Goal: Task Accomplishment & Management: Manage account settings

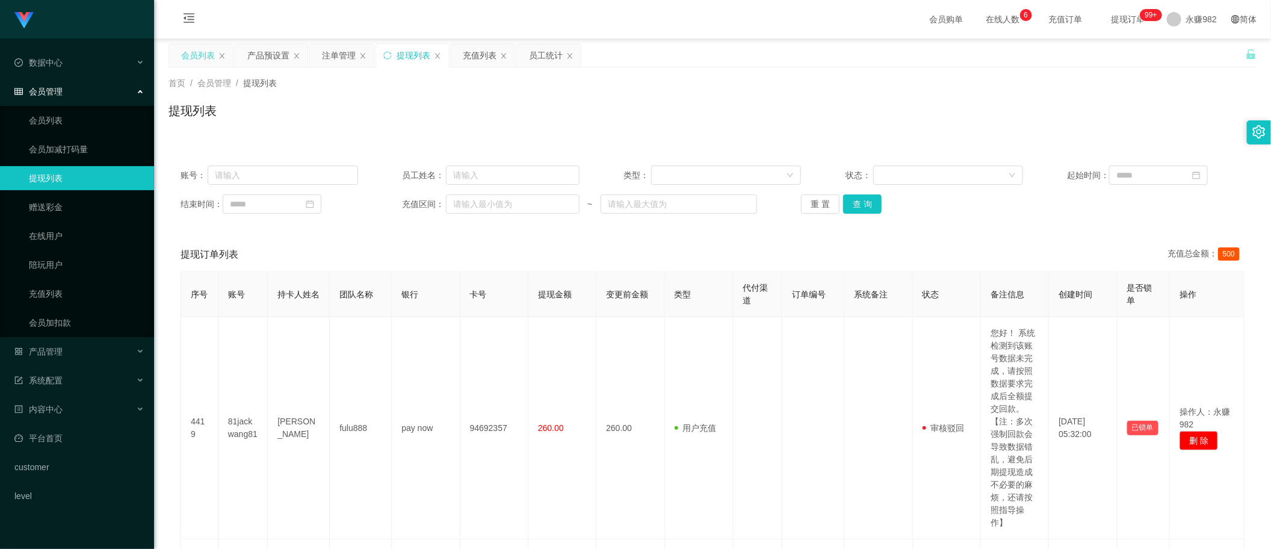
click at [199, 52] on div "会员列表" at bounding box center [198, 55] width 34 height 23
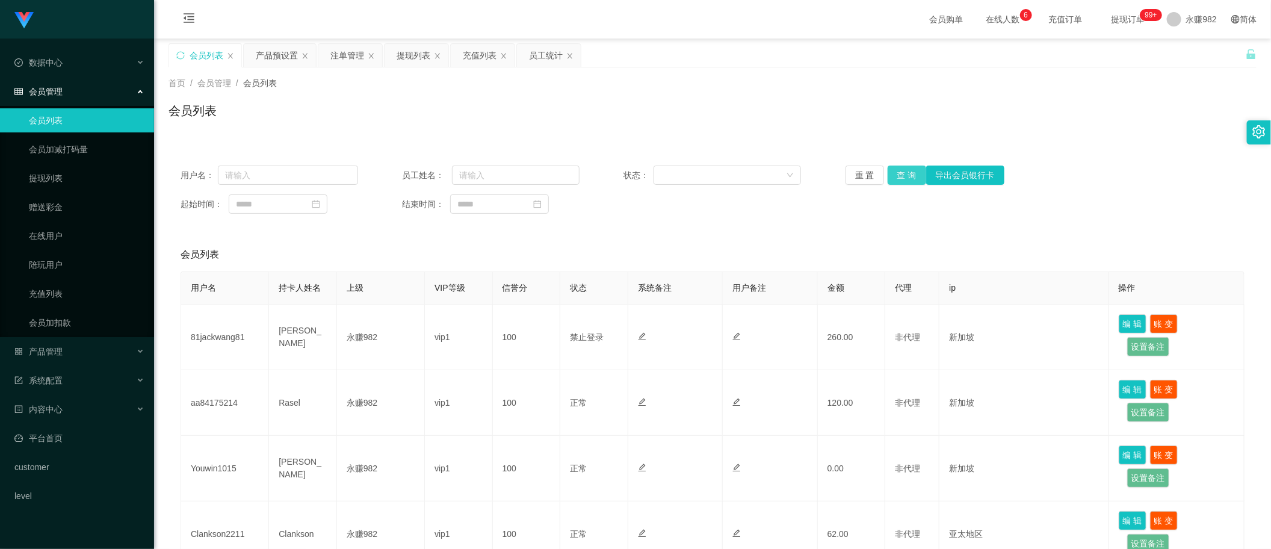
click at [904, 178] on button "查 询" at bounding box center [907, 174] width 39 height 19
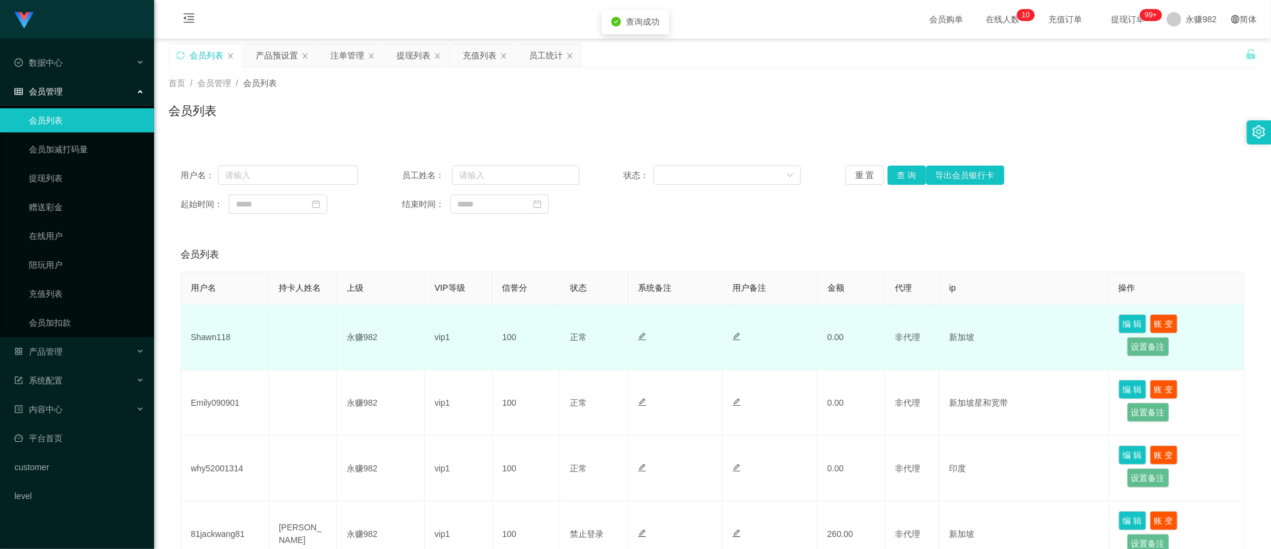
click at [220, 338] on td "Shawn118" at bounding box center [225, 337] width 88 height 66
copy td "Shawn118"
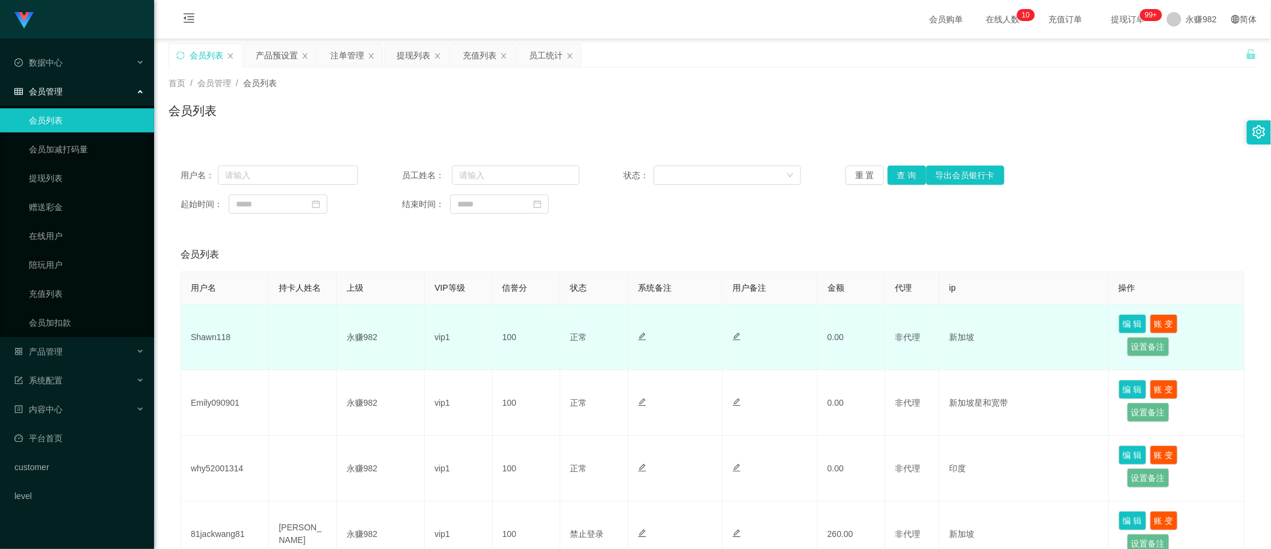
scroll to position [75, 0]
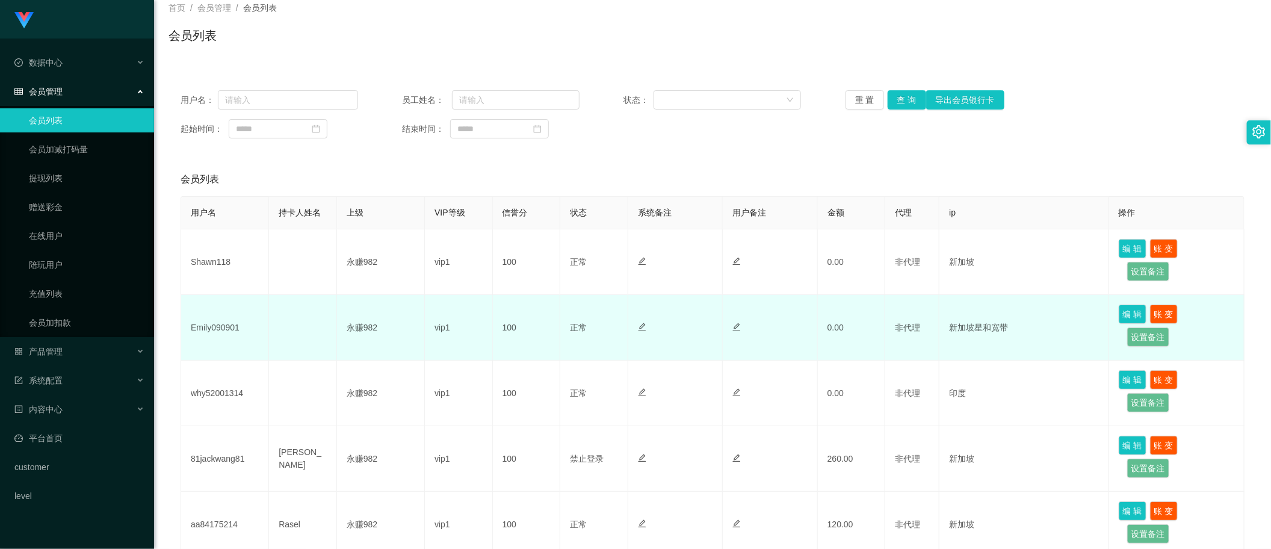
click at [223, 324] on td "Emily090901" at bounding box center [225, 328] width 88 height 66
copy td "Emily090901"
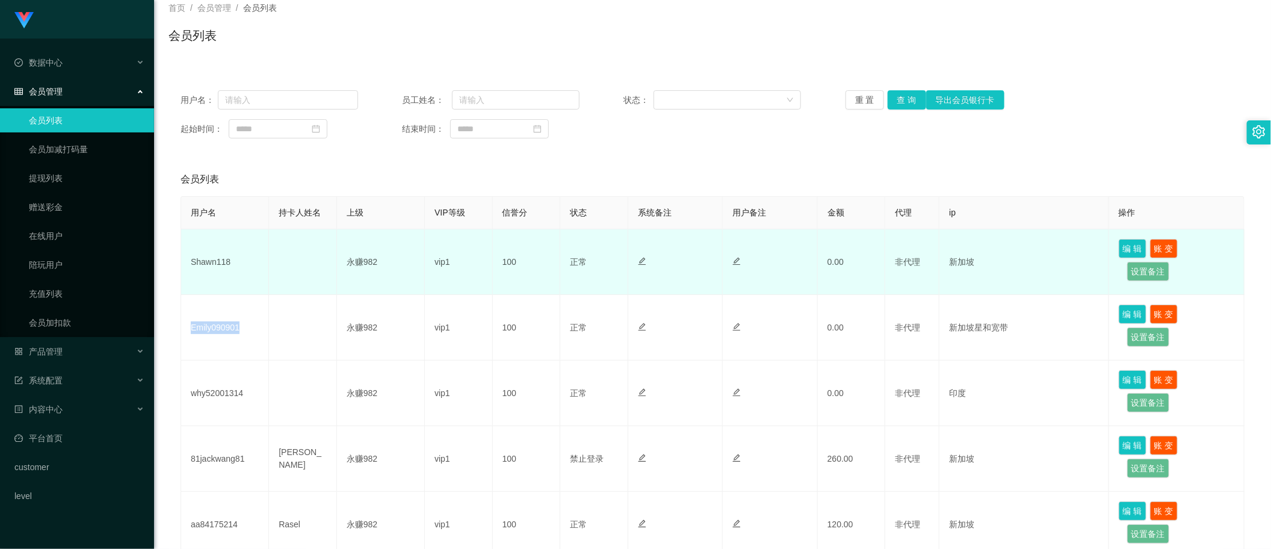
click at [220, 265] on td "Shawn118" at bounding box center [225, 262] width 88 height 66
copy td "Shawn118"
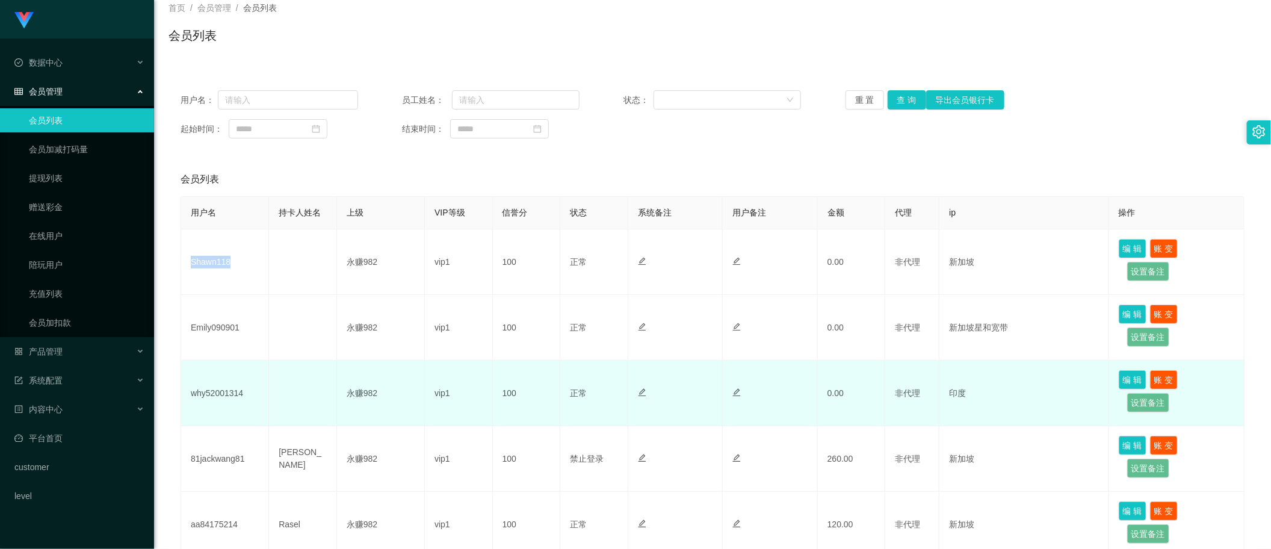
click at [217, 389] on td "why52001314" at bounding box center [225, 393] width 88 height 66
copy td "why52001314"
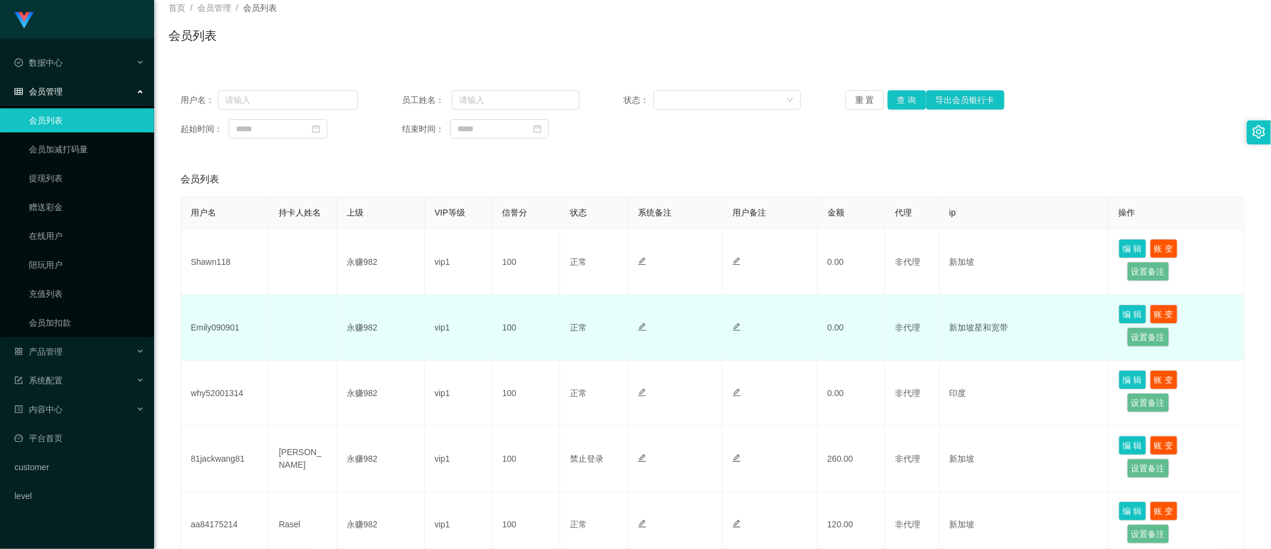
click at [251, 295] on td "Emily090901" at bounding box center [225, 328] width 88 height 66
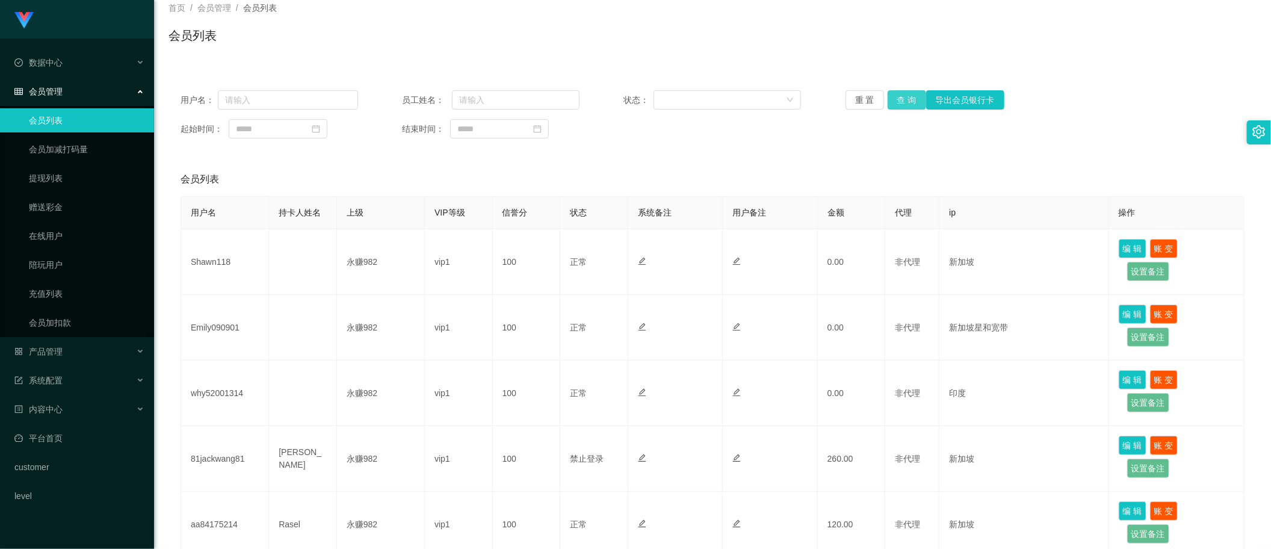
click at [898, 100] on button "查 询" at bounding box center [907, 99] width 39 height 19
click at [894, 197] on th "代理" at bounding box center [912, 213] width 54 height 32
click at [895, 98] on button "查 询" at bounding box center [907, 99] width 39 height 19
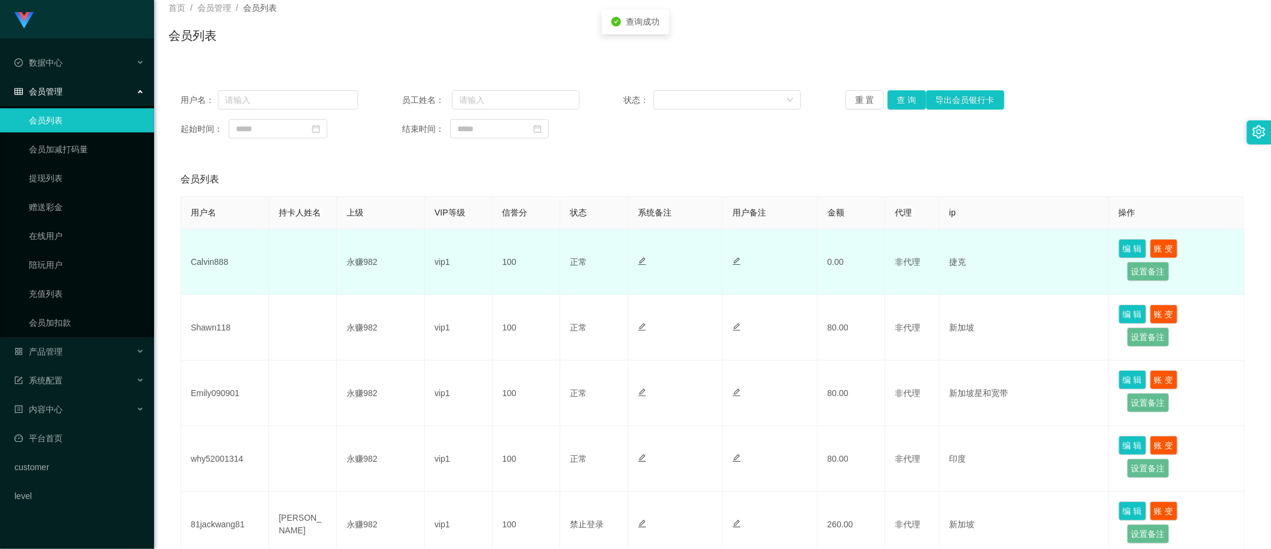
click at [214, 266] on td "Calvin888" at bounding box center [225, 262] width 88 height 66
copy td "Calvin888"
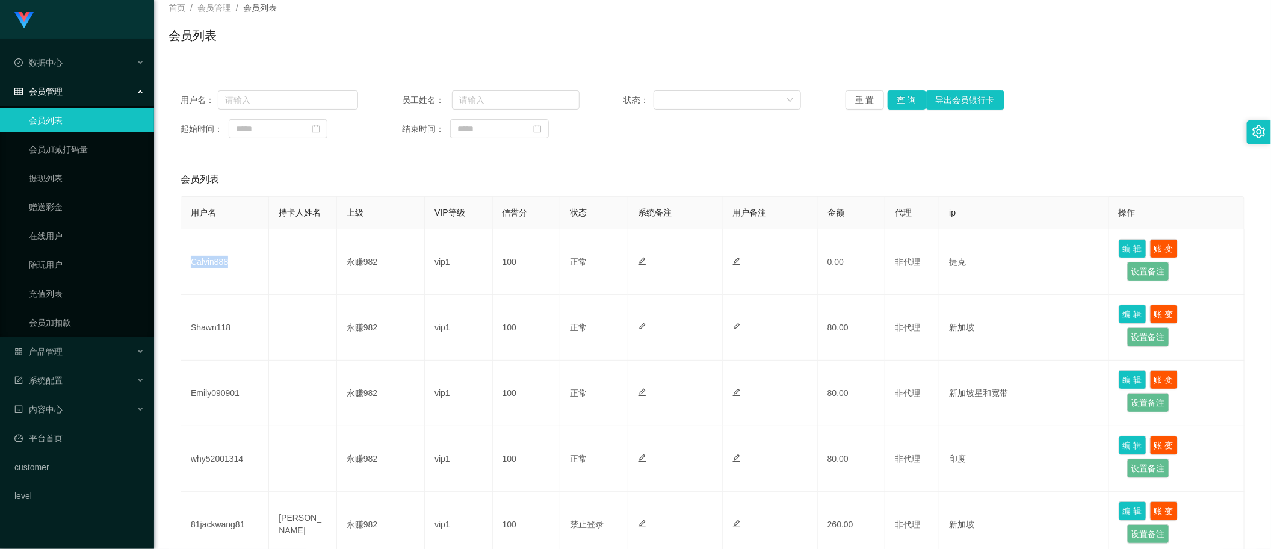
click at [578, 167] on div "会员列表" at bounding box center [713, 179] width 1064 height 34
click at [892, 100] on button "查 询" at bounding box center [907, 99] width 39 height 19
click at [900, 94] on button "查 询" at bounding box center [907, 99] width 39 height 19
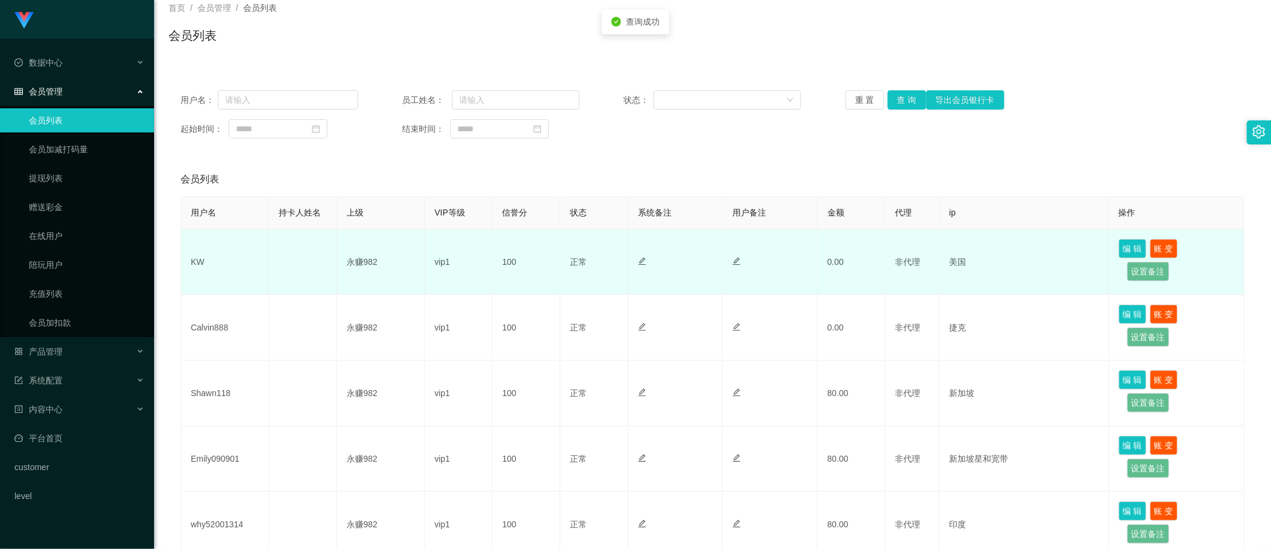
click at [200, 258] on td "KW" at bounding box center [225, 262] width 88 height 66
click at [196, 259] on td "KW" at bounding box center [225, 262] width 88 height 66
copy td "KW"
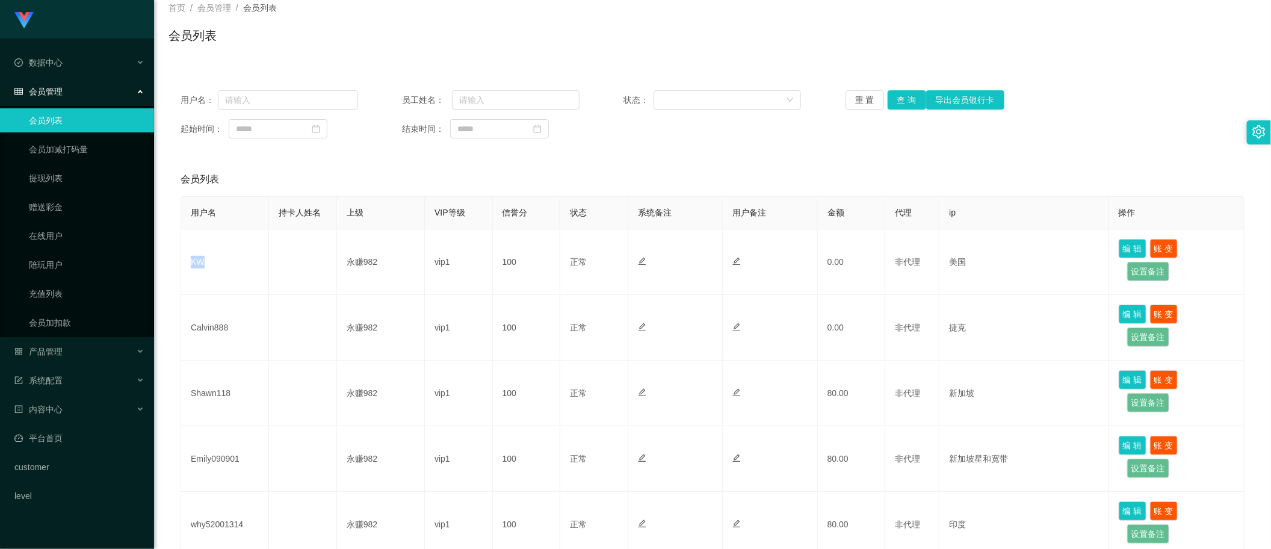
click at [693, 178] on div "会员列表" at bounding box center [713, 179] width 1064 height 34
click at [909, 113] on div "用户名： 员工姓名： 状态： 重 置 查 询 导出会员银行卡 起始时间： 结束时间：" at bounding box center [712, 114] width 1088 height 72
click at [909, 94] on button "查 询" at bounding box center [907, 99] width 39 height 19
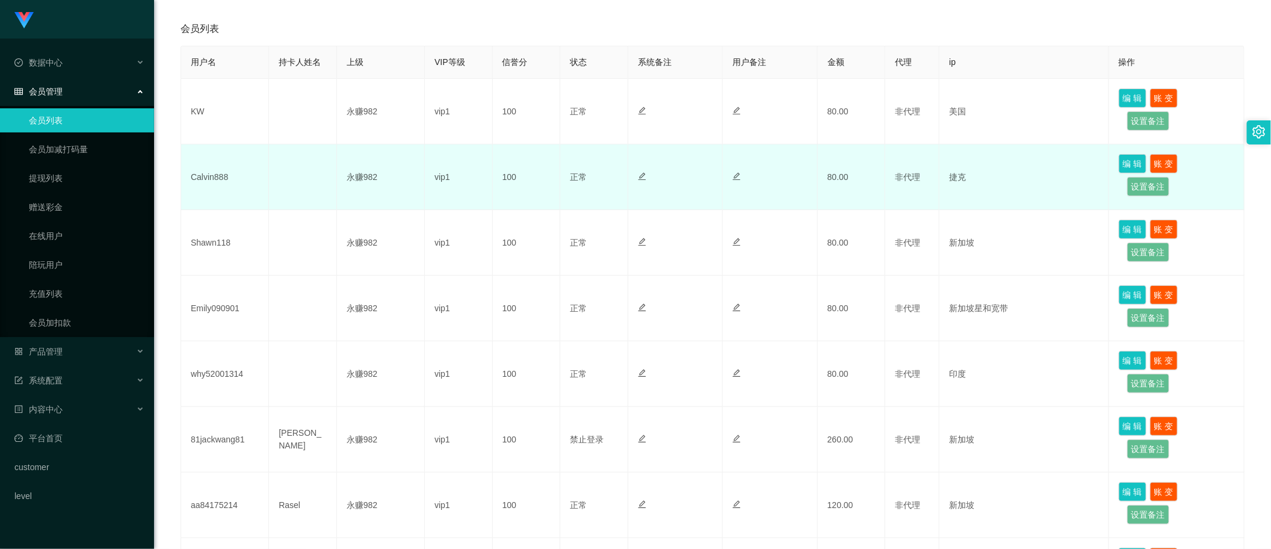
scroll to position [0, 0]
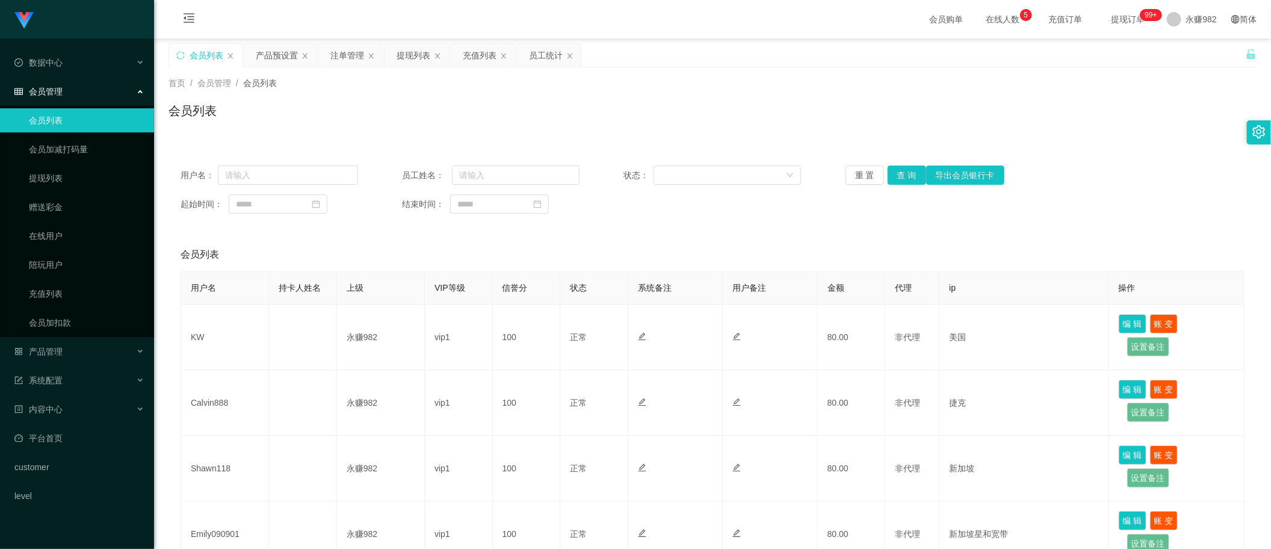
click at [903, 173] on button "查 询" at bounding box center [907, 174] width 39 height 19
click at [900, 167] on button "查 询" at bounding box center [907, 174] width 39 height 19
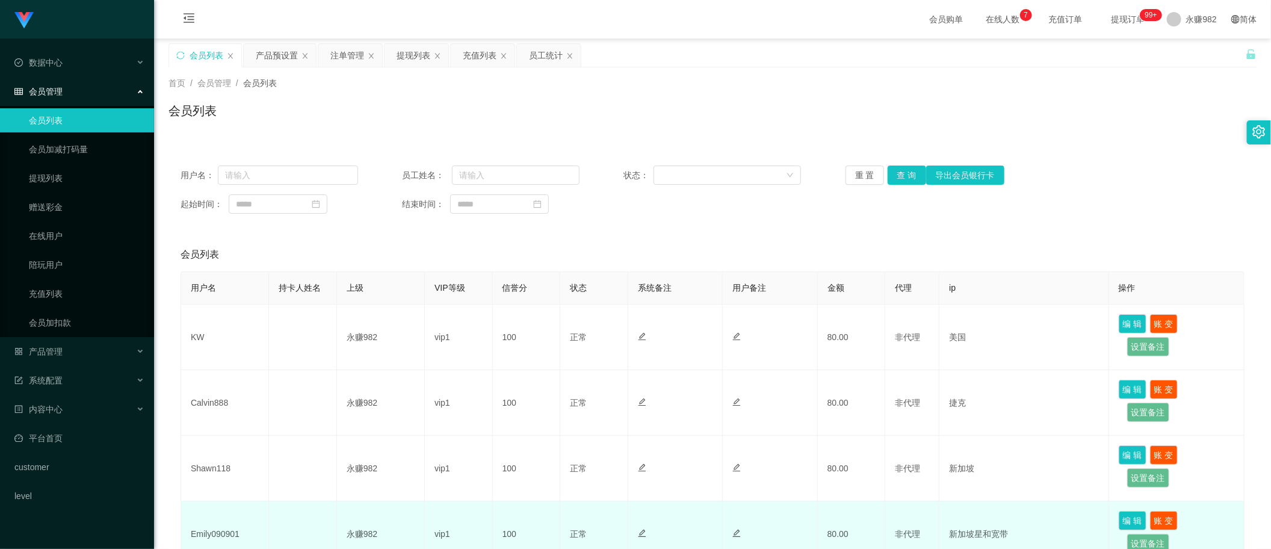
click at [220, 537] on td "Emily090901" at bounding box center [225, 534] width 88 height 66
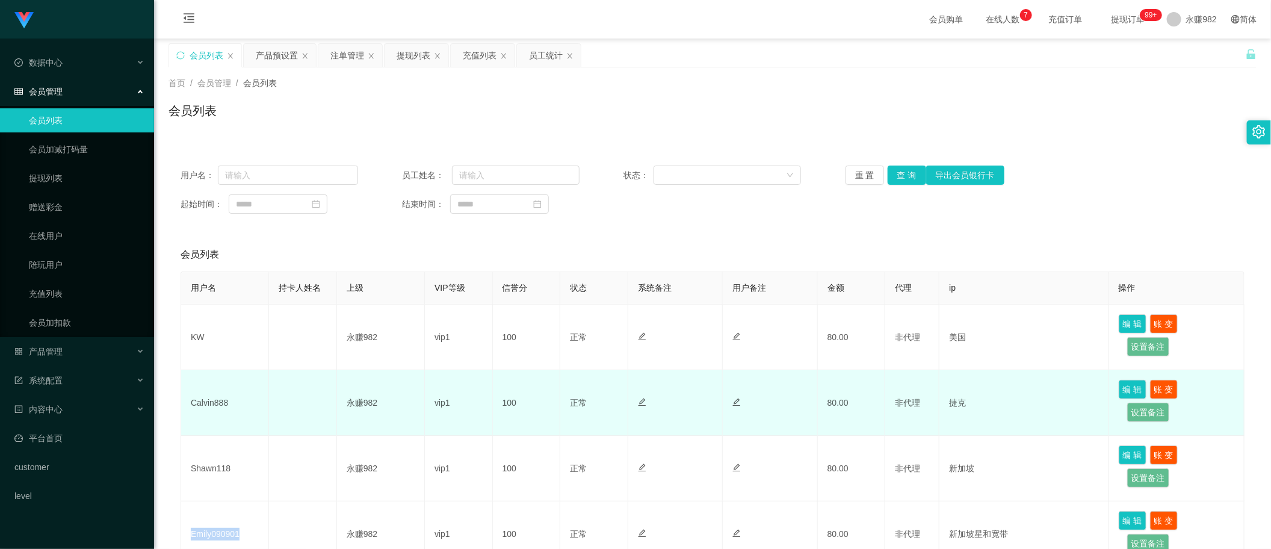
copy td "Emily090901"
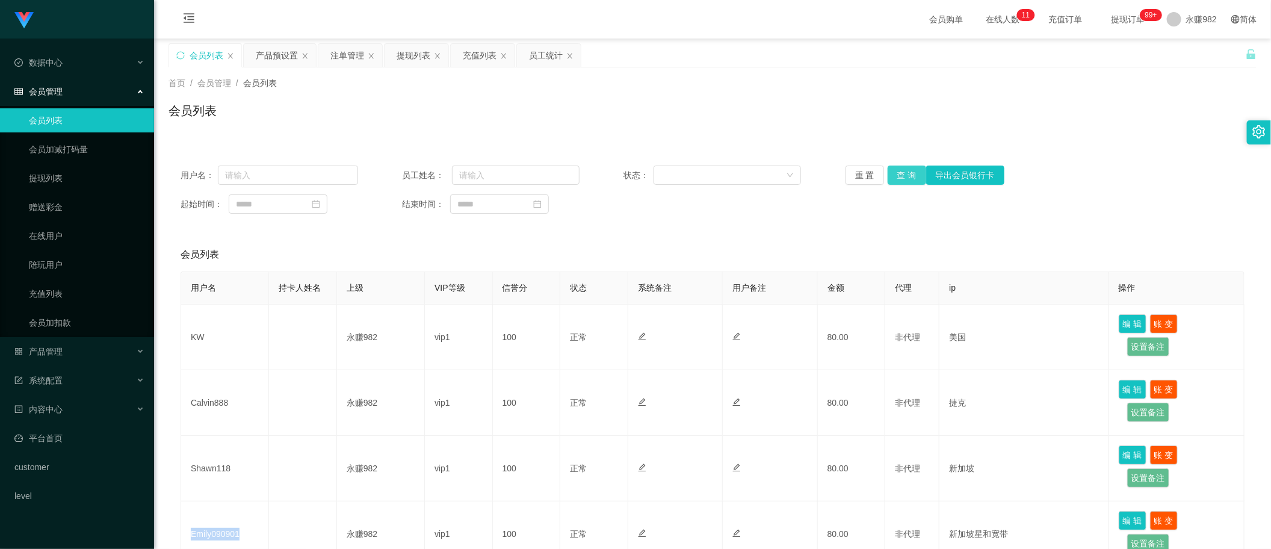
click at [909, 179] on button "查 询" at bounding box center [907, 174] width 39 height 19
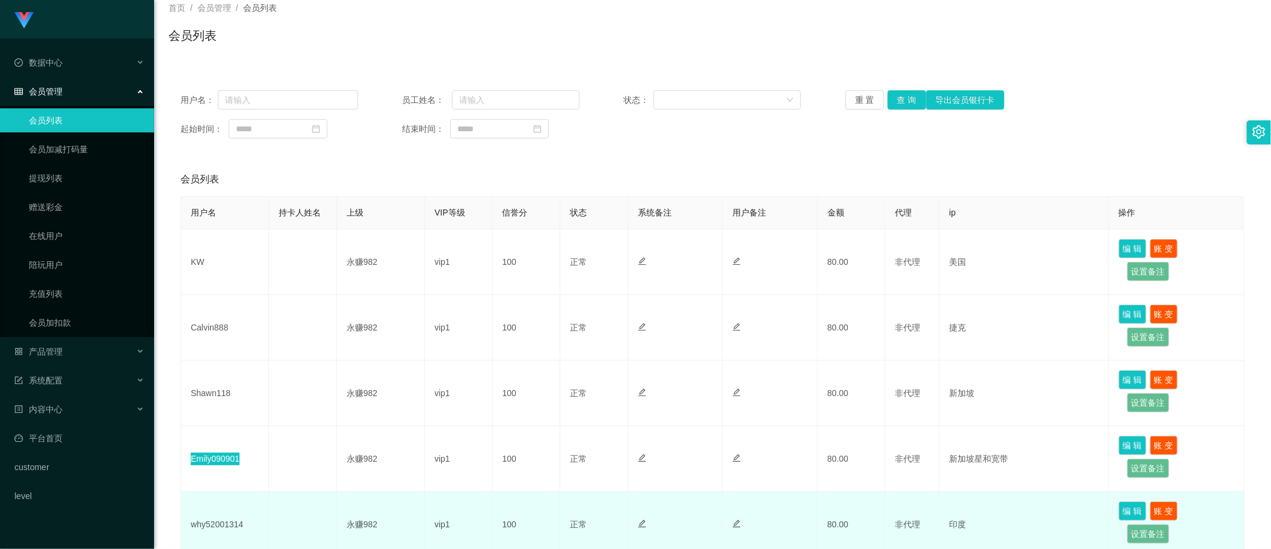
scroll to position [226, 0]
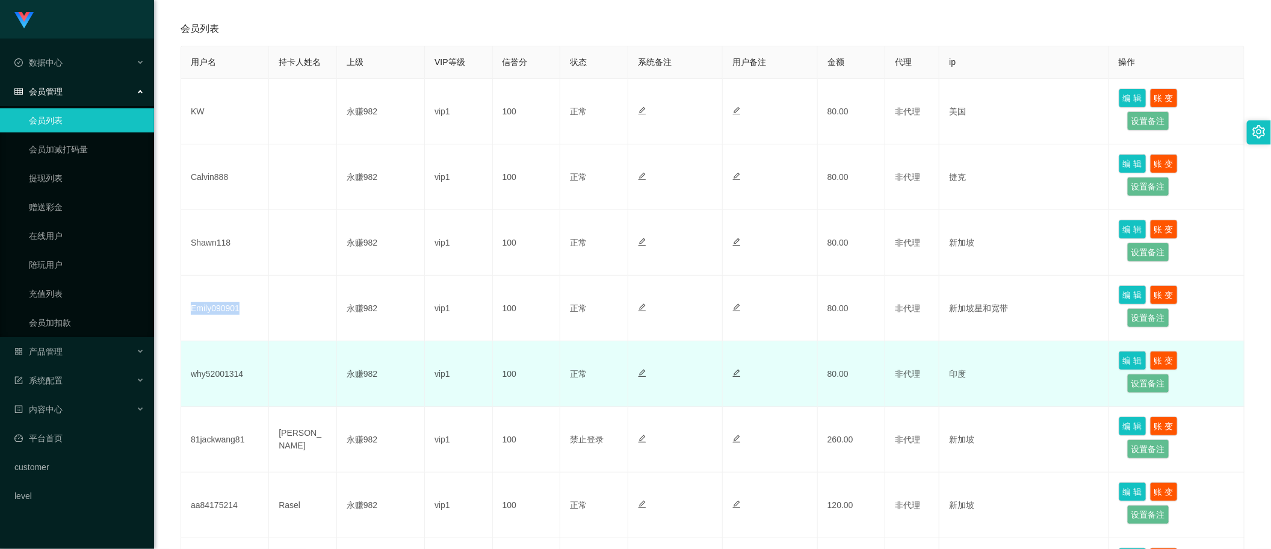
click at [211, 381] on td "why52001314" at bounding box center [225, 374] width 88 height 66
click at [211, 376] on td "why52001314" at bounding box center [225, 374] width 88 height 66
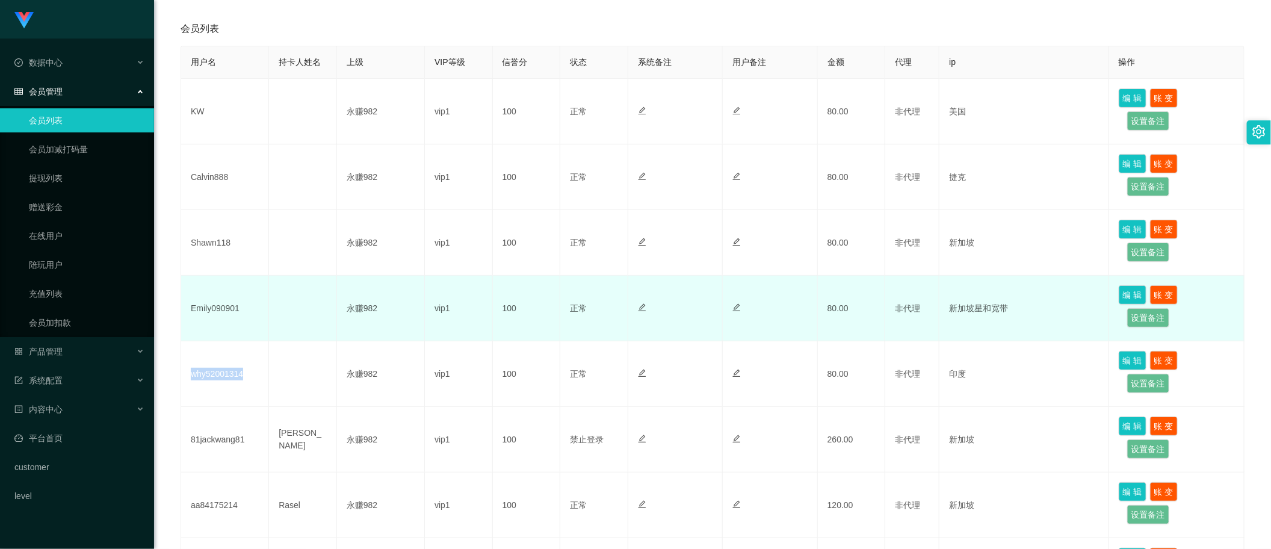
copy td "why52001314"
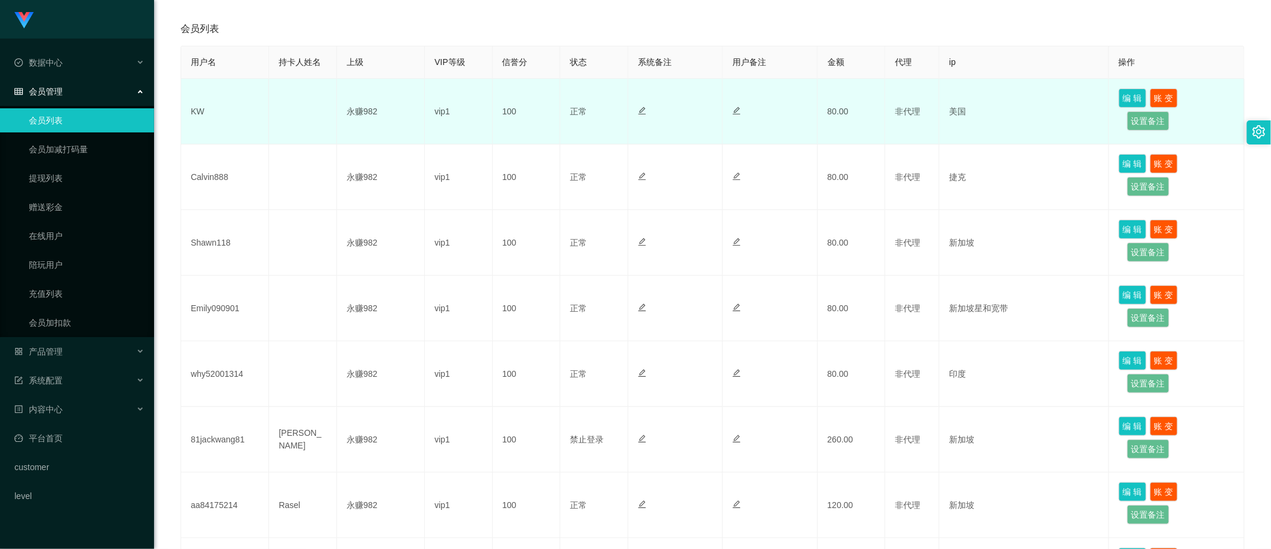
click at [196, 115] on td "KW" at bounding box center [225, 112] width 88 height 66
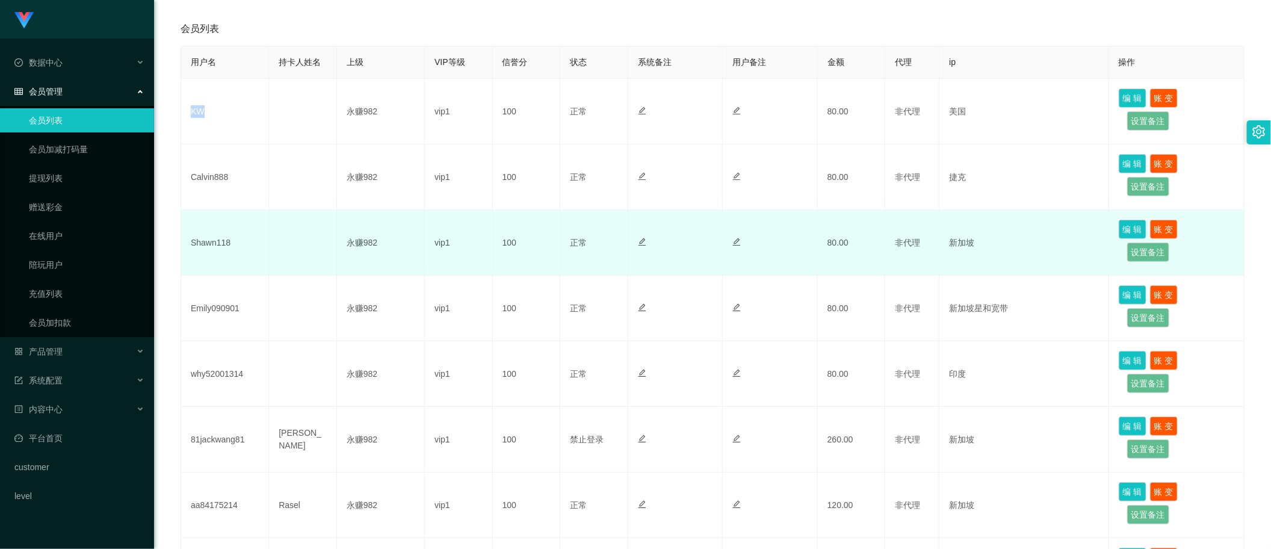
copy td "KW"
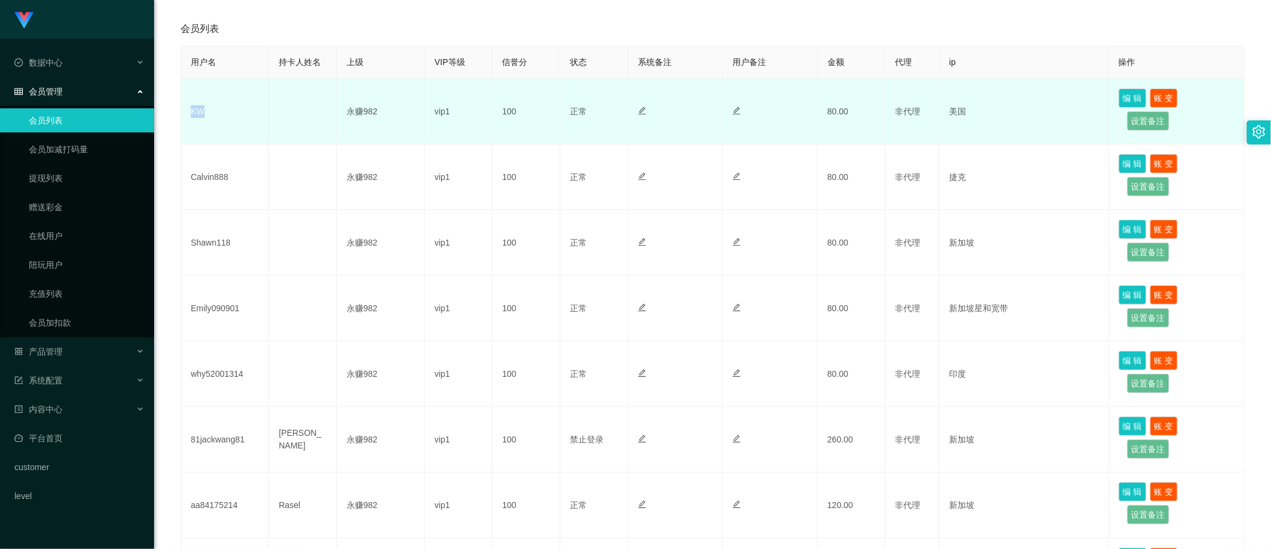
click at [344, 107] on td "永赚982" at bounding box center [381, 112] width 88 height 66
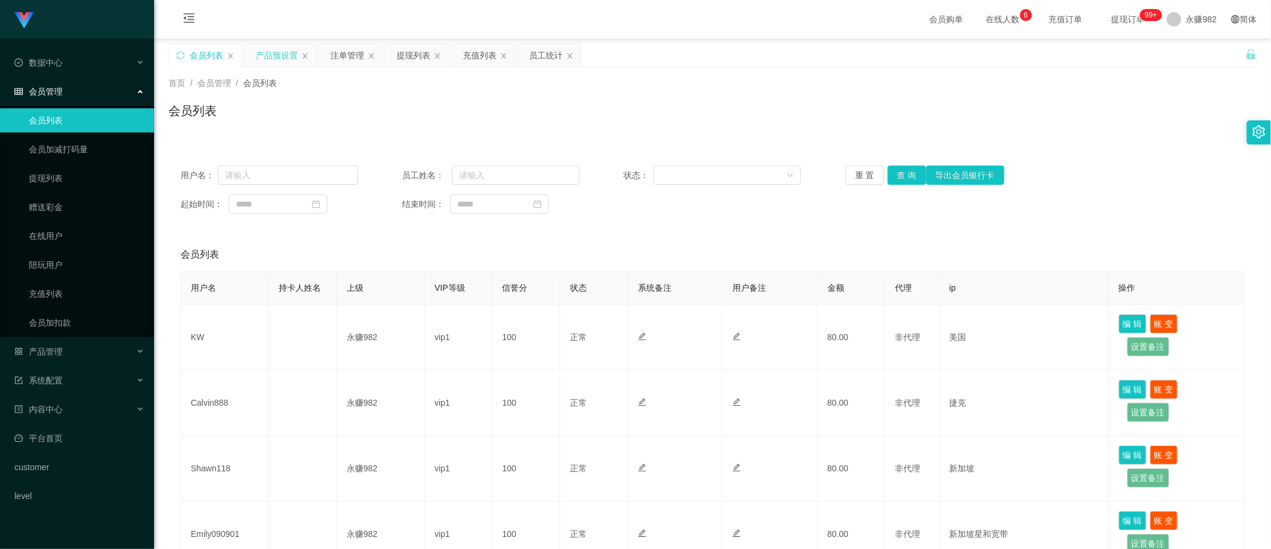
click at [290, 59] on div "产品预设置" at bounding box center [277, 55] width 42 height 23
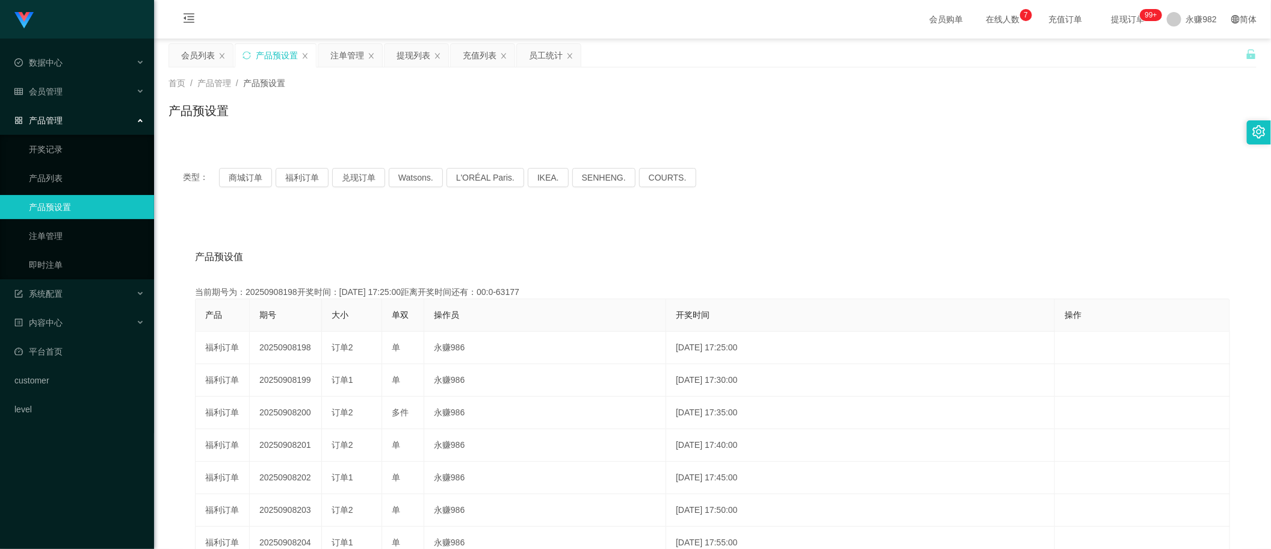
click at [235, 167] on div "类型： 商城订单 福利订单 兑现订单 Watsons. L'ORÉAL Paris. IKEA. [GEOGRAPHIC_DATA]. COURTS." at bounding box center [712, 177] width 1088 height 48
click at [235, 173] on button "商城订单" at bounding box center [245, 177] width 53 height 19
click at [687, 224] on div "产品预设值 添加期号 当前期号为：20250909121开奖时间：[DATE] 11:00:00距离开奖时间还有：01:09 产品 期号 大小 单双 操作员 …" at bounding box center [712, 462] width 1088 height 496
click at [342, 64] on div "注单管理" at bounding box center [347, 55] width 34 height 23
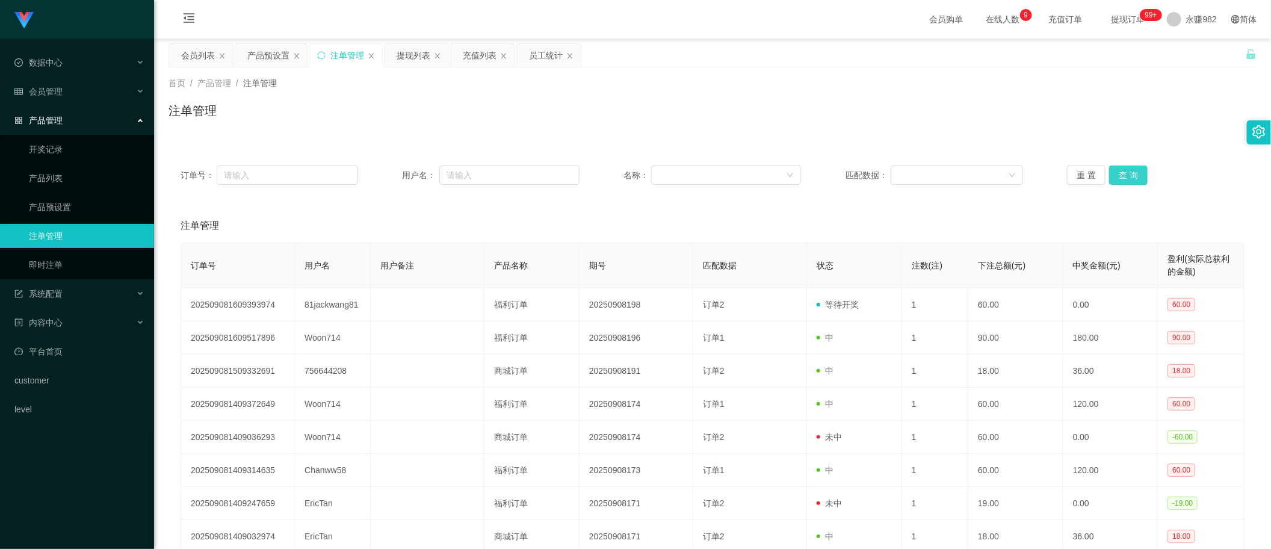
click at [1122, 178] on button "查 询" at bounding box center [1128, 174] width 39 height 19
drag, startPoint x: 263, startPoint y: 150, endPoint x: 258, endPoint y: 140, distance: 11.6
click at [263, 150] on div "订单号： 用户名： 名称： 匹配数据： 重 置 查 询 注单管理 订单号 用户名 用户备注 产品名称 期号 匹配数据 状态 注数(注) 下注总额(元) 中奖金…" at bounding box center [712, 398] width 1088 height 519
click at [271, 52] on div "产品预设置" at bounding box center [268, 55] width 42 height 23
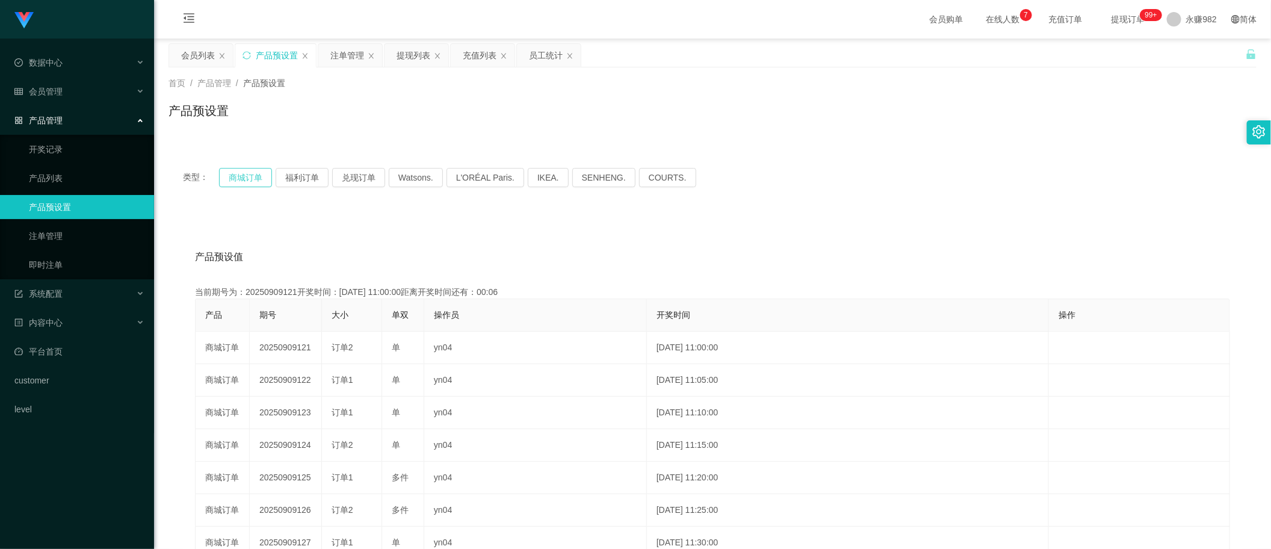
click at [229, 176] on button "商城订单" at bounding box center [245, 177] width 53 height 19
drag, startPoint x: 344, startPoint y: 57, endPoint x: 383, endPoint y: 96, distance: 55.3
click at [344, 57] on div "注单管理" at bounding box center [347, 55] width 34 height 23
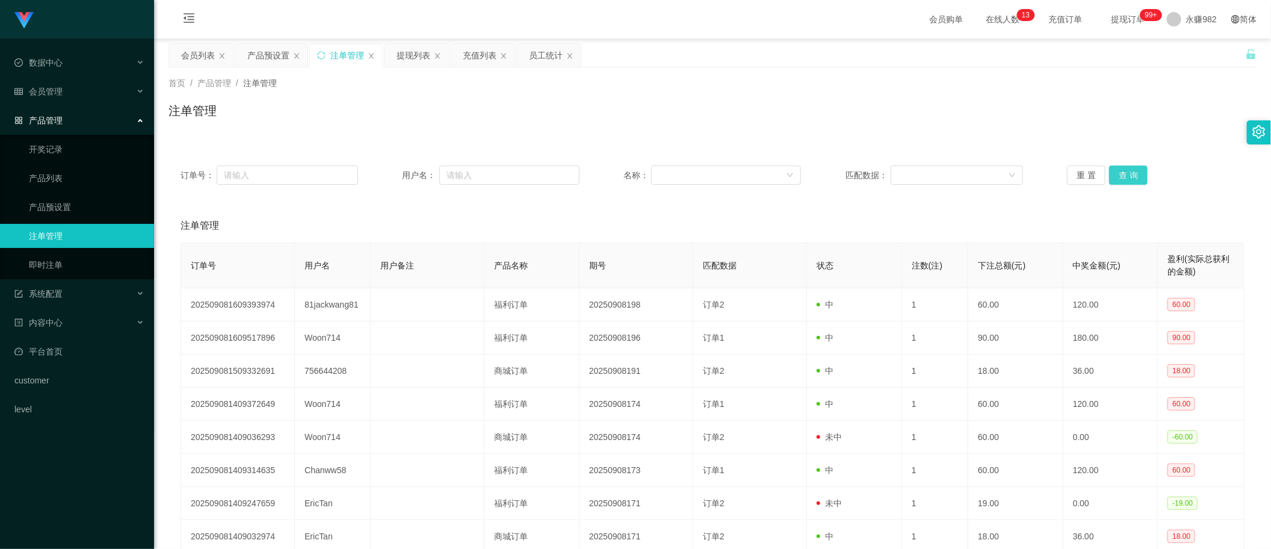
click at [1121, 168] on button "查 询" at bounding box center [1128, 174] width 39 height 19
click at [1117, 178] on button "查 询" at bounding box center [1128, 174] width 39 height 19
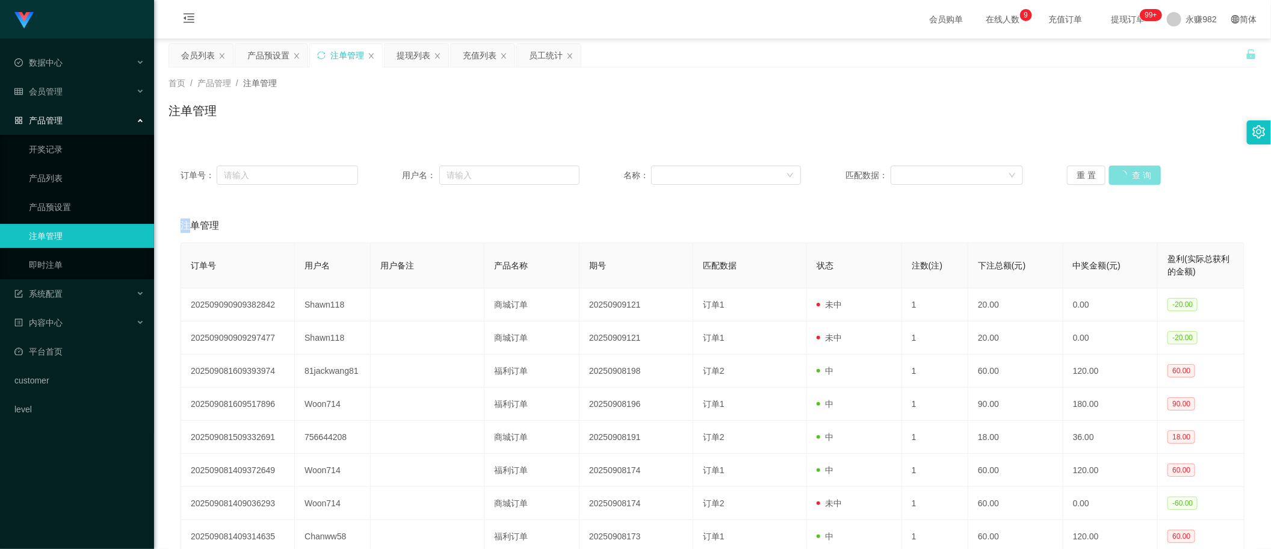
click at [1117, 178] on div "重 置 查 询" at bounding box center [1156, 174] width 178 height 19
click at [1117, 178] on button "查 询" at bounding box center [1128, 174] width 39 height 19
click at [1117, 178] on div "重 置 查 询" at bounding box center [1156, 174] width 178 height 19
click at [1117, 178] on button "查 询" at bounding box center [1128, 174] width 39 height 19
click at [1117, 178] on div "重 置 查 询" at bounding box center [1156, 174] width 178 height 19
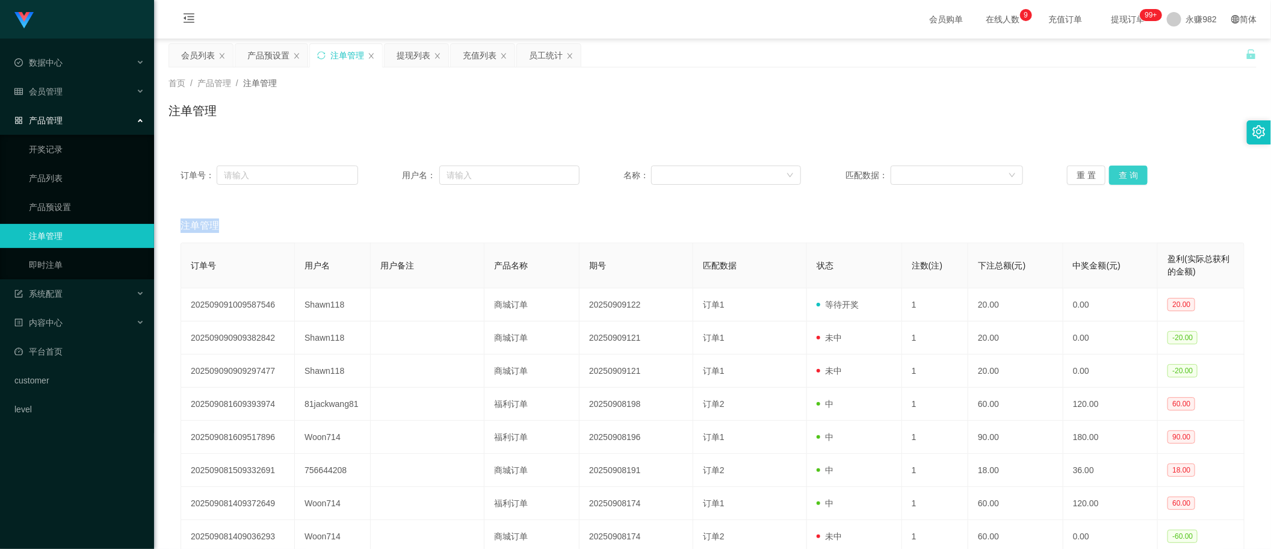
click at [1117, 178] on button "查 询" at bounding box center [1128, 174] width 39 height 19
click at [1116, 167] on button "查 询" at bounding box center [1128, 174] width 39 height 19
click at [1117, 168] on button "查 询" at bounding box center [1128, 174] width 39 height 19
drag, startPoint x: 867, startPoint y: 110, endPoint x: 886, endPoint y: 110, distance: 18.7
click at [868, 110] on div "注单管理" at bounding box center [712, 116] width 1088 height 28
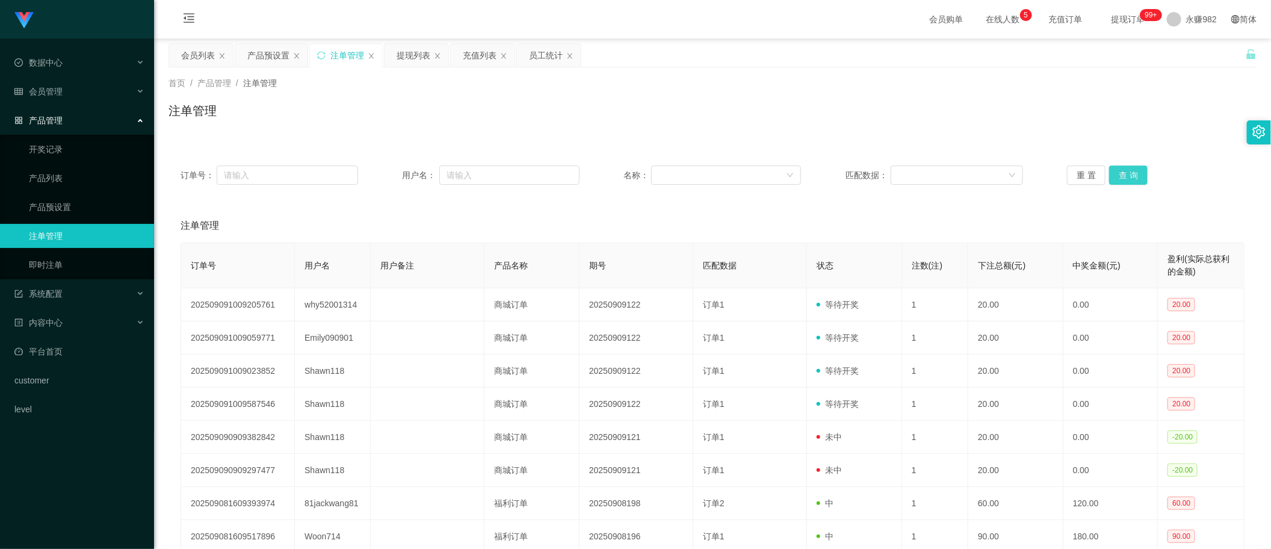
click at [1132, 176] on button "查 询" at bounding box center [1128, 174] width 39 height 19
click at [1118, 187] on div "订单号： 用户名： 名称： 匹配数据： 重 置 查 询" at bounding box center [712, 174] width 1088 height 43
click at [1120, 181] on button "查 询" at bounding box center [1128, 174] width 39 height 19
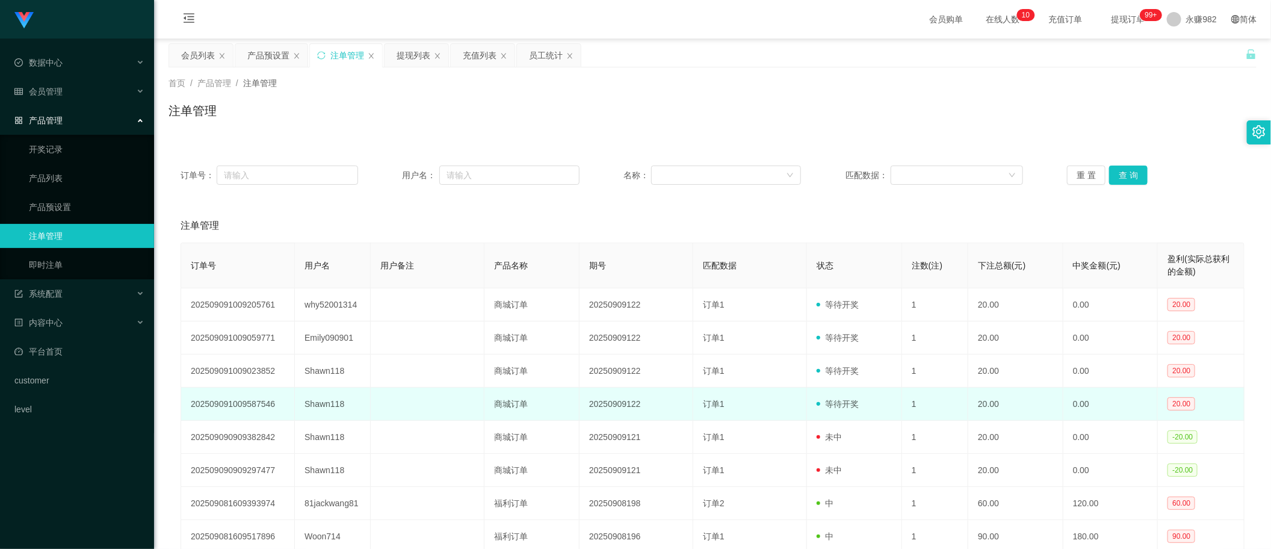
click at [320, 408] on td "Shawn118" at bounding box center [333, 404] width 76 height 33
copy td "Shawn118"
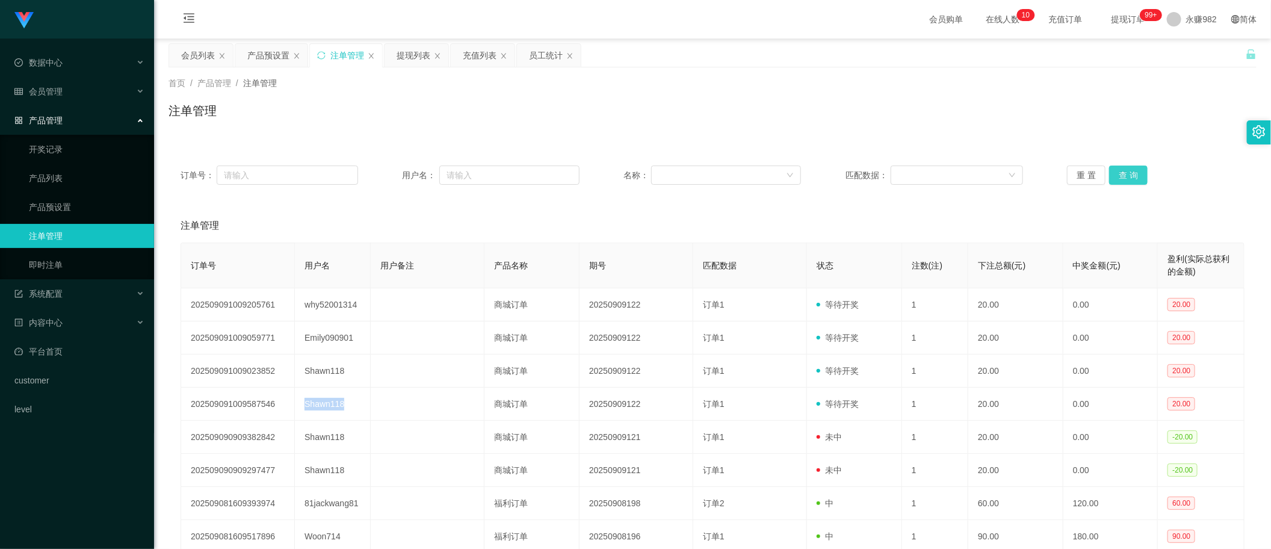
click at [1131, 176] on button "查 询" at bounding box center [1128, 174] width 39 height 19
drag, startPoint x: 203, startPoint y: 57, endPoint x: 374, endPoint y: 113, distance: 180.4
click at [203, 57] on div "会员列表" at bounding box center [198, 55] width 34 height 23
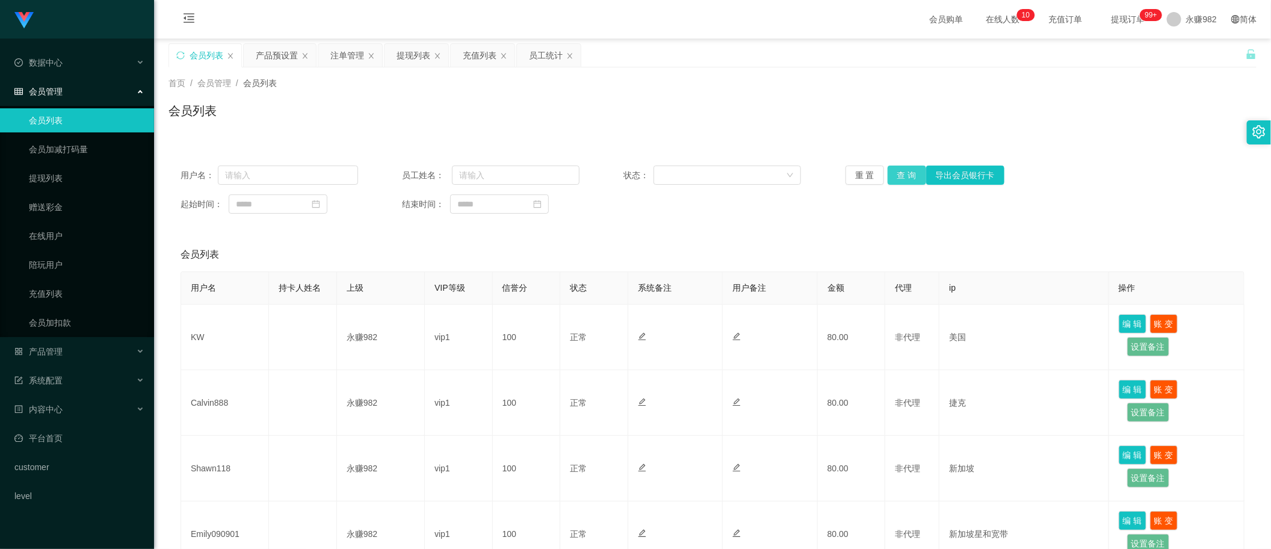
click at [900, 174] on button "查 询" at bounding box center [907, 174] width 39 height 19
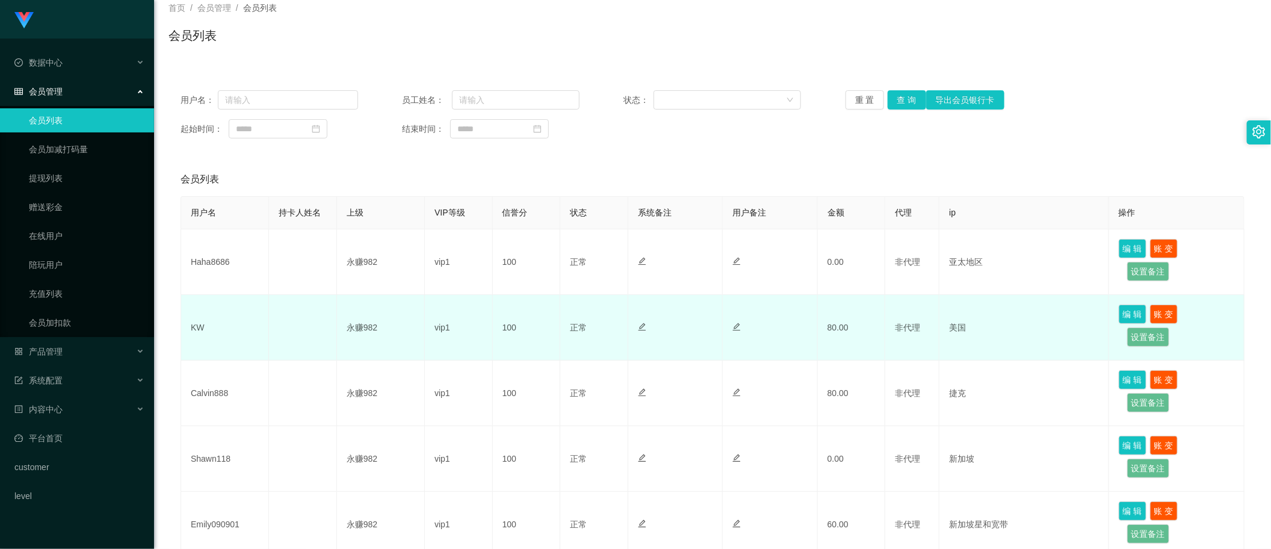
scroll to position [150, 0]
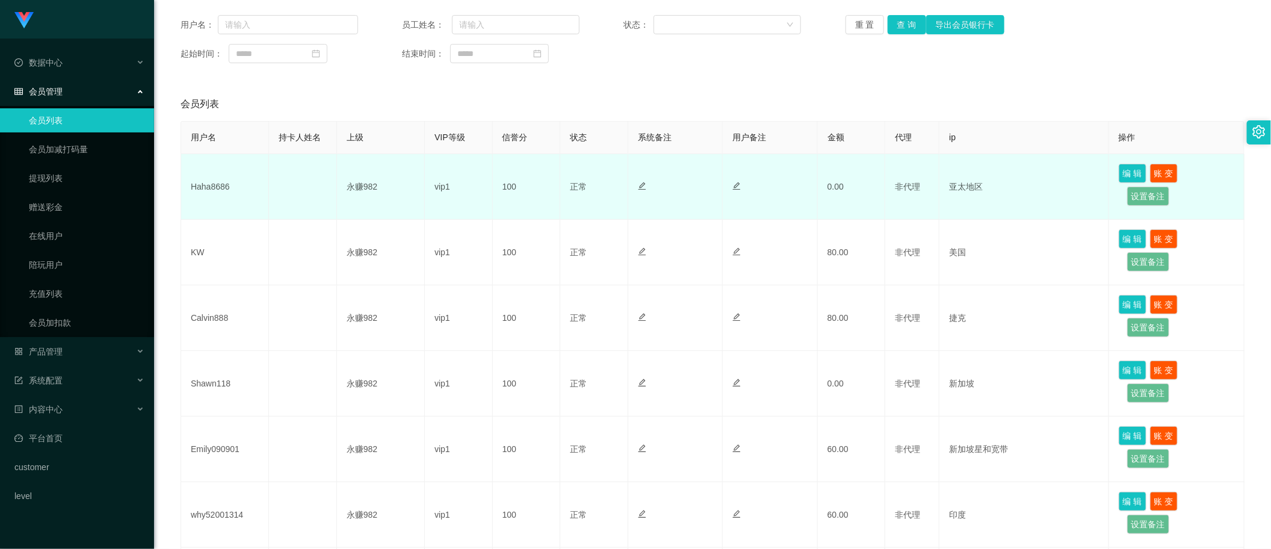
click at [211, 188] on td "Haha8686" at bounding box center [225, 187] width 88 height 66
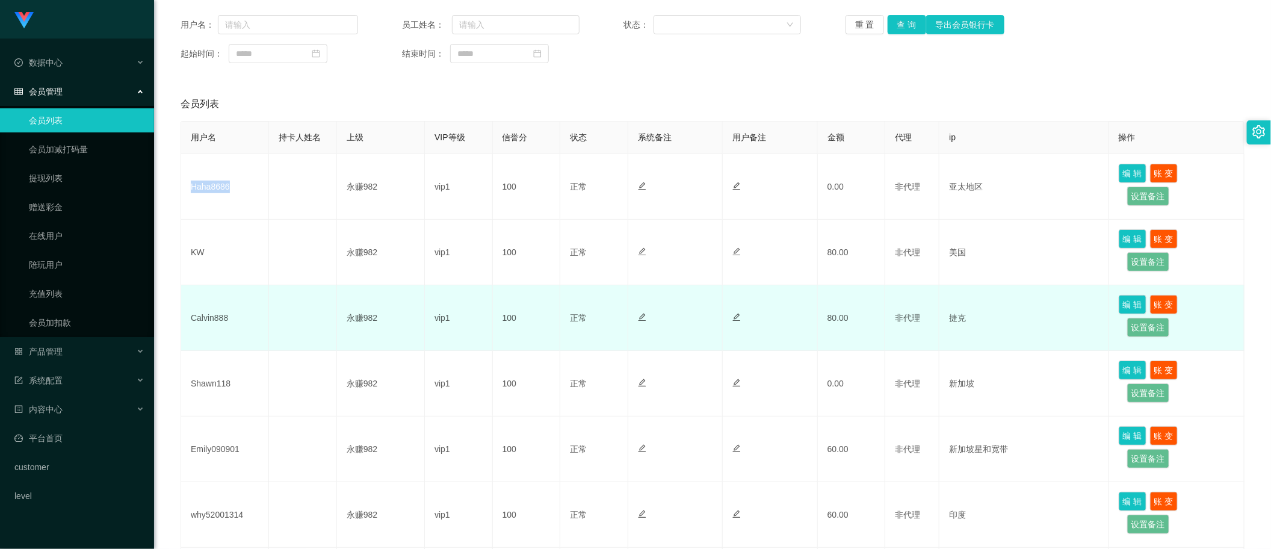
drag, startPoint x: 579, startPoint y: 357, endPoint x: 618, endPoint y: 344, distance: 40.5
click at [579, 358] on td "正常 禁止登录 禁止投注" at bounding box center [594, 384] width 68 height 66
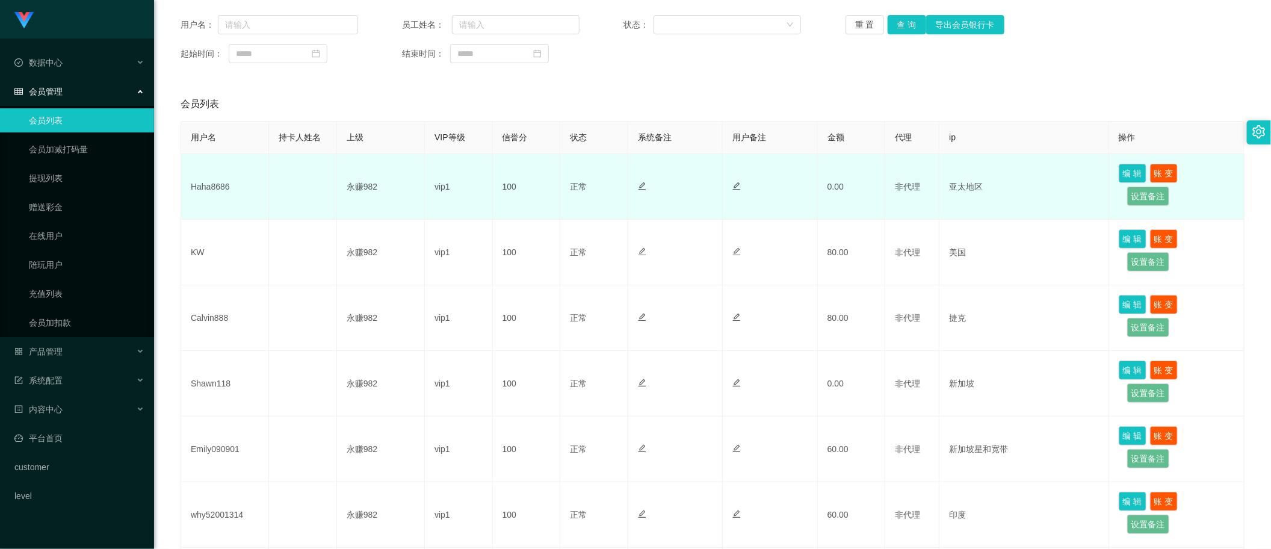
scroll to position [0, 0]
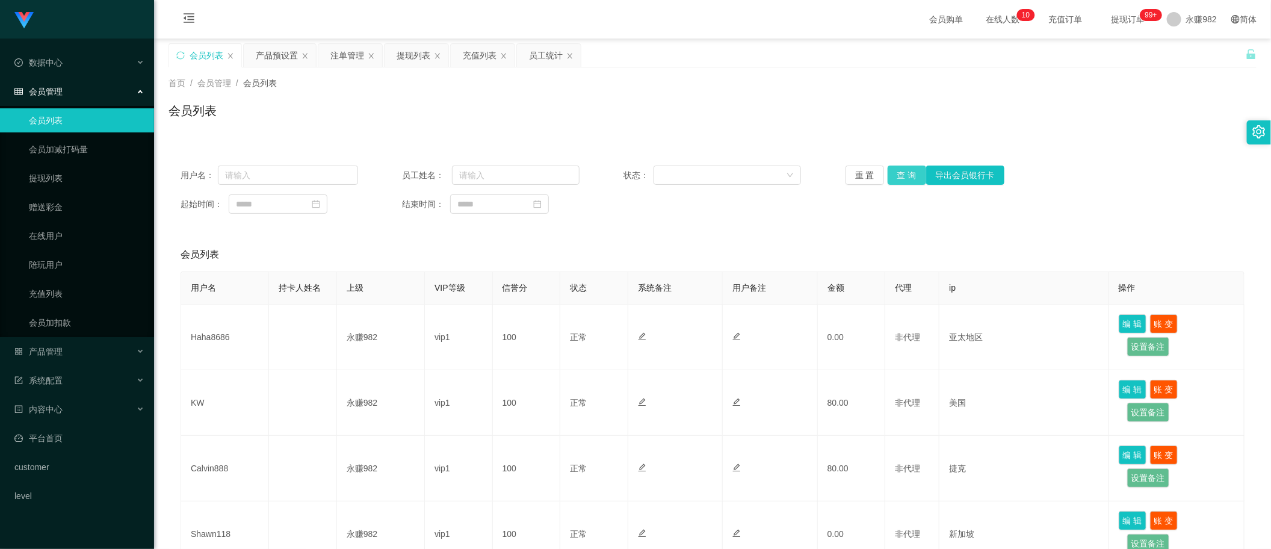
click at [900, 178] on button "查 询" at bounding box center [907, 174] width 39 height 19
click at [345, 54] on div "注单管理" at bounding box center [347, 55] width 34 height 23
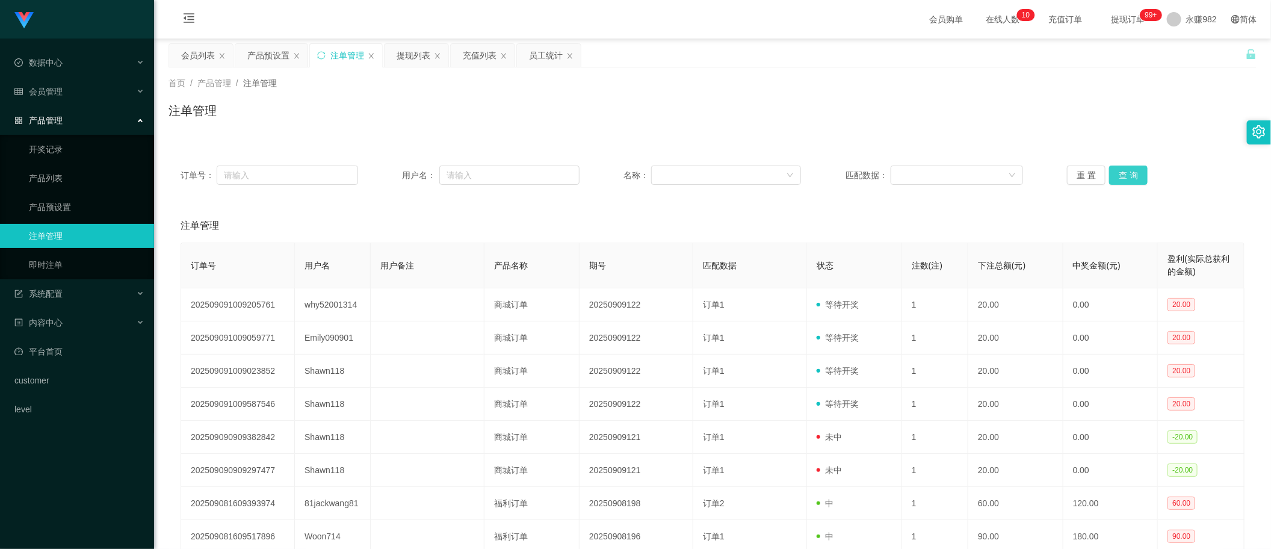
click at [1138, 176] on button "查 询" at bounding box center [1128, 174] width 39 height 19
click at [1134, 176] on button "查 询" at bounding box center [1128, 174] width 39 height 19
click at [250, 58] on div "产品预设置" at bounding box center [268, 55] width 42 height 23
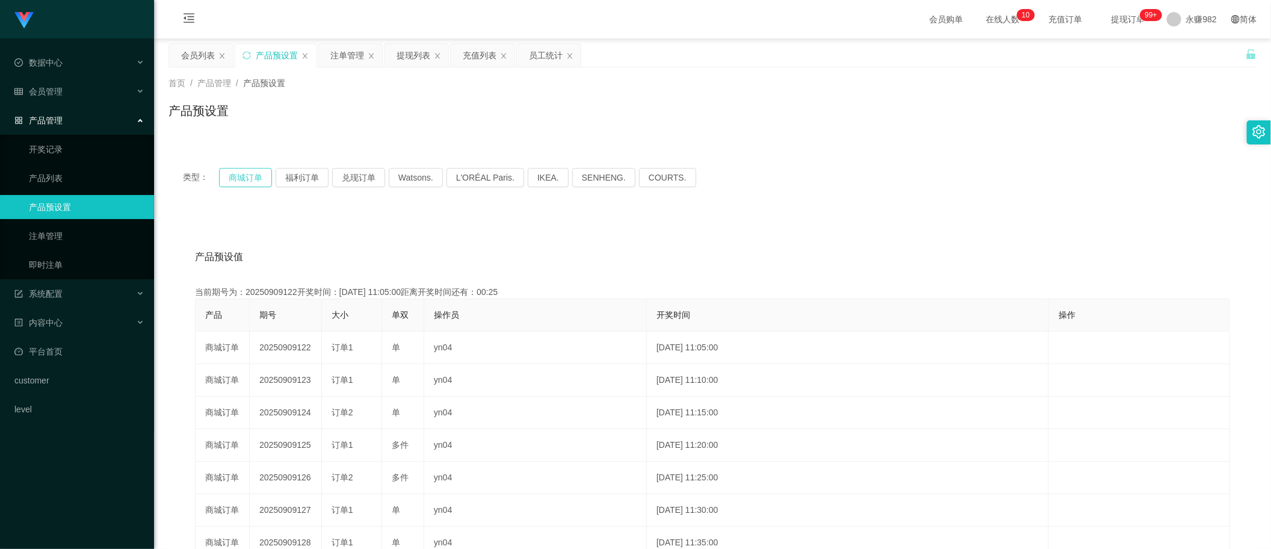
click at [256, 176] on button "商城订单" at bounding box center [245, 177] width 53 height 19
click at [346, 66] on div "注单管理" at bounding box center [347, 55] width 34 height 23
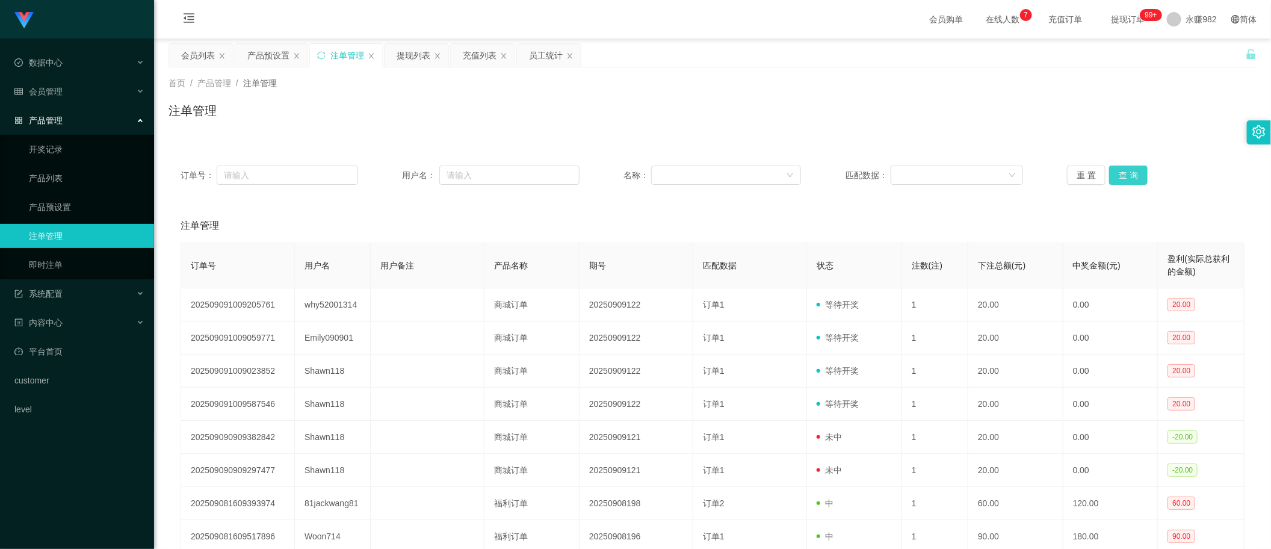
click at [1119, 179] on button "查 询" at bounding box center [1128, 174] width 39 height 19
click at [1129, 170] on button "查 询" at bounding box center [1128, 174] width 39 height 19
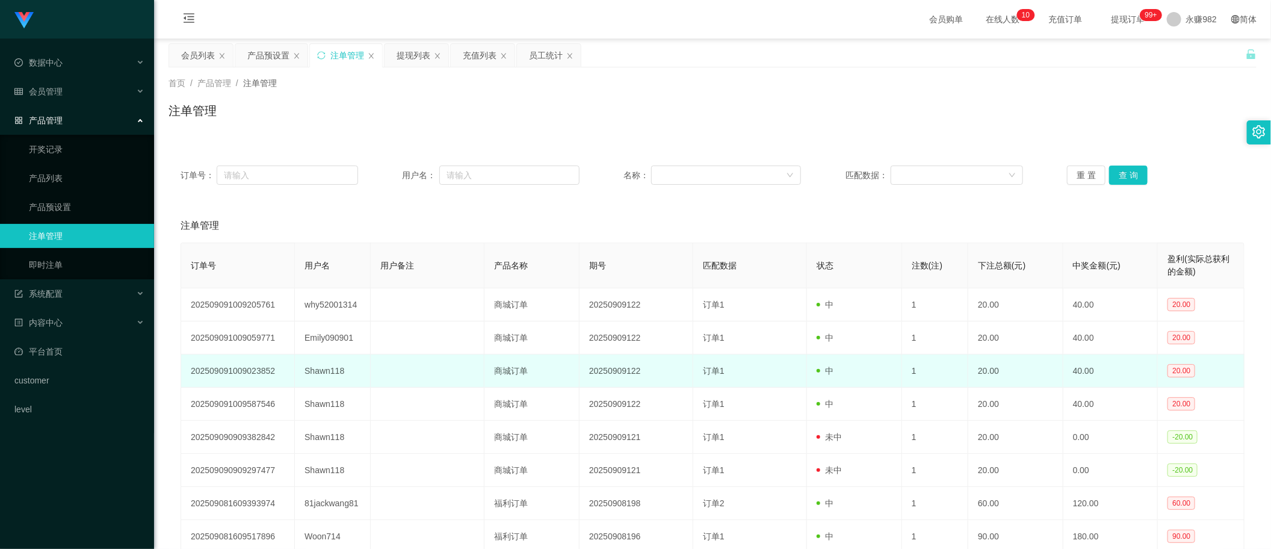
click at [318, 372] on td "Shawn118" at bounding box center [333, 370] width 76 height 33
drag, startPoint x: 318, startPoint y: 372, endPoint x: 332, endPoint y: 378, distance: 15.6
click at [318, 373] on td "Shawn118" at bounding box center [333, 370] width 76 height 33
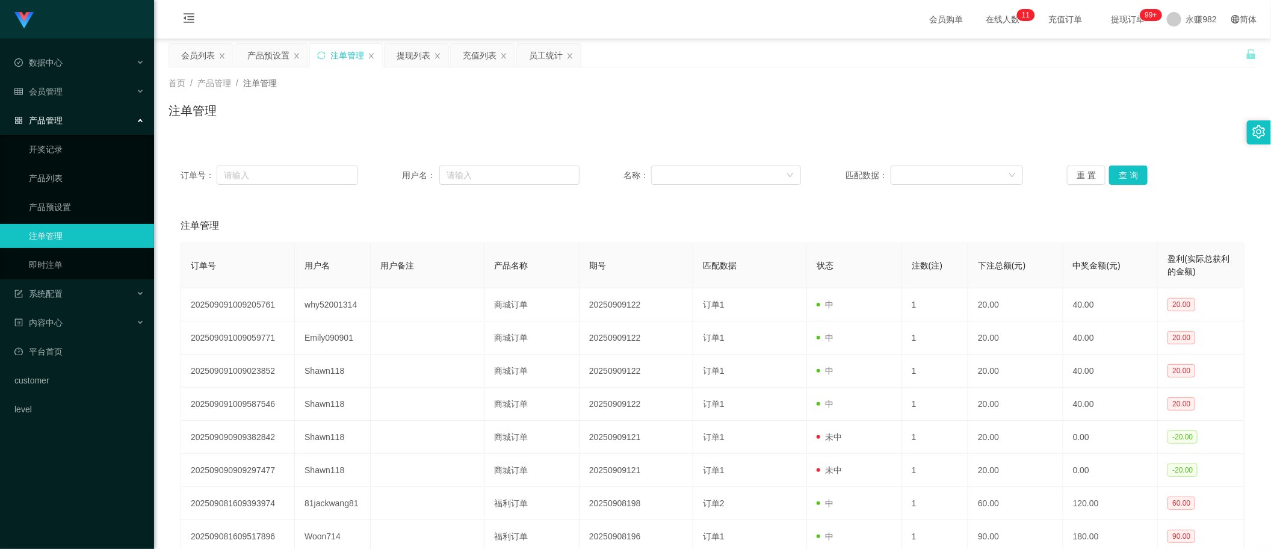
click at [454, 209] on div "注单管理" at bounding box center [713, 226] width 1064 height 34
click at [1131, 173] on button "查 询" at bounding box center [1128, 174] width 39 height 19
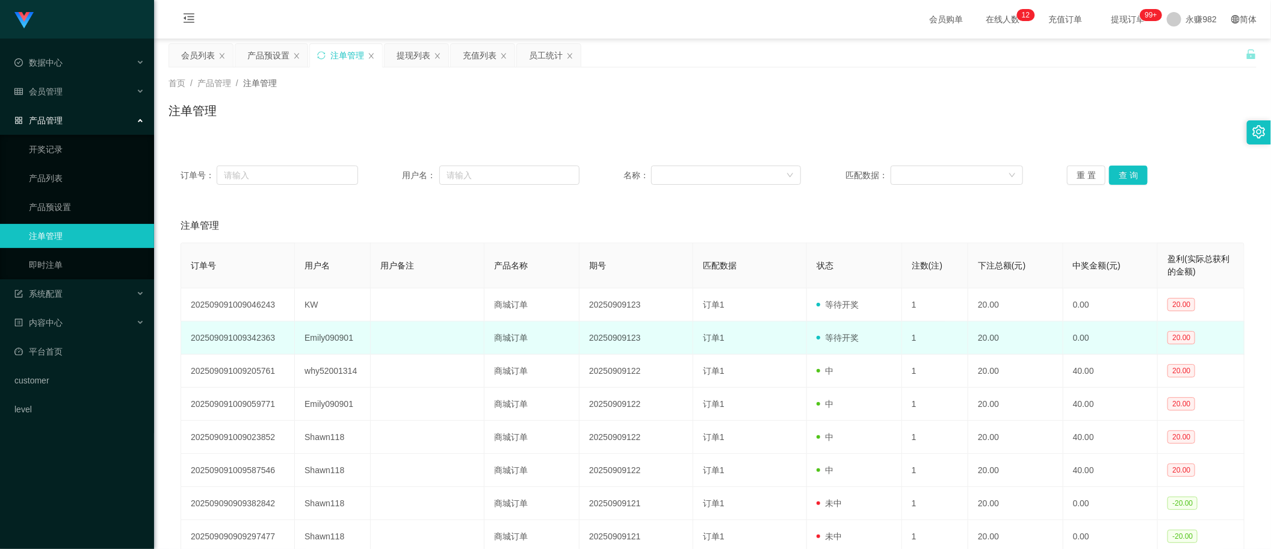
click at [873, 347] on td "等待开奖" at bounding box center [854, 337] width 95 height 33
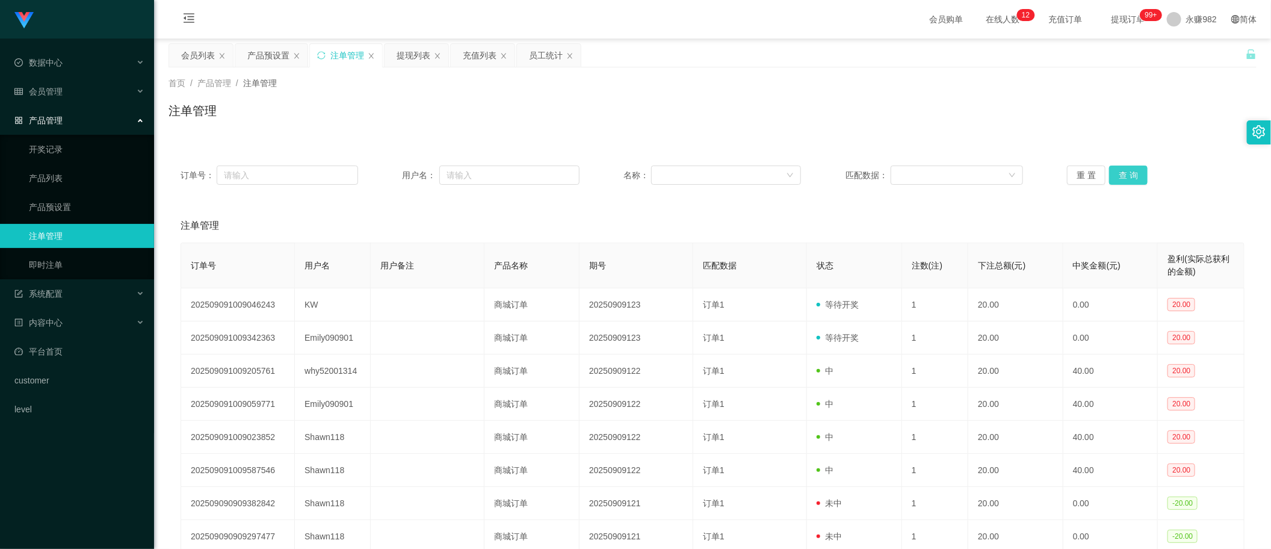
click at [1129, 175] on button "查 询" at bounding box center [1128, 174] width 39 height 19
drag, startPoint x: 1193, startPoint y: 191, endPoint x: 1161, endPoint y: 191, distance: 31.9
click at [1193, 191] on div "订单号： 用户名： 名称： 匹配数据： 重 置 查 询" at bounding box center [712, 174] width 1088 height 43
click at [1127, 179] on button "查 询" at bounding box center [1128, 174] width 39 height 19
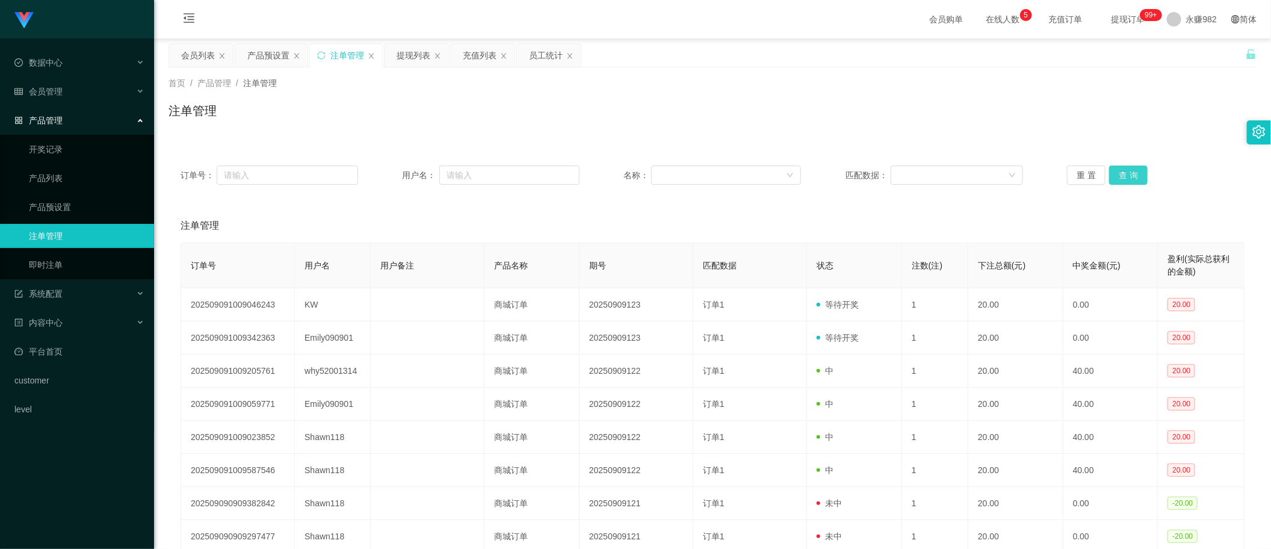
click at [1127, 179] on button "查 询" at bounding box center [1128, 174] width 39 height 19
click at [581, 115] on div "注单管理" at bounding box center [712, 116] width 1088 height 28
drag, startPoint x: 197, startPoint y: 52, endPoint x: 236, endPoint y: 107, distance: 67.8
click at [197, 52] on div "会员列表" at bounding box center [198, 55] width 34 height 23
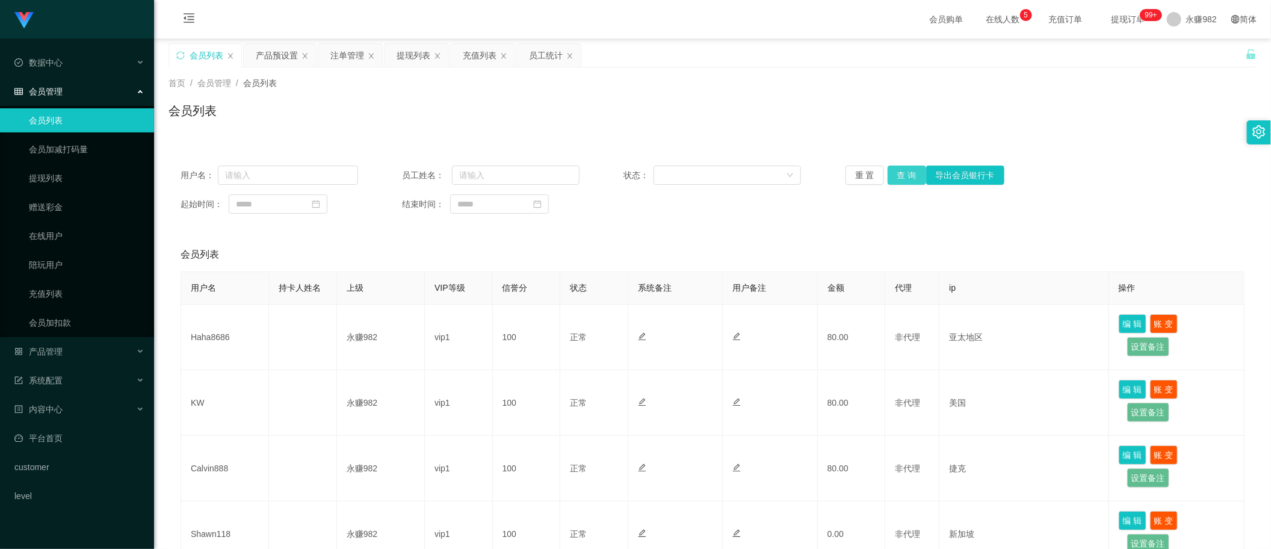
click at [912, 179] on button "查 询" at bounding box center [907, 174] width 39 height 19
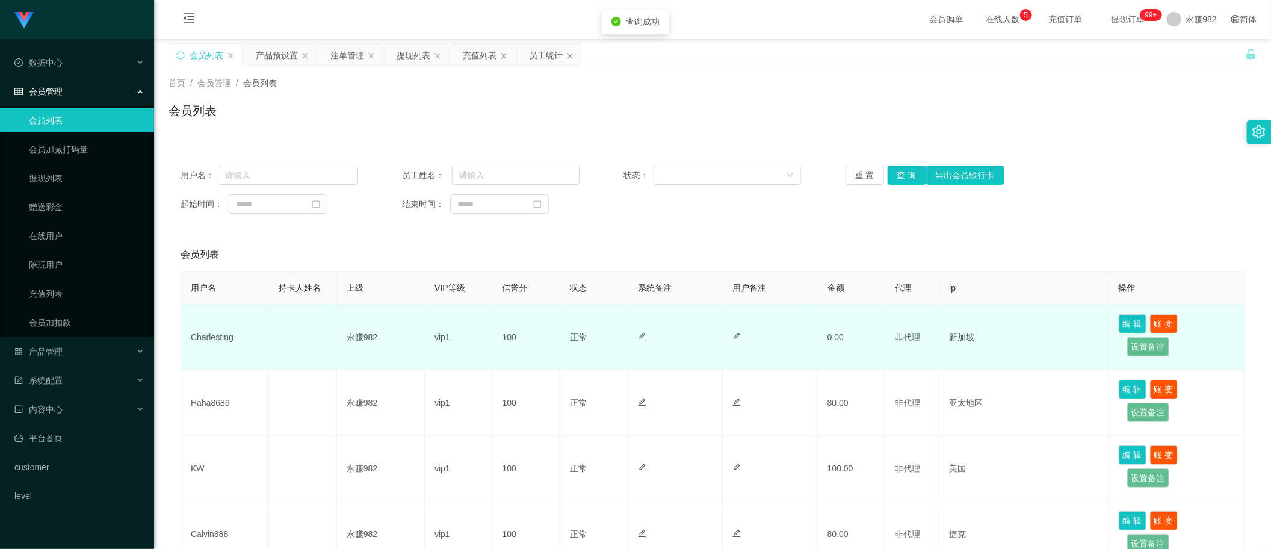
click at [220, 331] on td "Charlesting" at bounding box center [225, 337] width 88 height 66
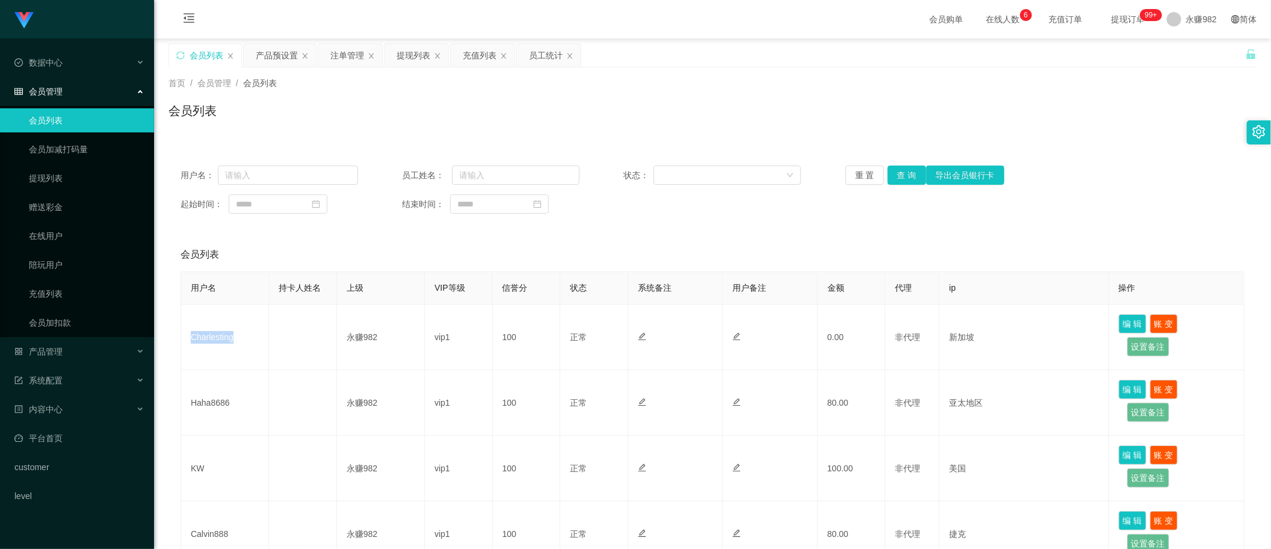
drag, startPoint x: 279, startPoint y: 63, endPoint x: 300, endPoint y: 67, distance: 21.5
click at [279, 63] on div "产品预设置" at bounding box center [277, 55] width 42 height 23
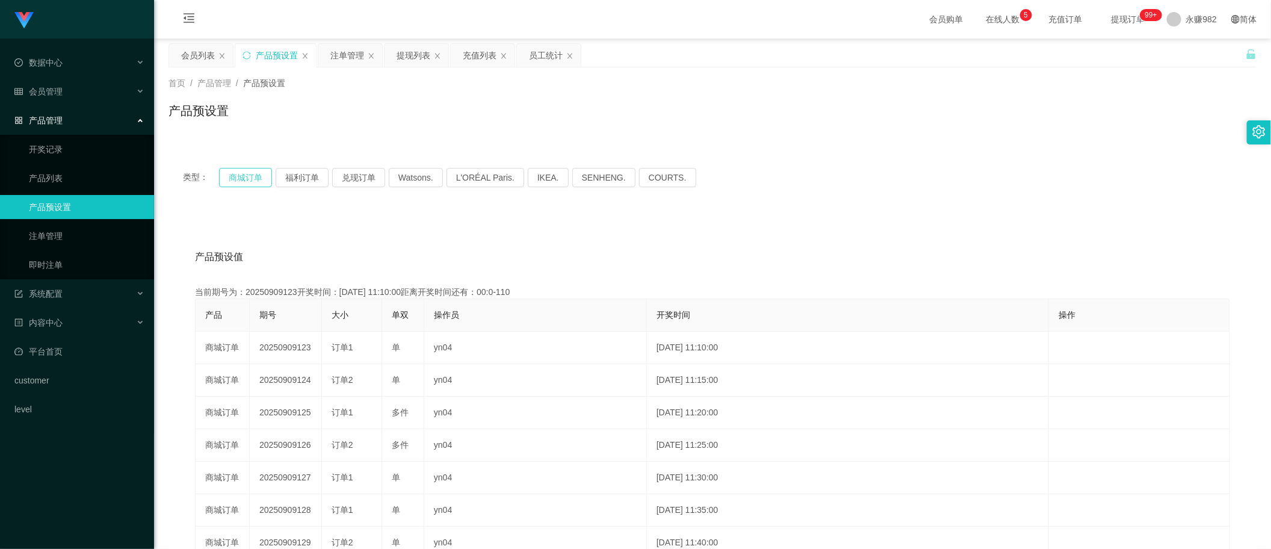
click at [245, 173] on button "商城订单" at bounding box center [245, 177] width 53 height 19
click at [253, 179] on button "商城订单" at bounding box center [245, 177] width 53 height 19
click at [796, 145] on div "类型： 商城订单 福利订单 兑现订单 Watsons. L'ORÉAL Paris. IKEA. [GEOGRAPHIC_DATA]. COURTS. 产品预…" at bounding box center [712, 424] width 1088 height 570
click at [402, 52] on div "提现列表" at bounding box center [414, 55] width 34 height 23
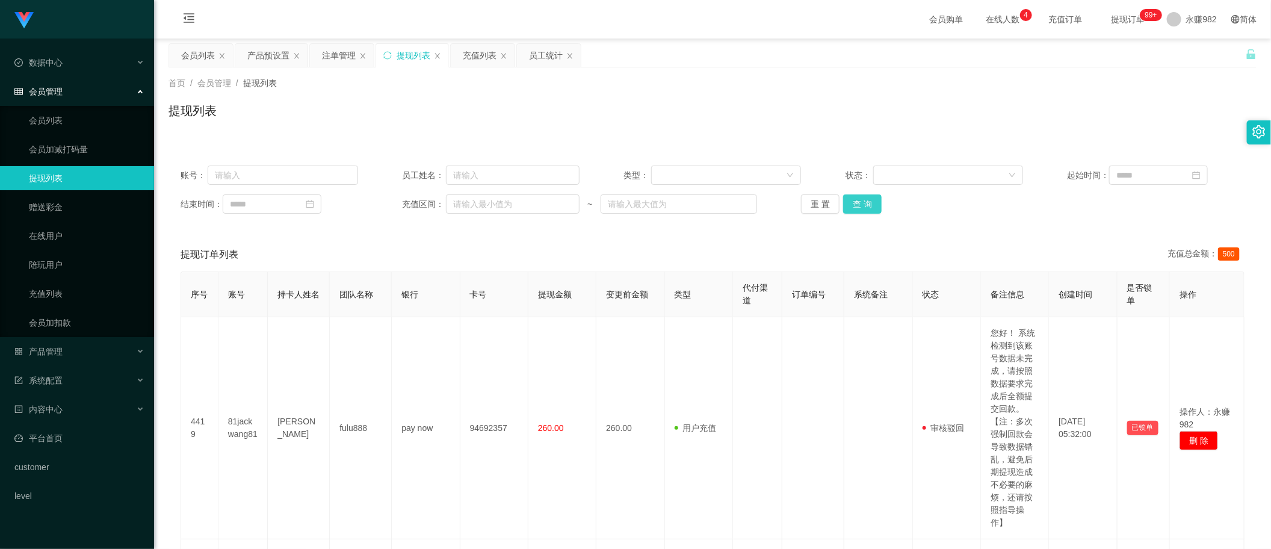
click at [857, 205] on button "查 询" at bounding box center [862, 203] width 39 height 19
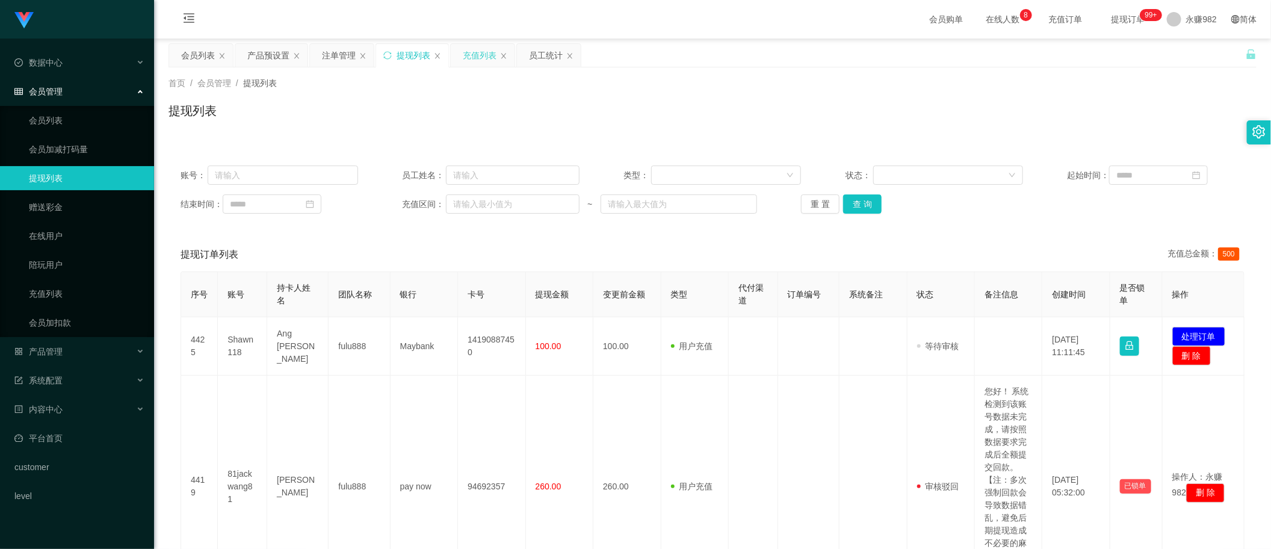
click at [486, 58] on div "充值列表" at bounding box center [480, 55] width 34 height 23
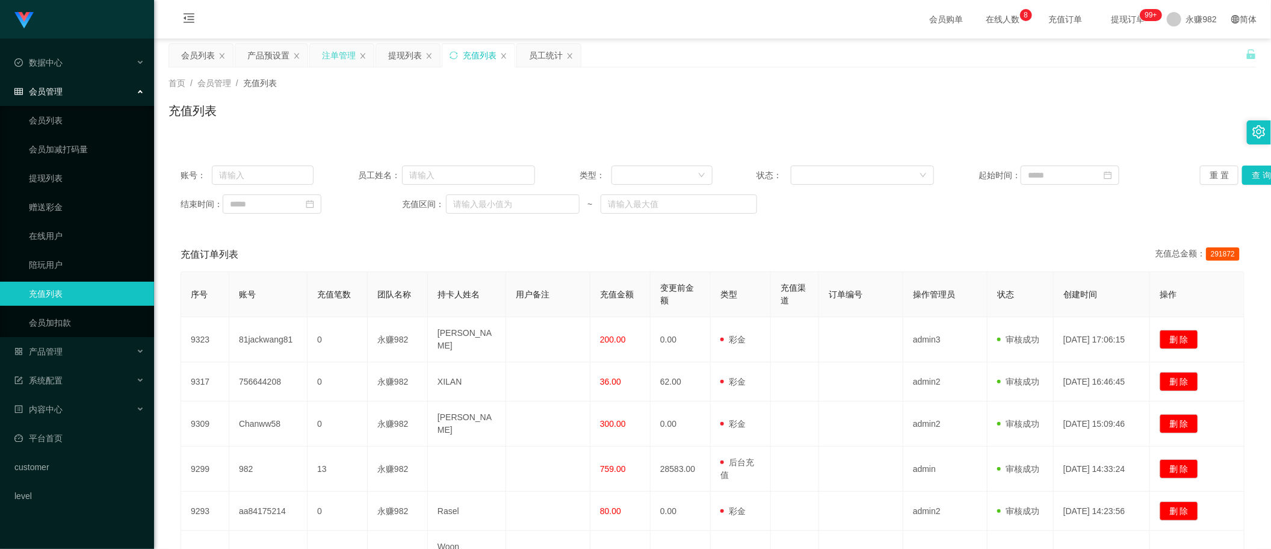
click at [343, 54] on div "注单管理" at bounding box center [339, 55] width 34 height 23
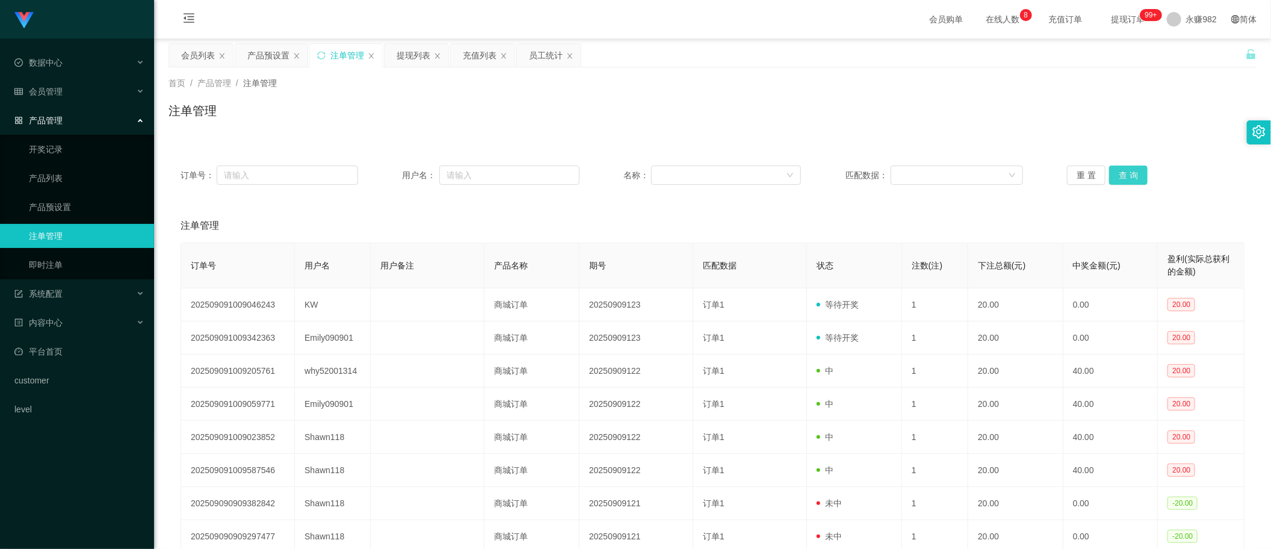
click at [1117, 171] on button "查 询" at bounding box center [1128, 174] width 39 height 19
click at [575, 229] on div "注单管理" at bounding box center [713, 226] width 1064 height 34
click at [1126, 164] on div "订单号： 用户名： 名称： 匹配数据： 重 置 查 询" at bounding box center [712, 174] width 1088 height 43
click at [1123, 174] on button "查 询" at bounding box center [1128, 174] width 39 height 19
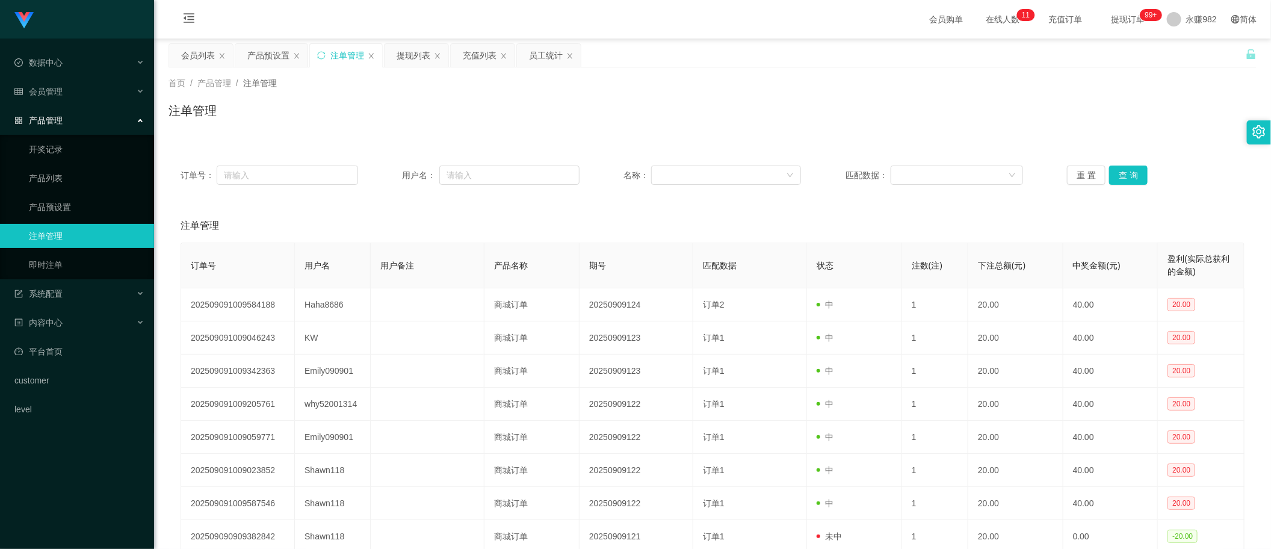
click at [707, 209] on div "注单管理" at bounding box center [713, 226] width 1064 height 34
click at [401, 55] on div "提现列表" at bounding box center [414, 55] width 34 height 23
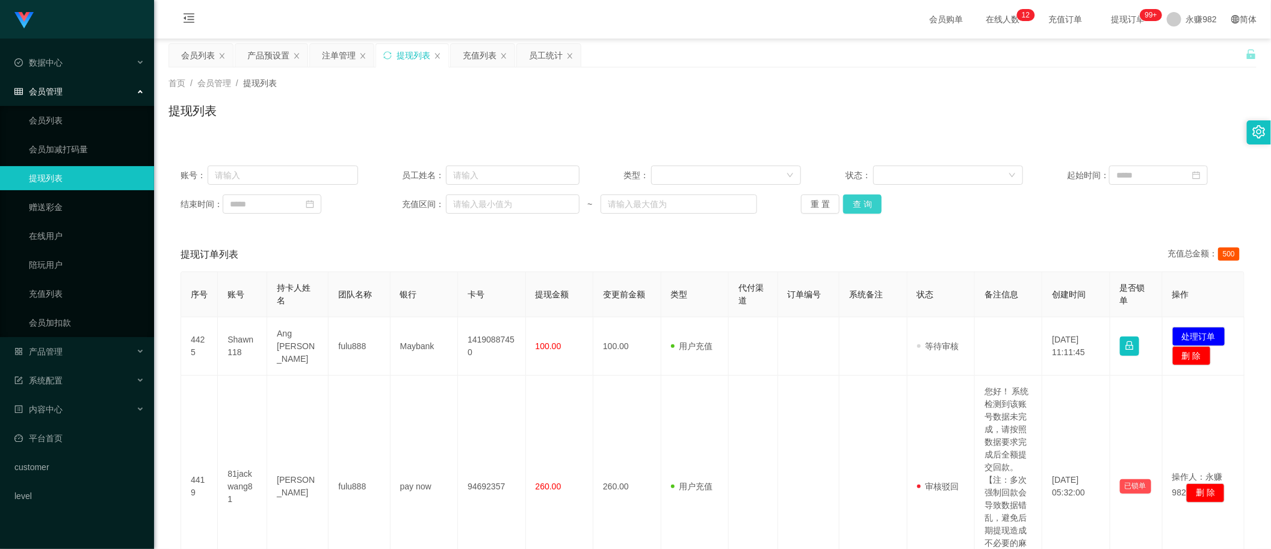
click at [860, 205] on button "查 询" at bounding box center [862, 203] width 39 height 19
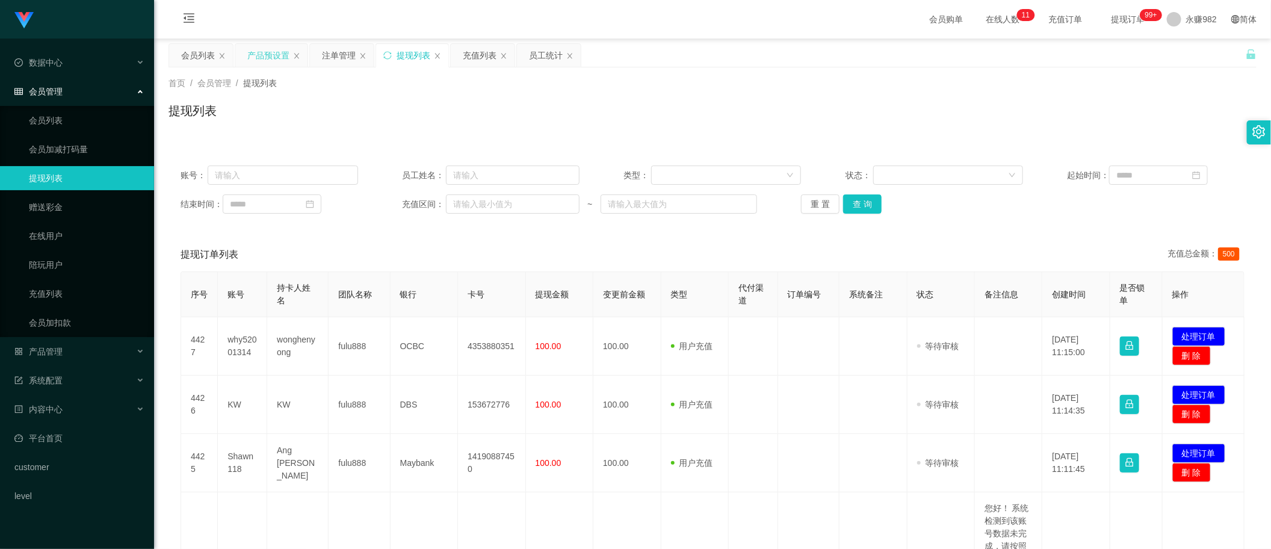
click at [277, 48] on div "产品预设置" at bounding box center [268, 55] width 42 height 23
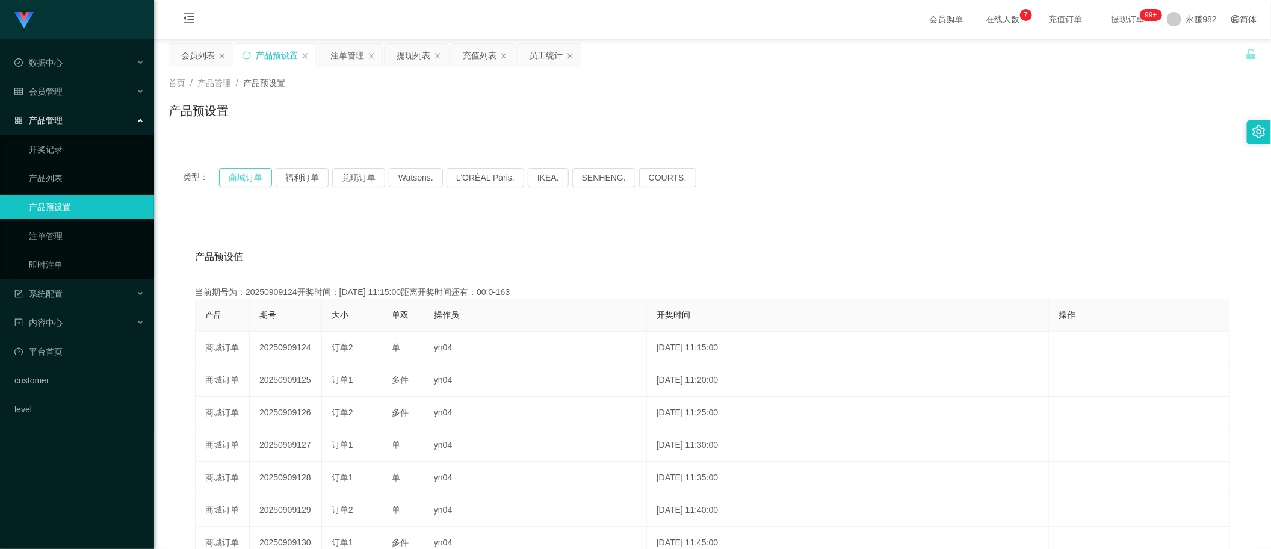
click at [248, 182] on button "商城订单" at bounding box center [245, 177] width 53 height 19
click at [381, 211] on div "类型： 商城订单 福利订单 兑现订单 Watsons. L'ORÉAL Paris. IKEA. [GEOGRAPHIC_DATA]. COURTS. 产品预…" at bounding box center [712, 431] width 1088 height 556
click at [418, 50] on div "提现列表" at bounding box center [414, 55] width 34 height 23
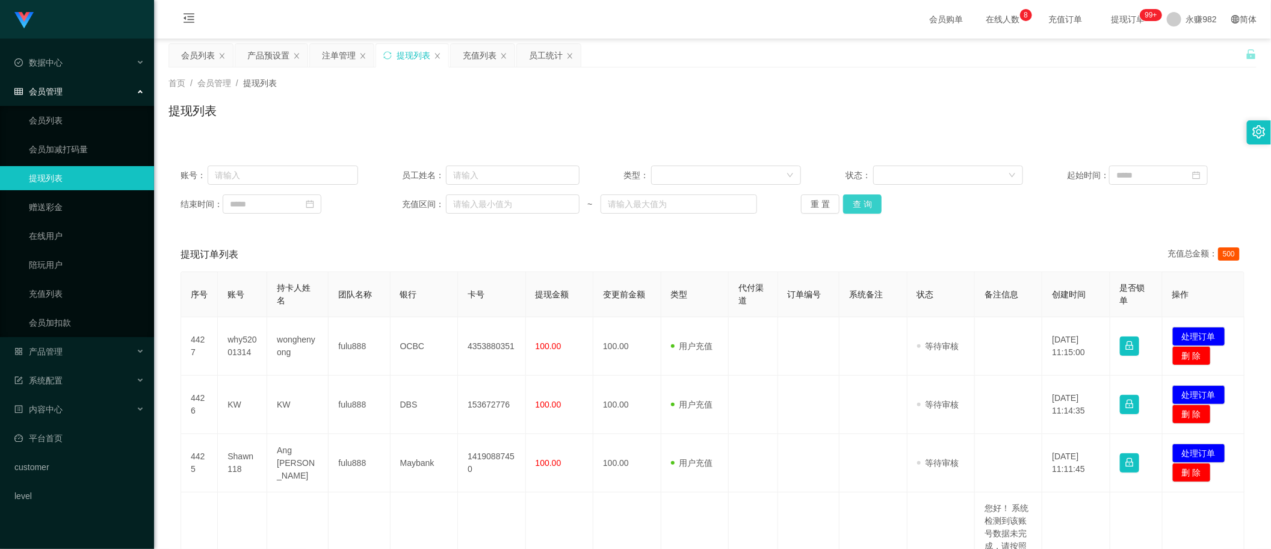
drag, startPoint x: 871, startPoint y: 202, endPoint x: 862, endPoint y: 211, distance: 12.8
click at [871, 202] on button "查 询" at bounding box center [862, 203] width 39 height 19
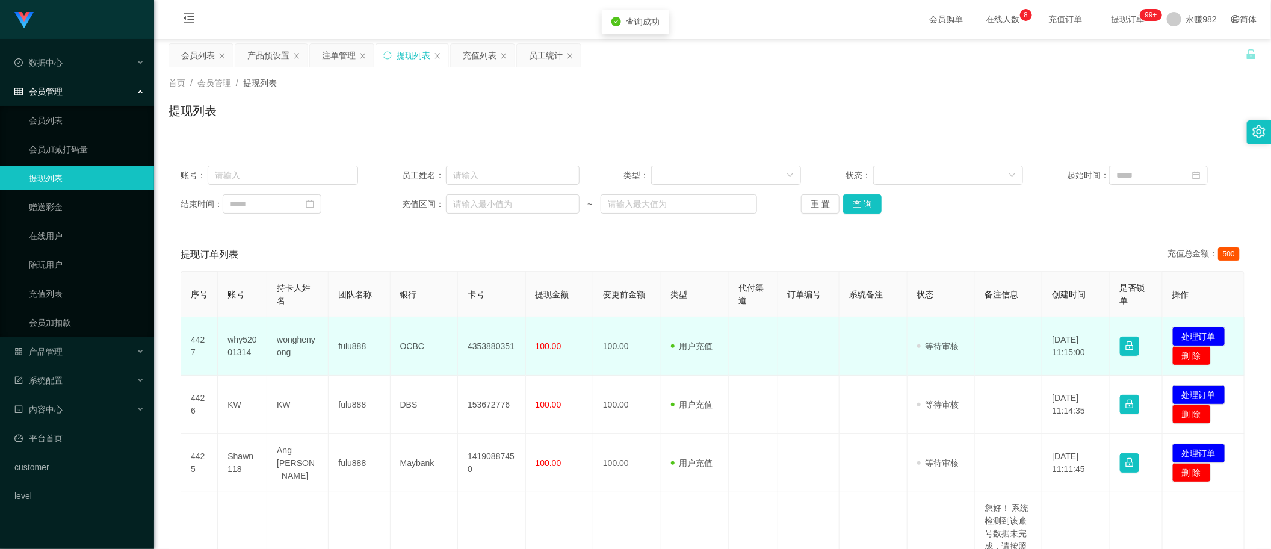
click at [239, 350] on td "why52001314" at bounding box center [242, 346] width 49 height 58
click at [285, 344] on td "wonghenyong" at bounding box center [297, 346] width 61 height 58
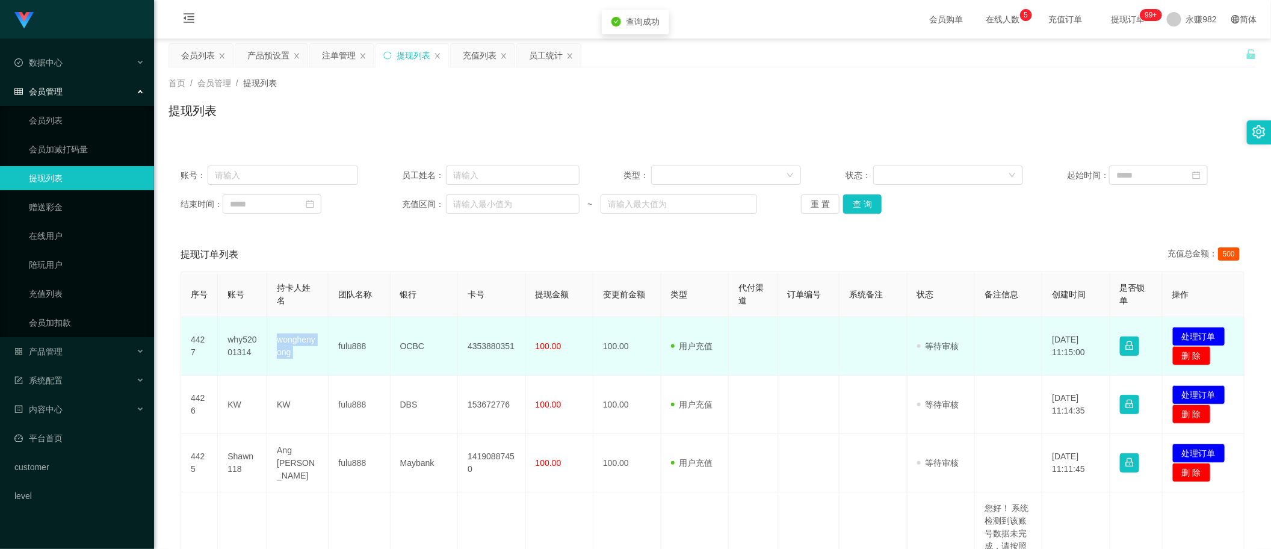
click at [285, 344] on td "wonghenyong" at bounding box center [297, 346] width 61 height 58
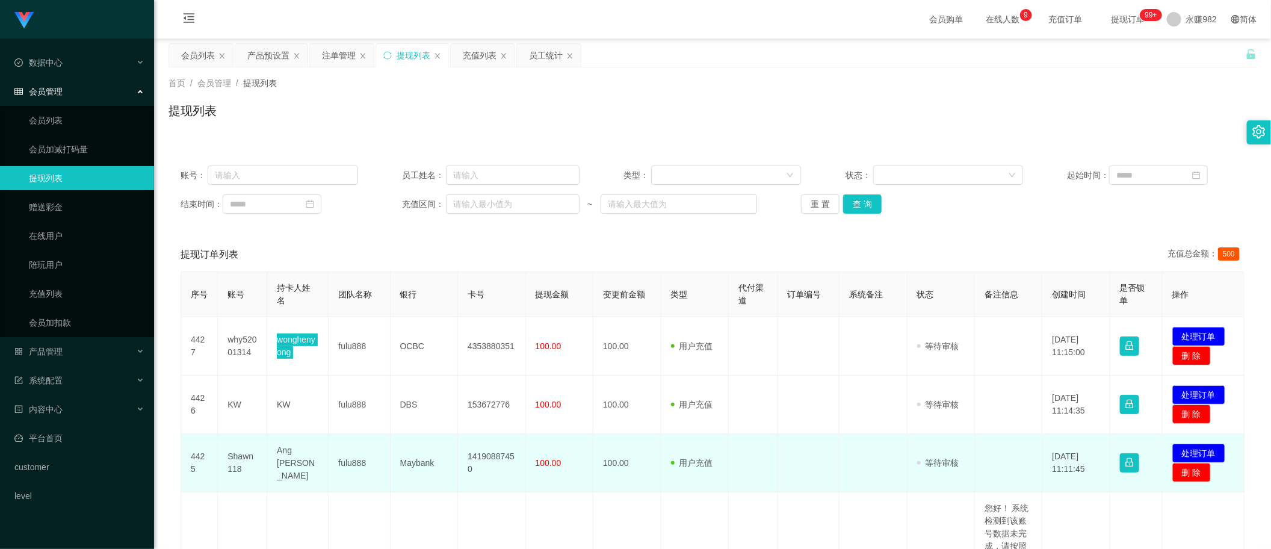
scroll to position [150, 0]
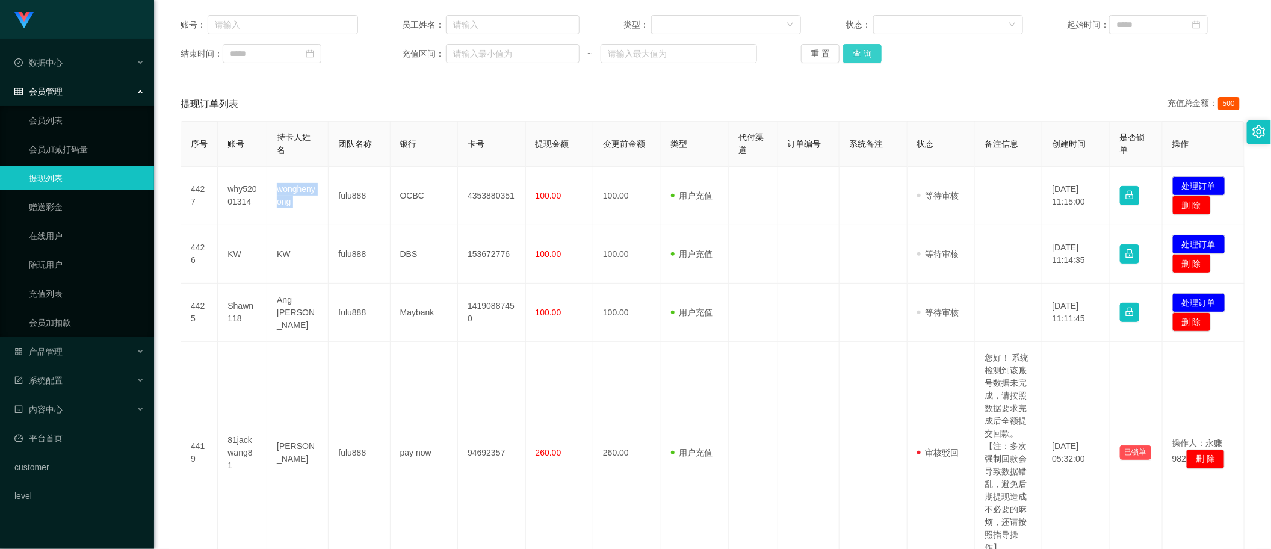
click at [858, 54] on button "查 询" at bounding box center [862, 53] width 39 height 19
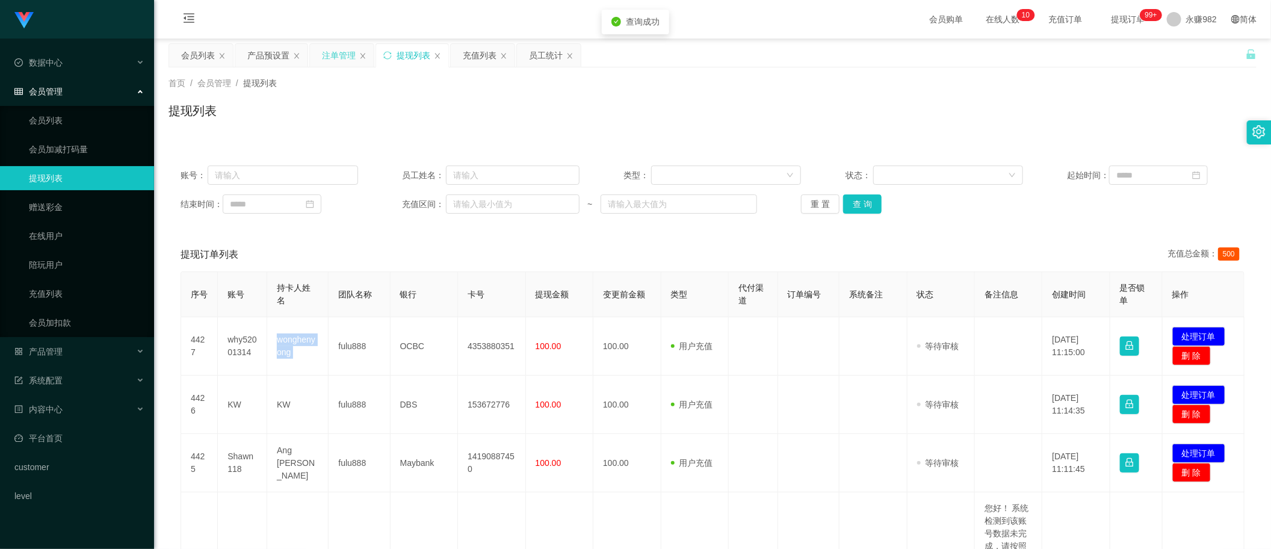
click at [327, 55] on div "注单管理" at bounding box center [339, 55] width 34 height 23
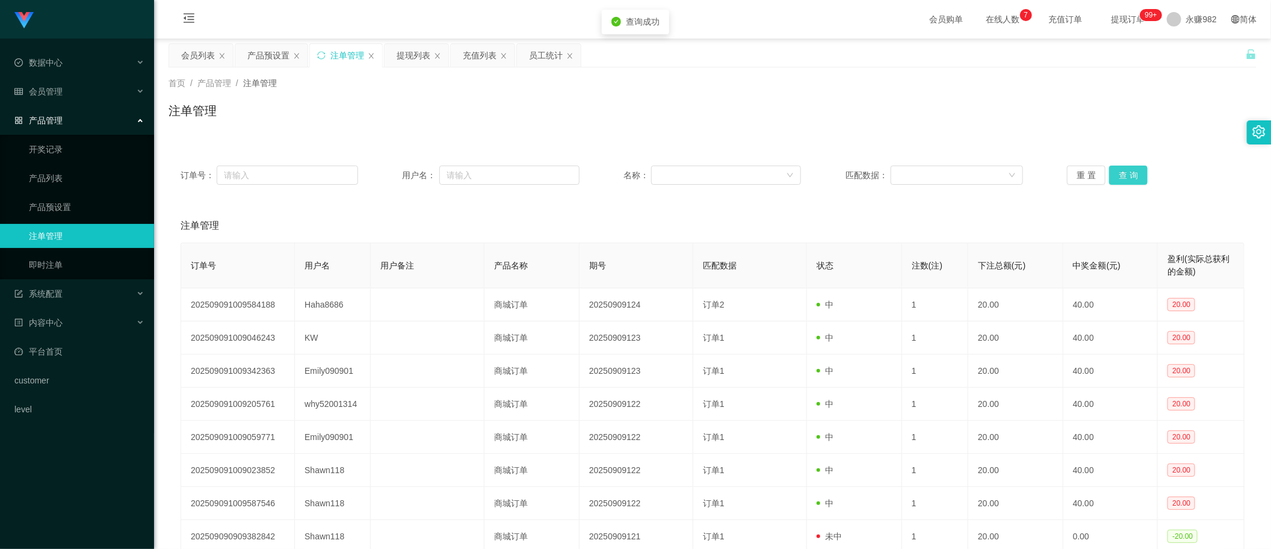
click at [1123, 173] on button "查 询" at bounding box center [1128, 174] width 39 height 19
drag, startPoint x: 313, startPoint y: 176, endPoint x: 330, endPoint y: 182, distance: 17.3
click at [313, 176] on input "text" at bounding box center [287, 174] width 141 height 19
paste input "Charlesting"
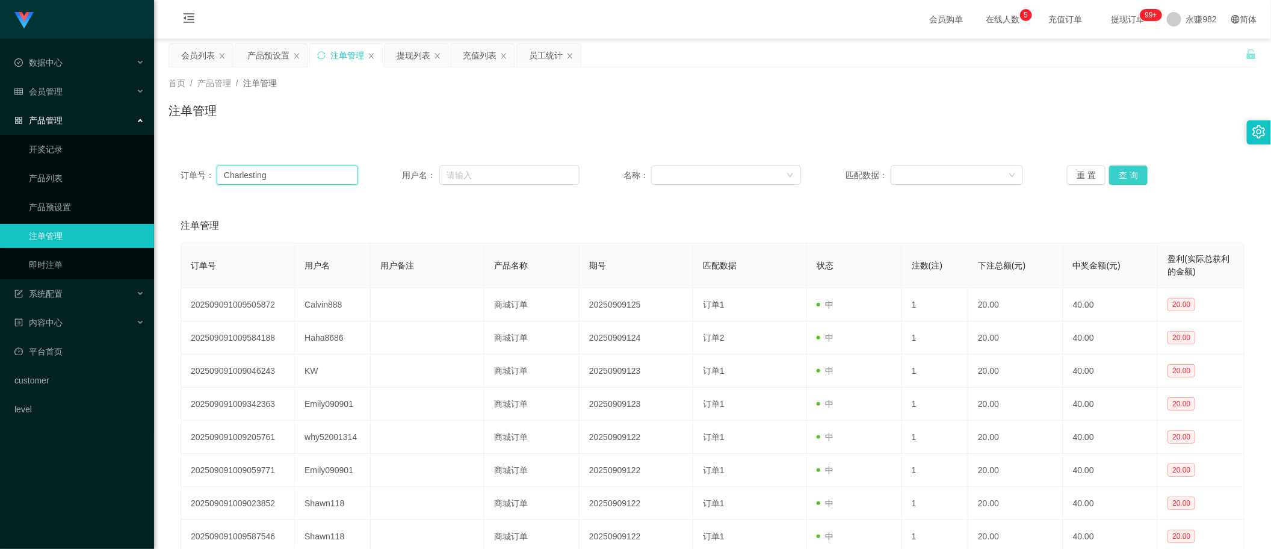
type input "Charlesting"
click at [1123, 173] on button "查 询" at bounding box center [1128, 174] width 39 height 19
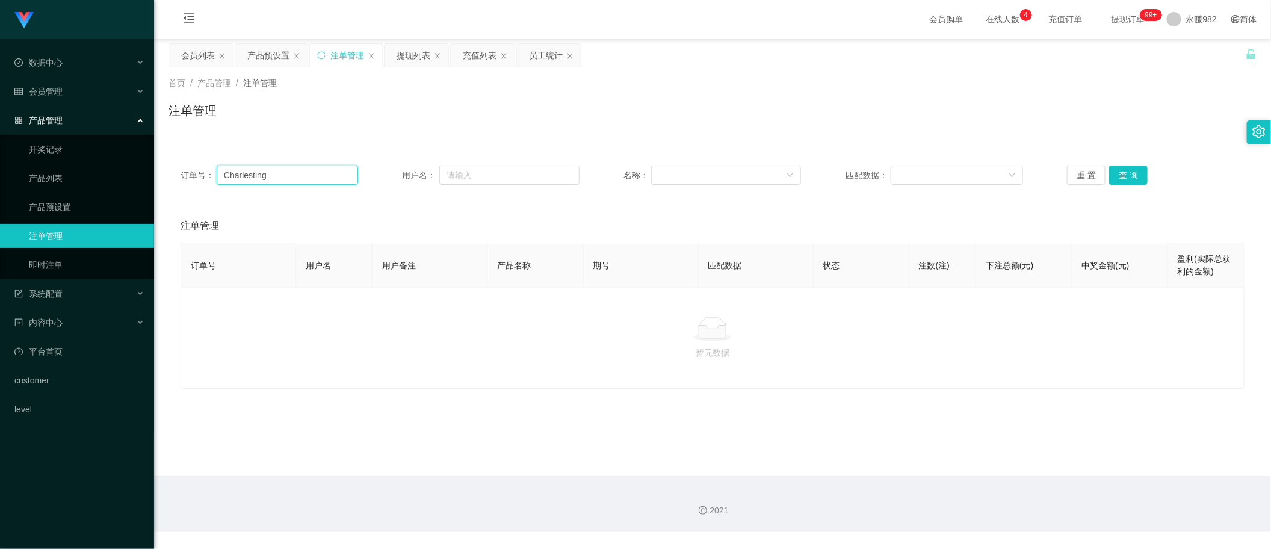
click at [286, 172] on input "Charlesting" at bounding box center [287, 174] width 141 height 19
drag, startPoint x: 946, startPoint y: 119, endPoint x: 542, endPoint y: 84, distance: 405.9
click at [945, 118] on div "注单管理" at bounding box center [712, 116] width 1088 height 28
click at [424, 55] on div "提现列表" at bounding box center [414, 55] width 34 height 23
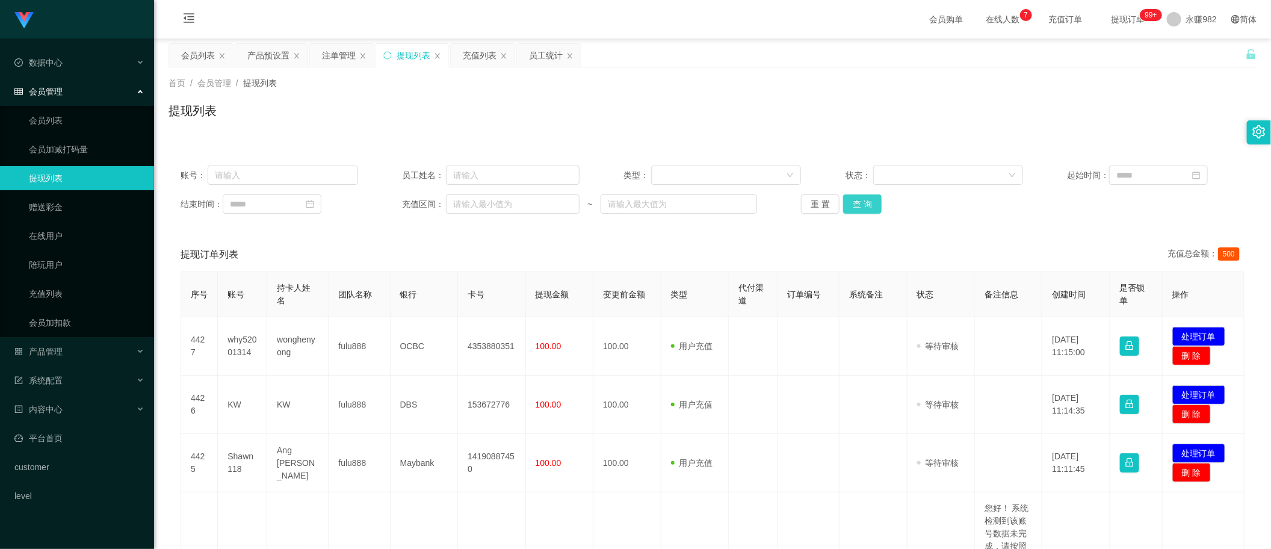
click at [853, 205] on button "查 询" at bounding box center [862, 203] width 39 height 19
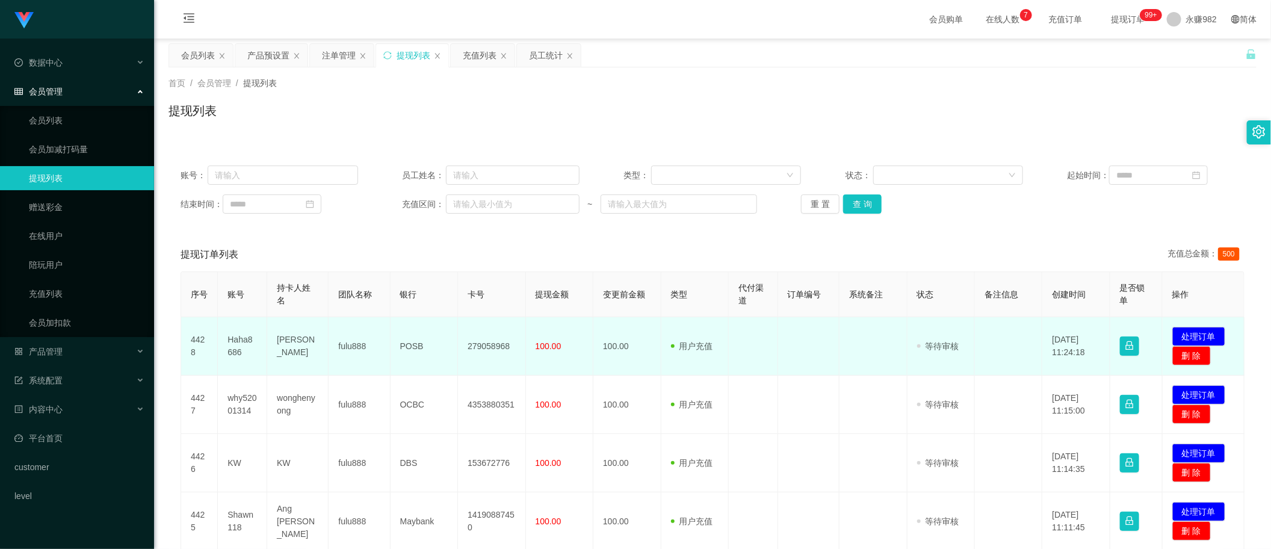
click at [290, 349] on td "[PERSON_NAME]" at bounding box center [297, 346] width 61 height 58
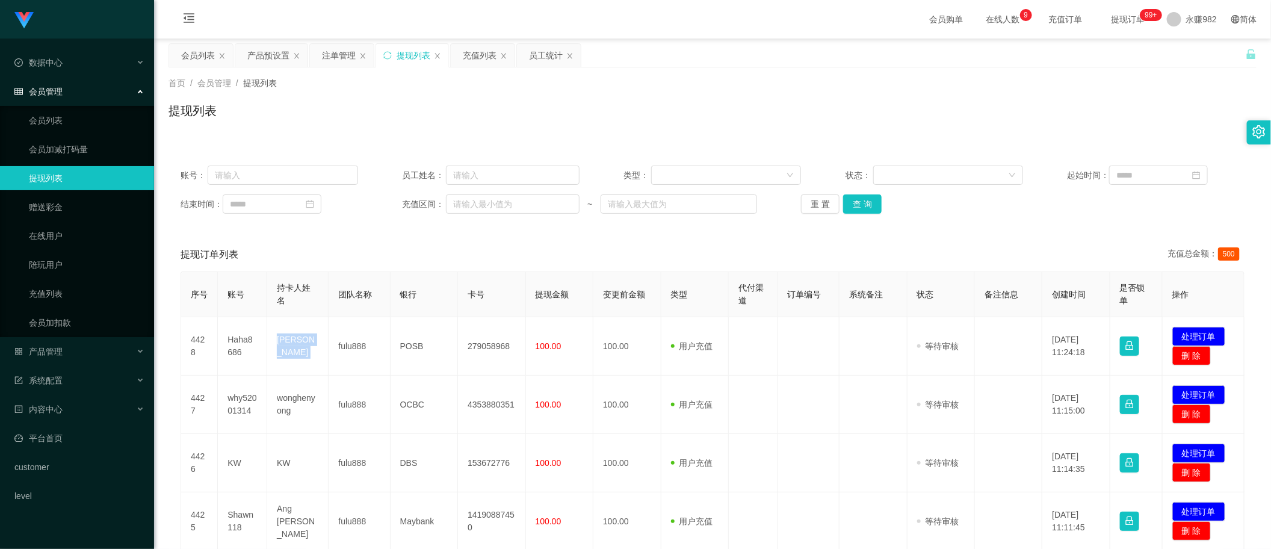
click at [885, 217] on div "账号： 员工姓名： 类型： 状态： 起始时间： 结束时间： 充值区间： ~ 重 置 查 询" at bounding box center [712, 189] width 1088 height 72
click at [868, 212] on button "查 询" at bounding box center [862, 203] width 39 height 19
drag, startPoint x: 968, startPoint y: 247, endPoint x: 858, endPoint y: 220, distance: 112.7
click at [968, 247] on div "提现订单列表 充值总金额： 500" at bounding box center [713, 255] width 1064 height 34
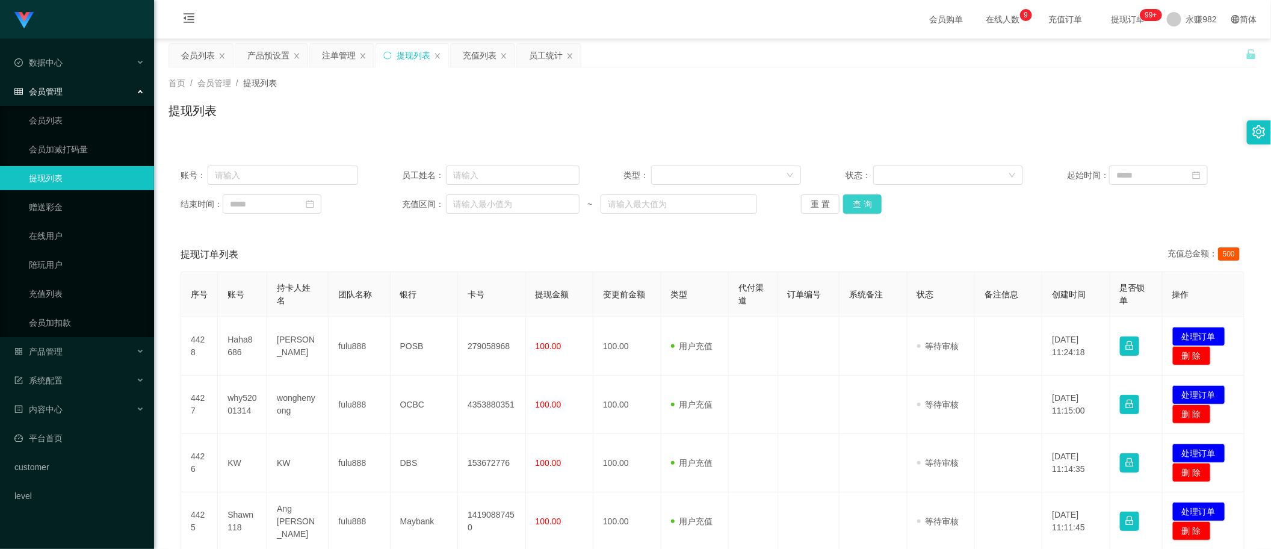
click at [857, 203] on button "查 询" at bounding box center [862, 203] width 39 height 19
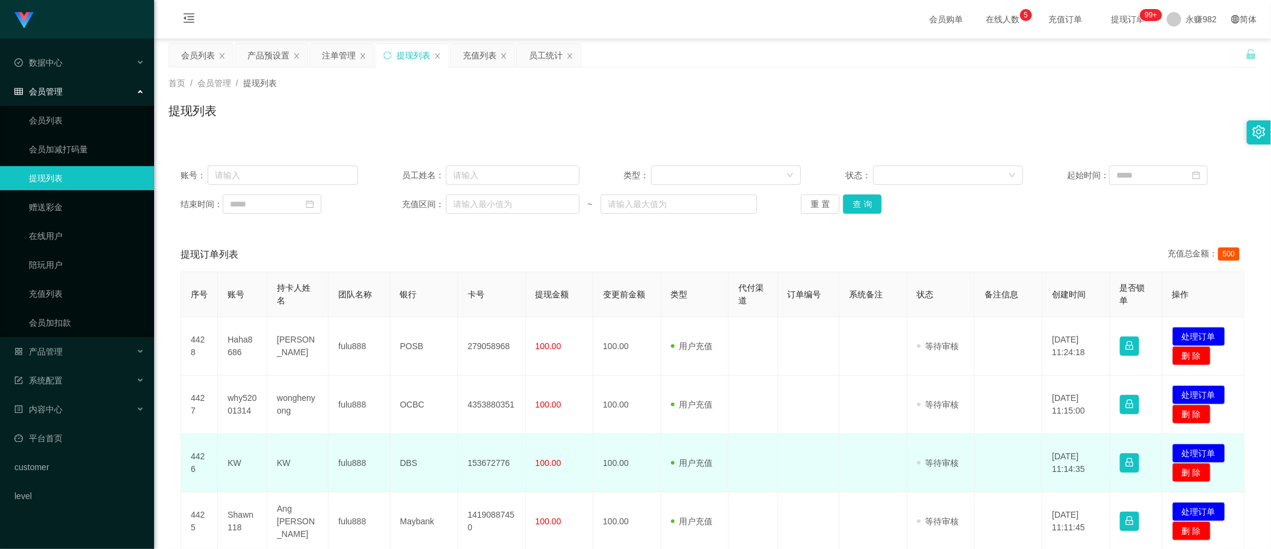
click at [282, 465] on td "KW" at bounding box center [297, 463] width 61 height 58
drag, startPoint x: 282, startPoint y: 465, endPoint x: 296, endPoint y: 471, distance: 15.6
click at [284, 465] on td "KW" at bounding box center [297, 463] width 61 height 58
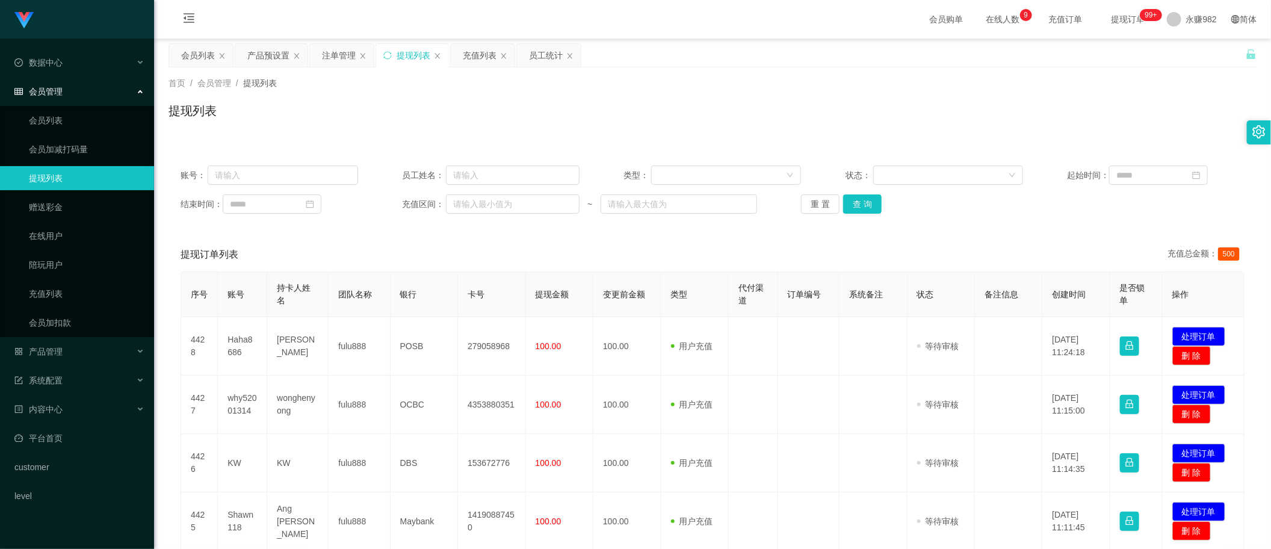
click at [1123, 100] on div "首页 / 会员管理 / 提现列表 / 提现列表" at bounding box center [712, 103] width 1088 height 52
click at [850, 203] on button "查 询" at bounding box center [862, 203] width 39 height 19
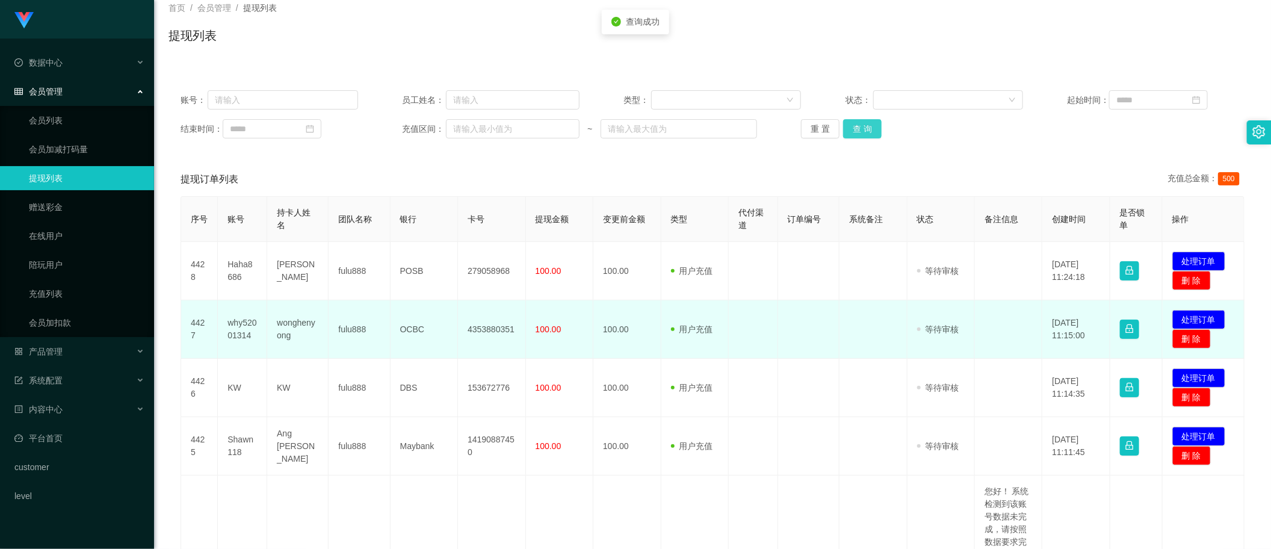
scroll to position [150, 0]
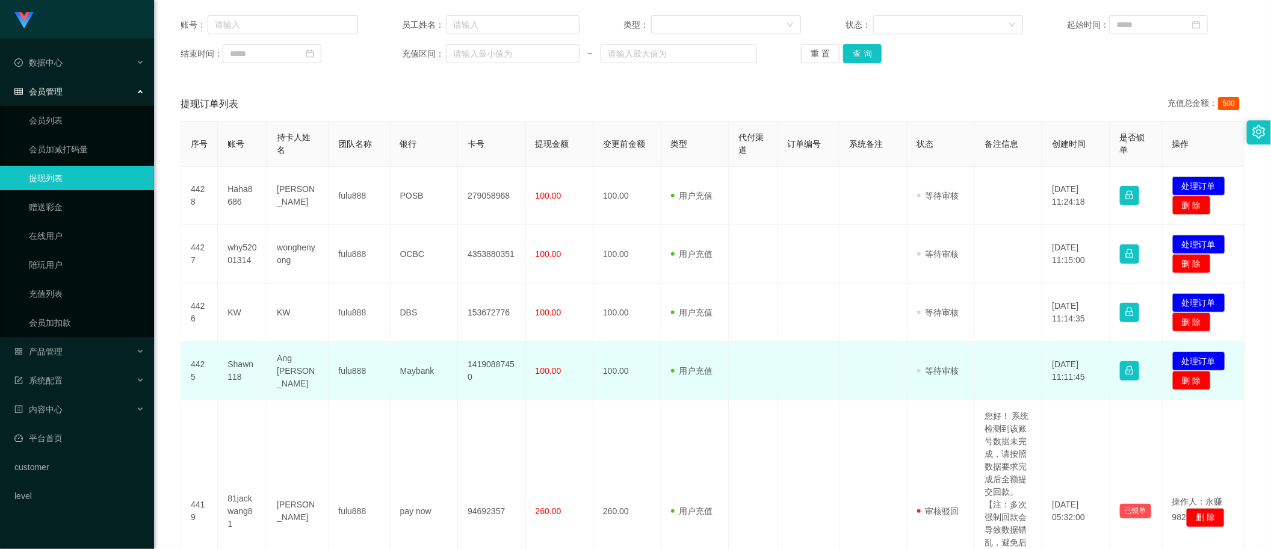
click at [244, 365] on td "Shawn118" at bounding box center [242, 371] width 49 height 58
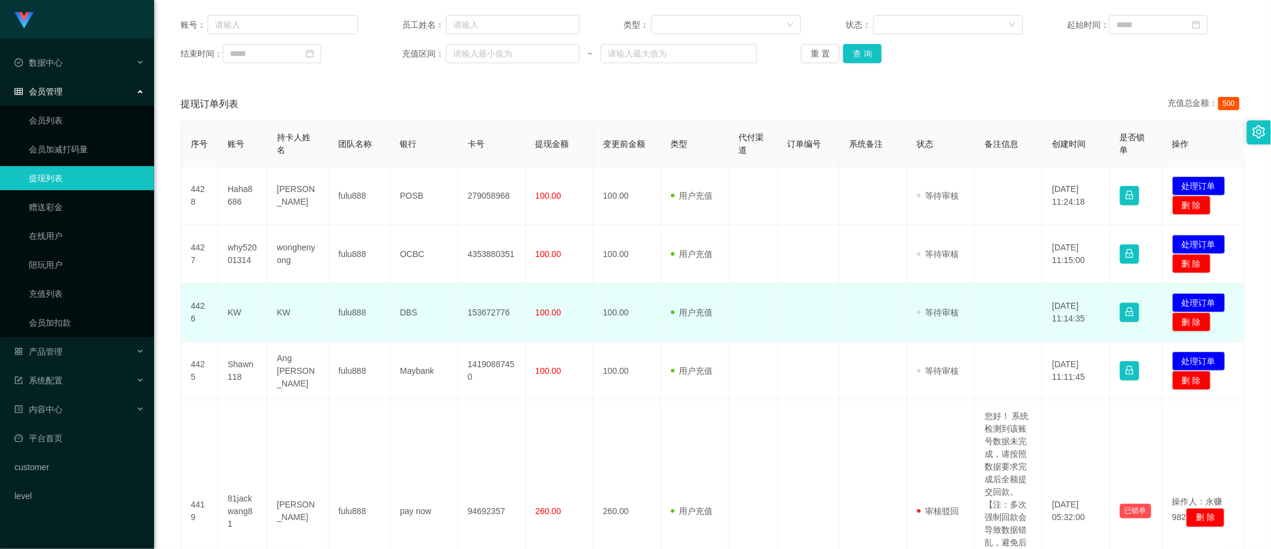
click at [235, 314] on td "KW" at bounding box center [242, 312] width 49 height 58
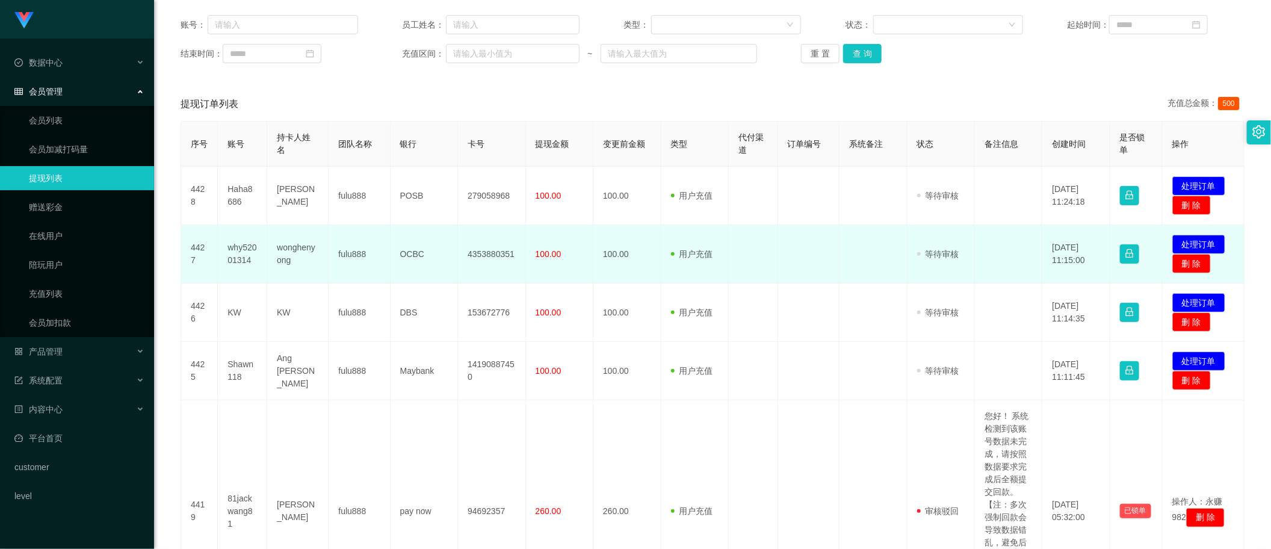
click at [232, 245] on td "why52001314" at bounding box center [242, 254] width 49 height 58
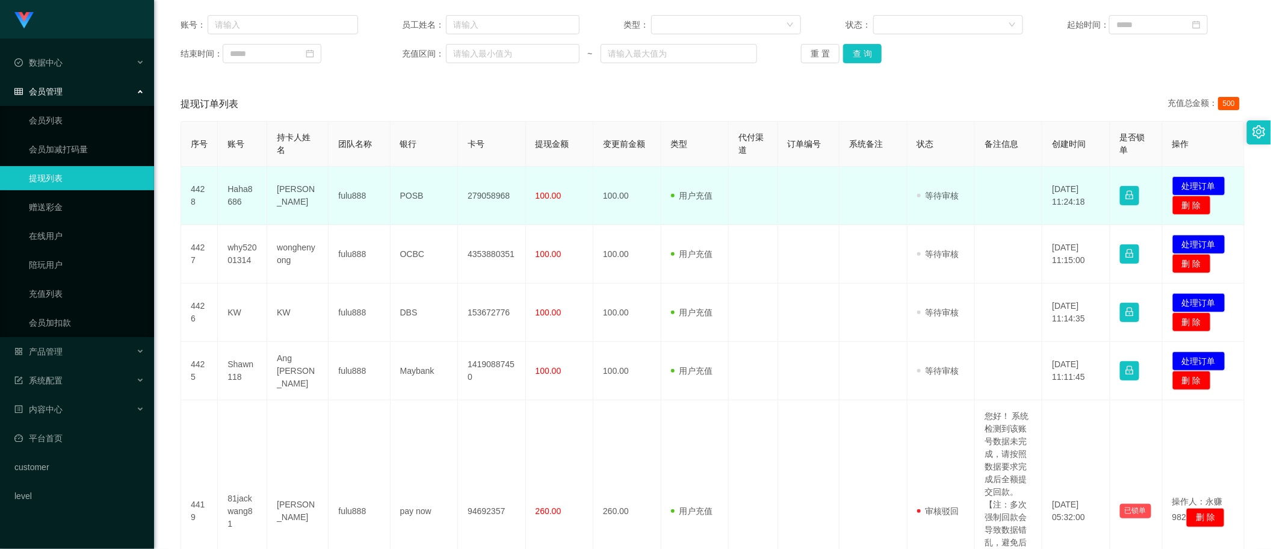
click at [224, 181] on td "Haha8686" at bounding box center [242, 196] width 49 height 58
drag, startPoint x: 224, startPoint y: 181, endPoint x: 236, endPoint y: 190, distance: 15.0
click at [230, 184] on td "Haha8686" at bounding box center [242, 196] width 49 height 58
click at [236, 190] on td "Haha8686" at bounding box center [242, 196] width 49 height 58
click at [239, 190] on td "Haha8686" at bounding box center [242, 196] width 49 height 58
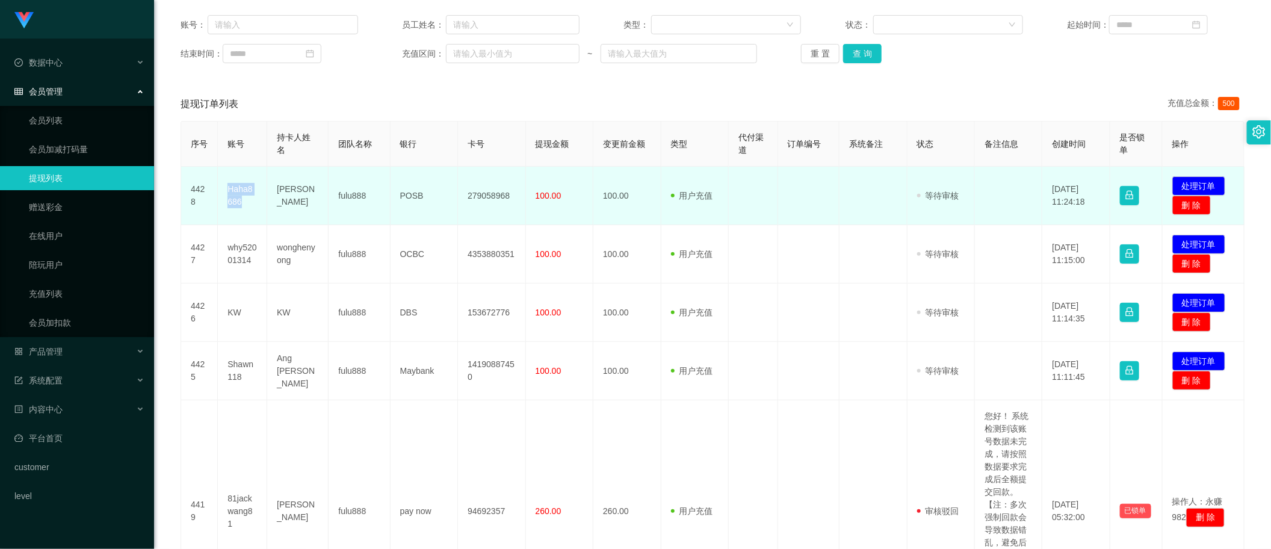
click at [239, 190] on td "Haha8686" at bounding box center [242, 196] width 49 height 58
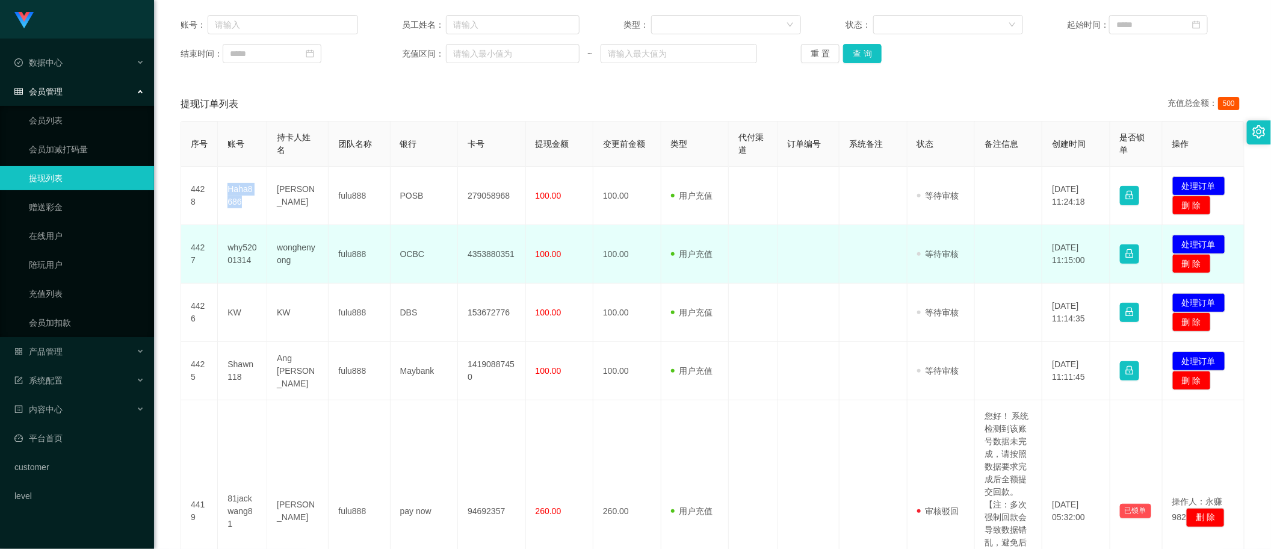
click at [404, 266] on td "OCBC" at bounding box center [424, 254] width 67 height 58
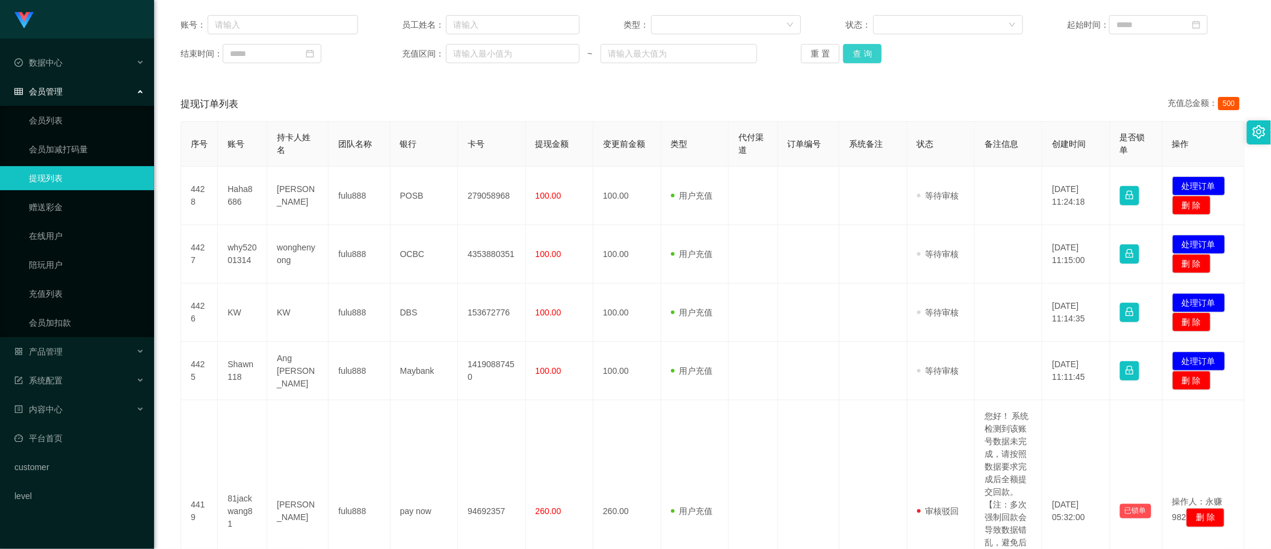
click at [847, 56] on button "查 询" at bounding box center [862, 53] width 39 height 19
click at [868, 47] on button "查 询" at bounding box center [862, 53] width 39 height 19
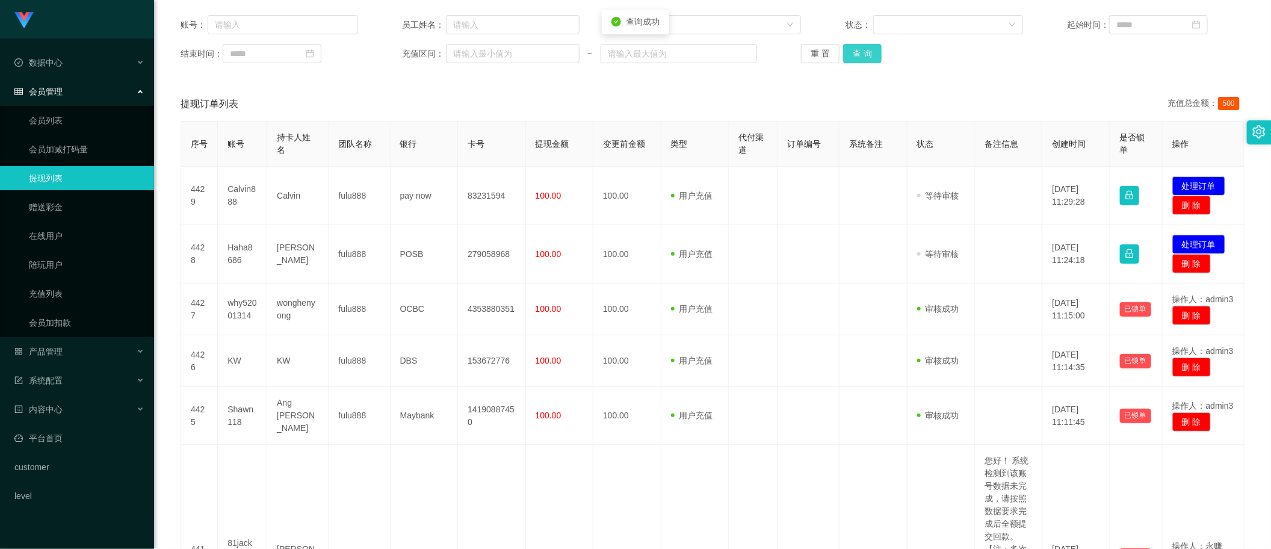
click at [868, 47] on button "查 询" at bounding box center [862, 53] width 39 height 19
click at [868, 47] on div "重 置 查 询" at bounding box center [890, 53] width 178 height 19
click at [858, 55] on button "查 询" at bounding box center [862, 53] width 39 height 19
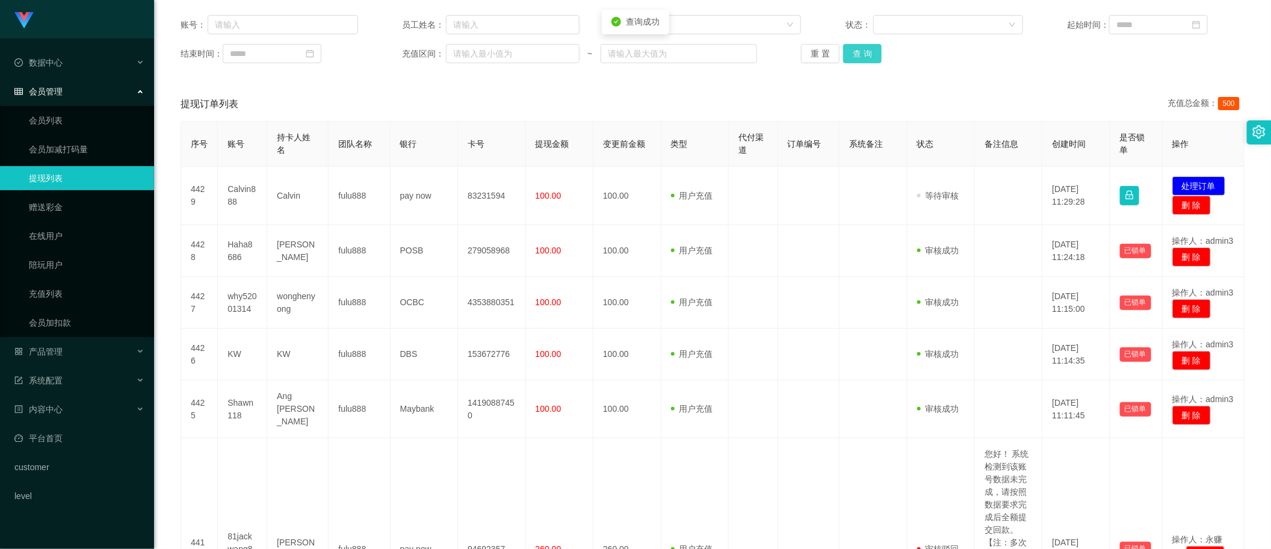
click at [858, 55] on button "查 询" at bounding box center [862, 53] width 39 height 19
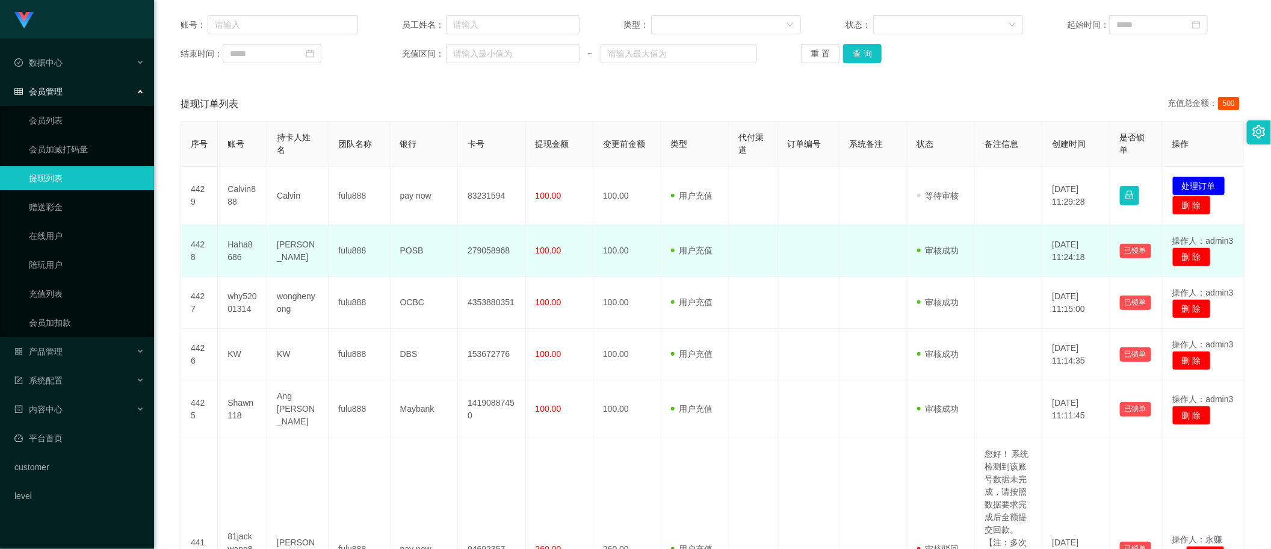
click at [765, 249] on td at bounding box center [753, 251] width 49 height 52
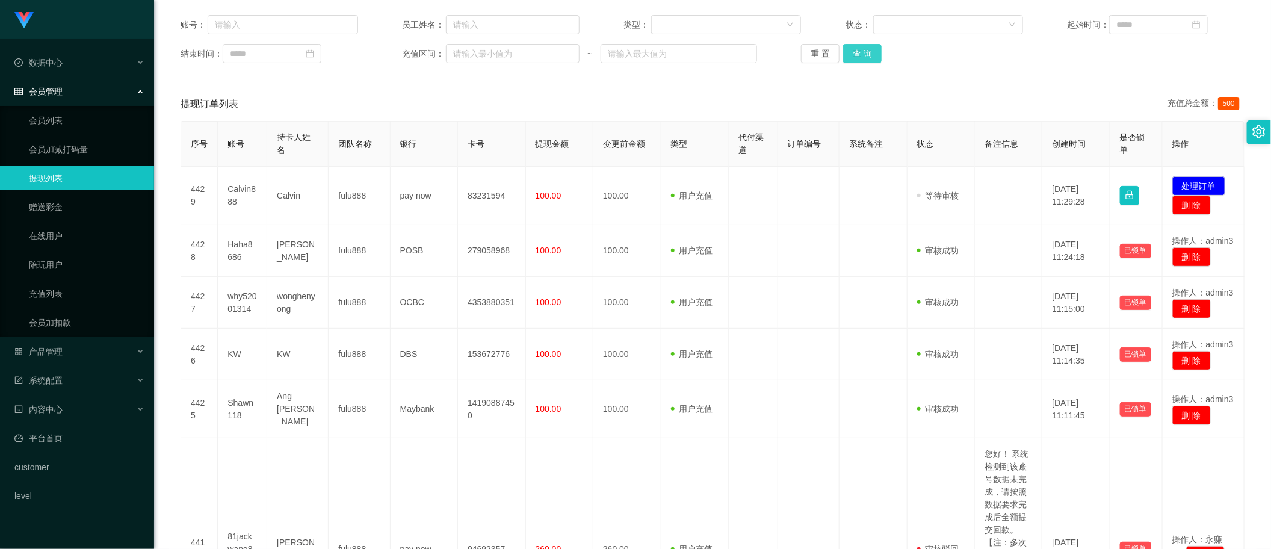
click at [856, 49] on button "查 询" at bounding box center [862, 53] width 39 height 19
drag, startPoint x: 852, startPoint y: 217, endPoint x: 1135, endPoint y: 113, distance: 302.1
click at [853, 218] on td at bounding box center [872, 196] width 67 height 58
click at [865, 51] on button "查 询" at bounding box center [862, 53] width 39 height 19
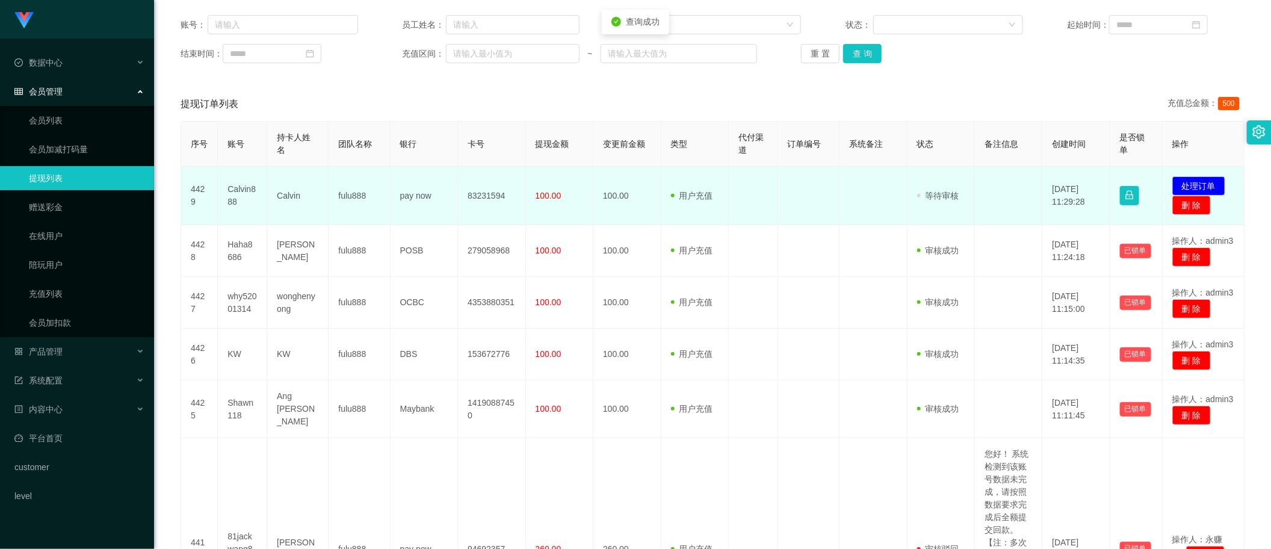
click at [283, 197] on td "Calvin" at bounding box center [297, 196] width 61 height 58
click at [756, 212] on td at bounding box center [753, 196] width 49 height 58
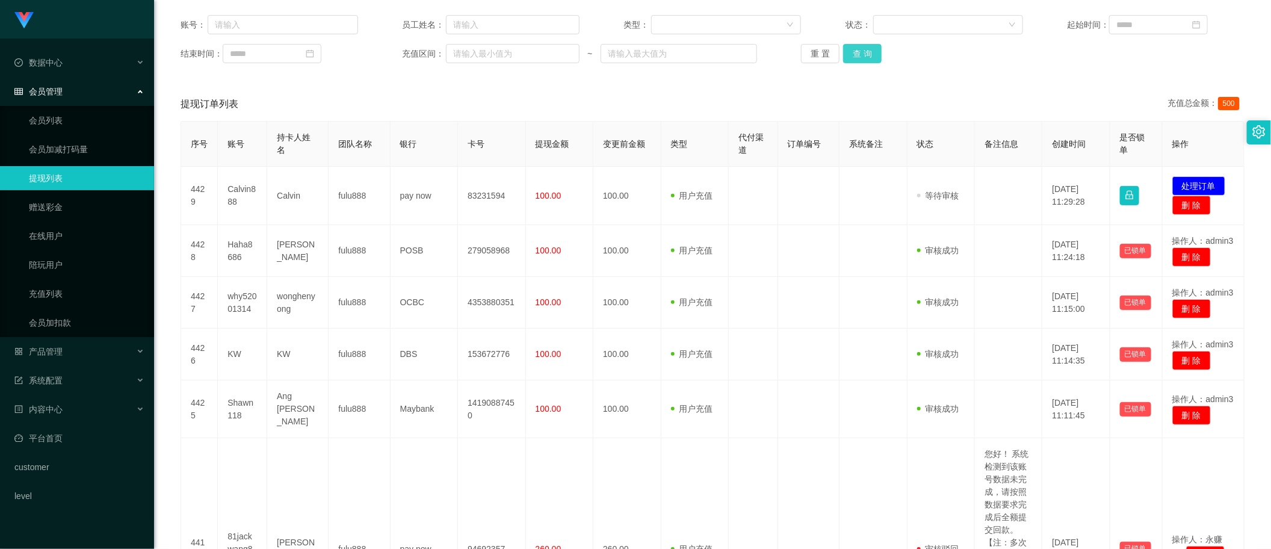
click at [865, 55] on button "查 询" at bounding box center [862, 53] width 39 height 19
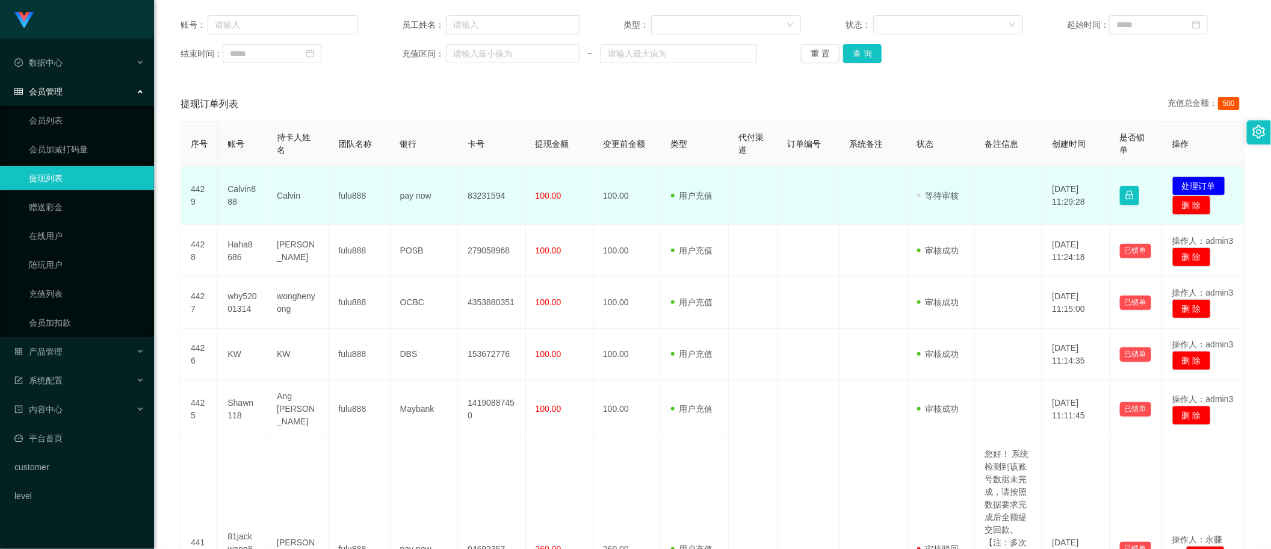
drag, startPoint x: 600, startPoint y: 197, endPoint x: 555, endPoint y: 197, distance: 45.1
click at [599, 200] on td "100.00" at bounding box center [626, 196] width 67 height 58
click at [283, 197] on td "Calvin" at bounding box center [297, 196] width 61 height 58
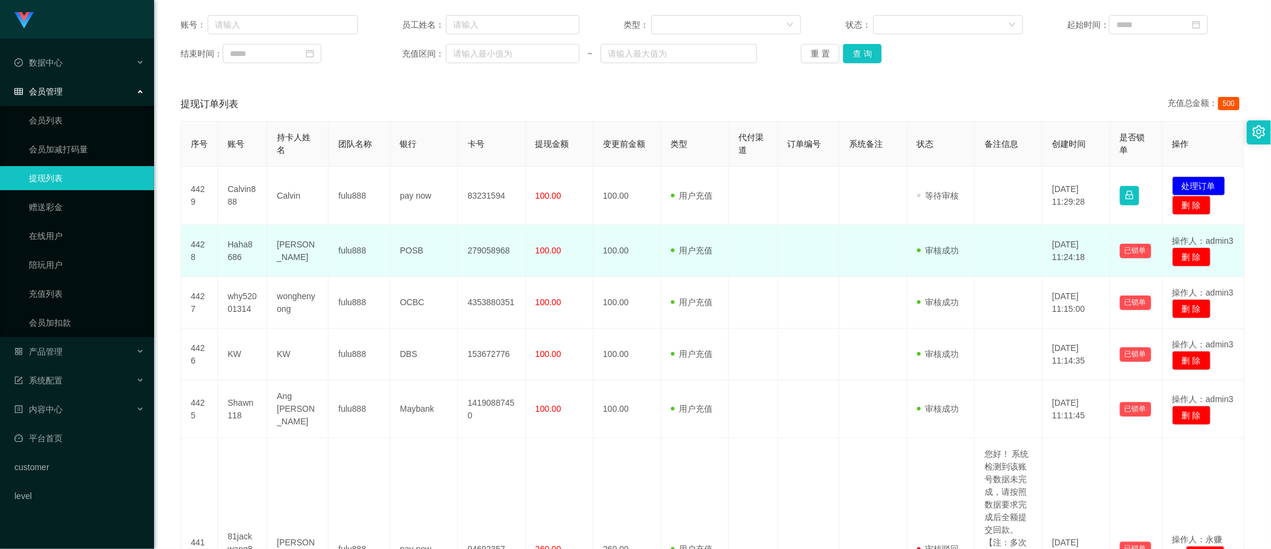
click at [566, 255] on td "100.00" at bounding box center [559, 251] width 67 height 52
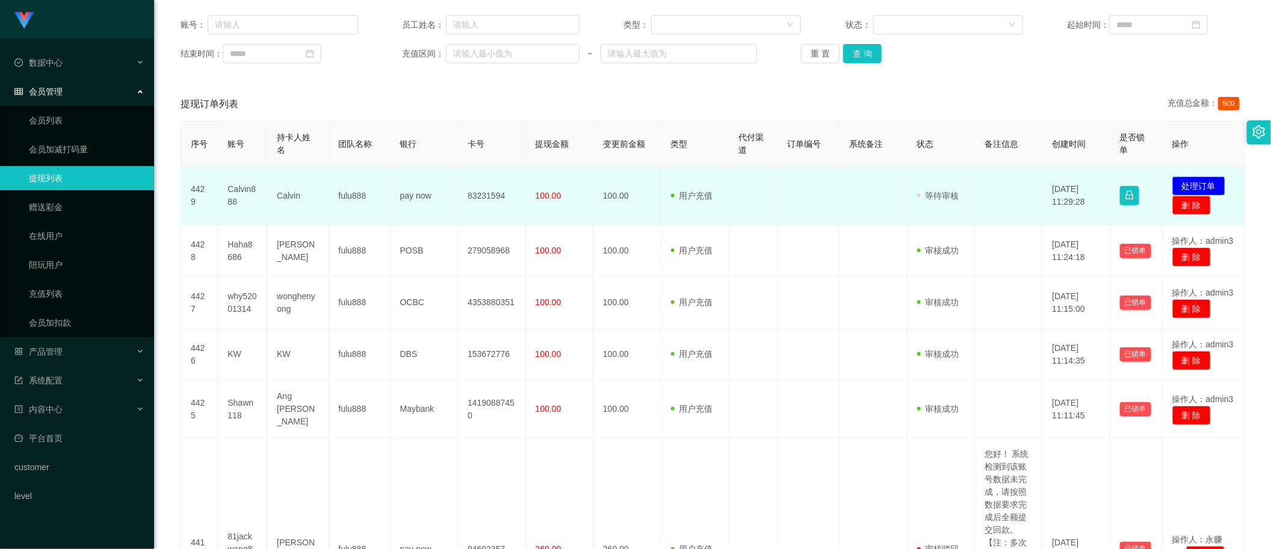
click at [548, 202] on td "100.00" at bounding box center [559, 196] width 67 height 58
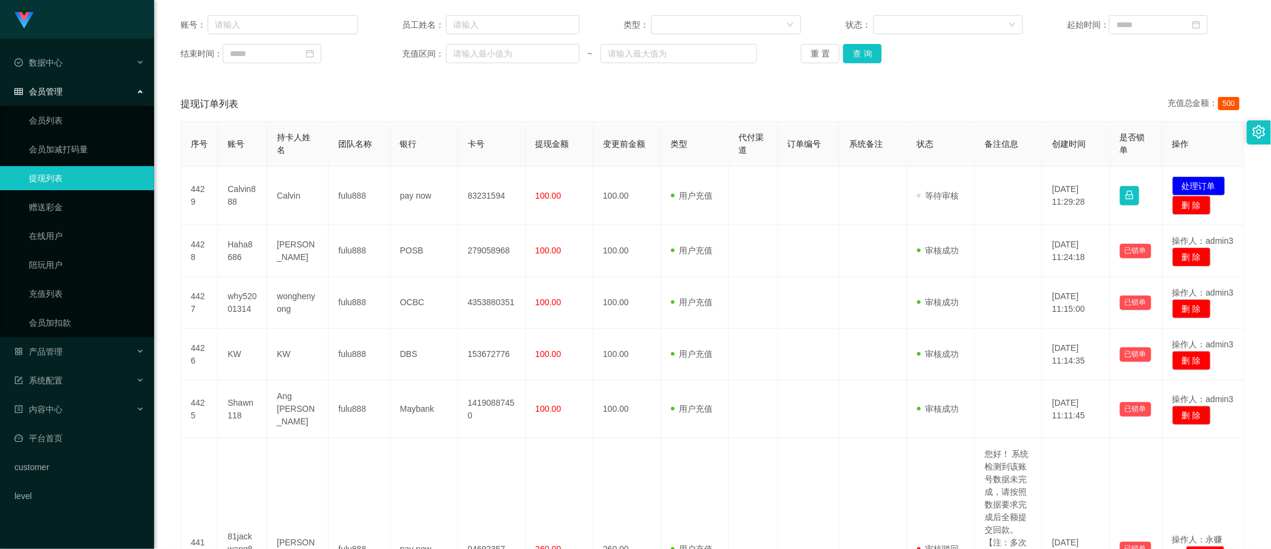
click at [843, 89] on div "提现订单列表 充值总金额： 500" at bounding box center [713, 104] width 1064 height 34
click at [871, 49] on button "查 询" at bounding box center [862, 53] width 39 height 19
drag, startPoint x: 1000, startPoint y: 94, endPoint x: 907, endPoint y: 72, distance: 95.2
click at [999, 94] on div "提现订单列表 充值总金额： 500" at bounding box center [713, 104] width 1064 height 34
click at [871, 61] on button "查 询" at bounding box center [862, 53] width 39 height 19
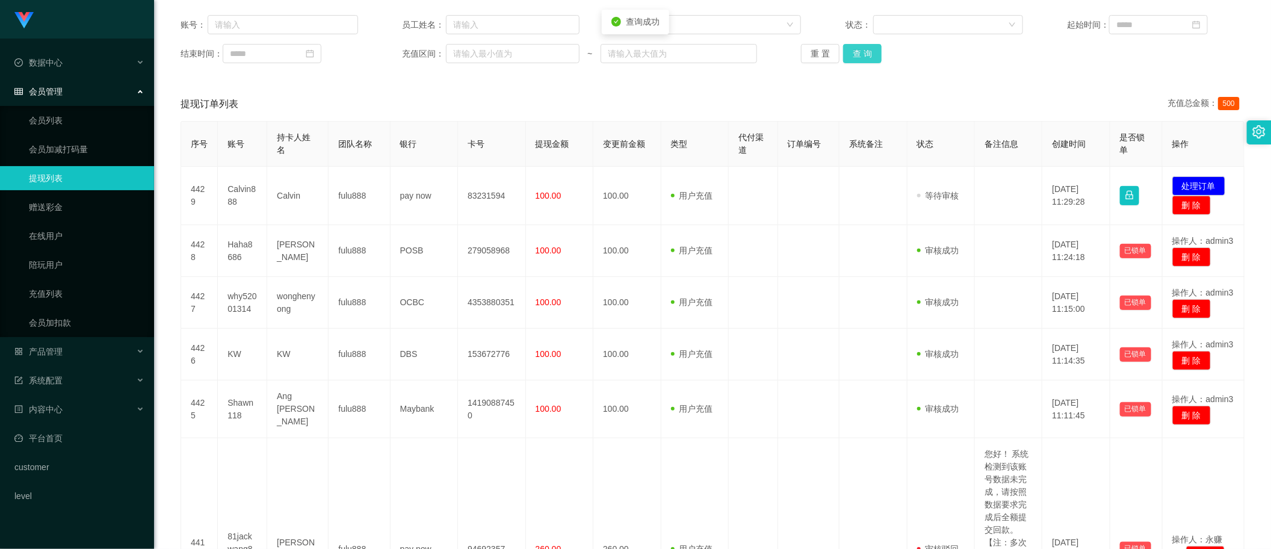
click at [871, 61] on button "查 询" at bounding box center [862, 53] width 39 height 19
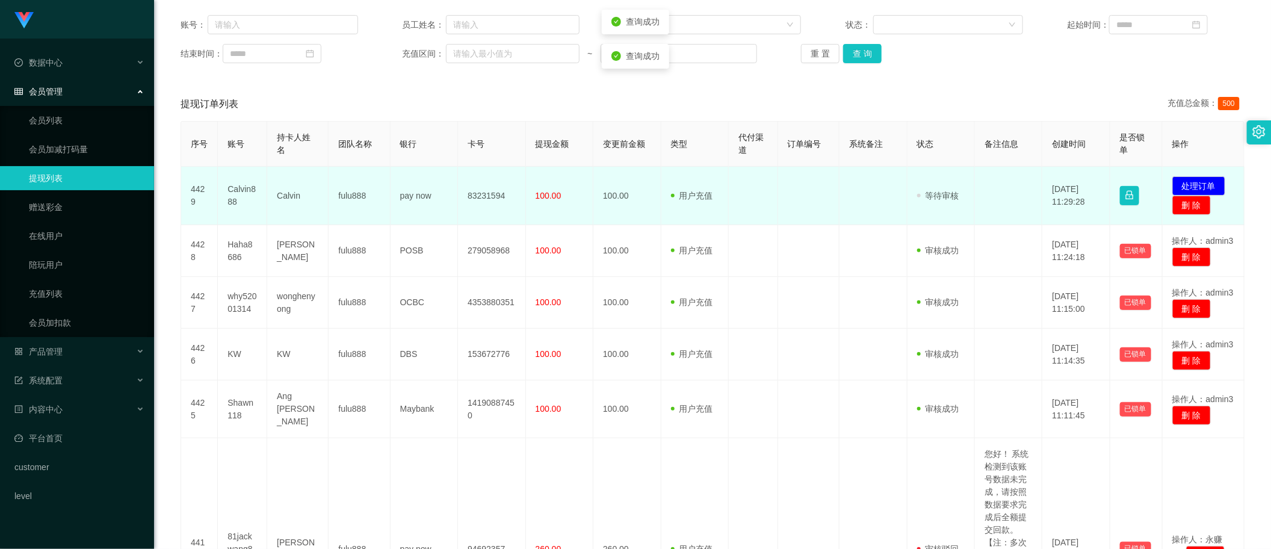
click at [247, 191] on td "Calvin888" at bounding box center [242, 196] width 49 height 58
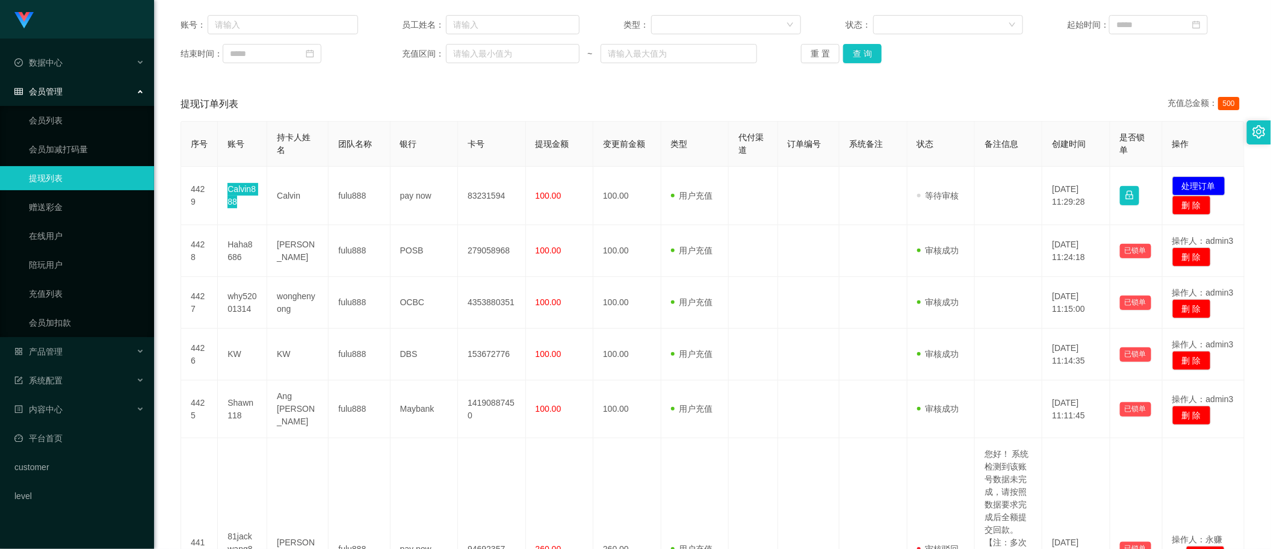
scroll to position [0, 0]
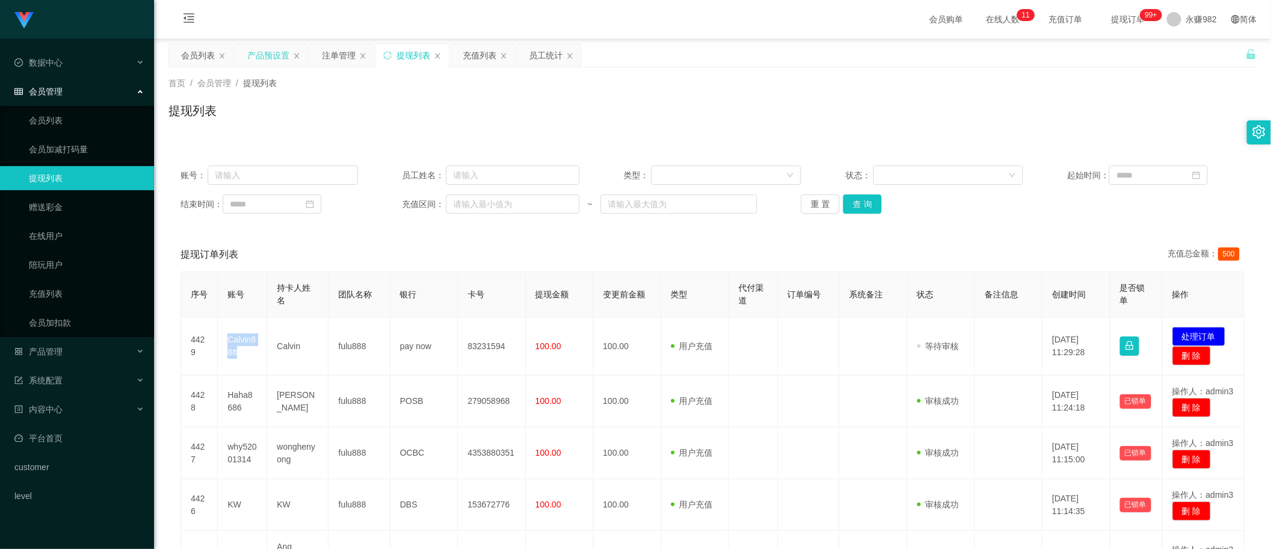
click at [274, 57] on div "产品预设置" at bounding box center [268, 55] width 42 height 23
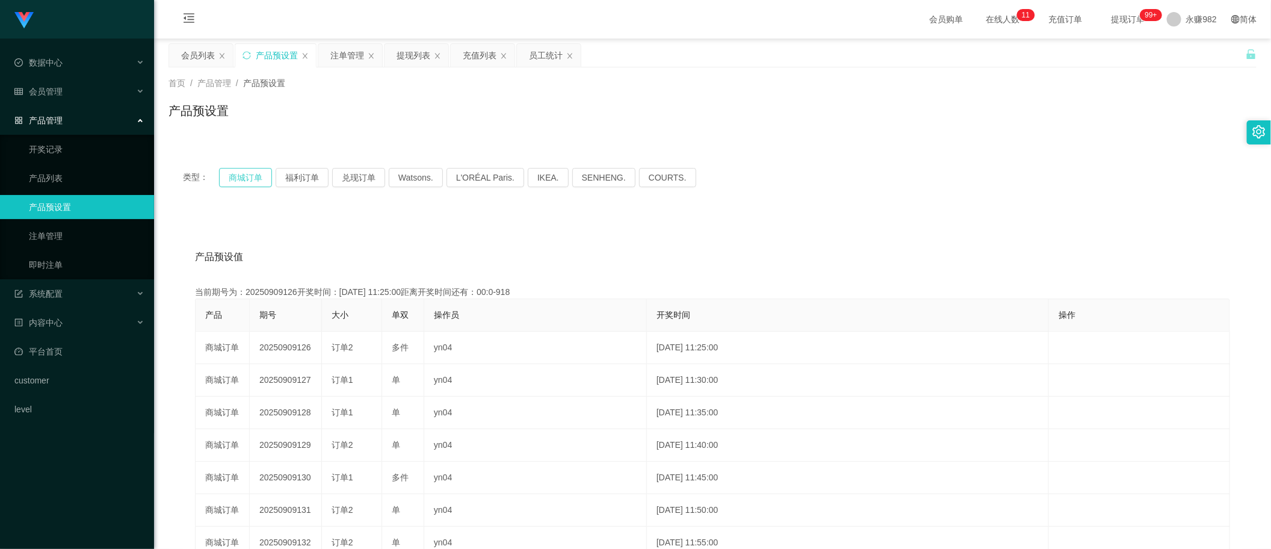
click at [253, 176] on button "商城订单" at bounding box center [245, 177] width 53 height 19
click at [916, 188] on div "类型： 商城订单 福利订单 兑现订单 Watsons. L'ORÉAL Paris. IKEA. [GEOGRAPHIC_DATA]. COURTS." at bounding box center [712, 177] width 1088 height 48
click at [415, 55] on div "提现列表" at bounding box center [414, 55] width 34 height 23
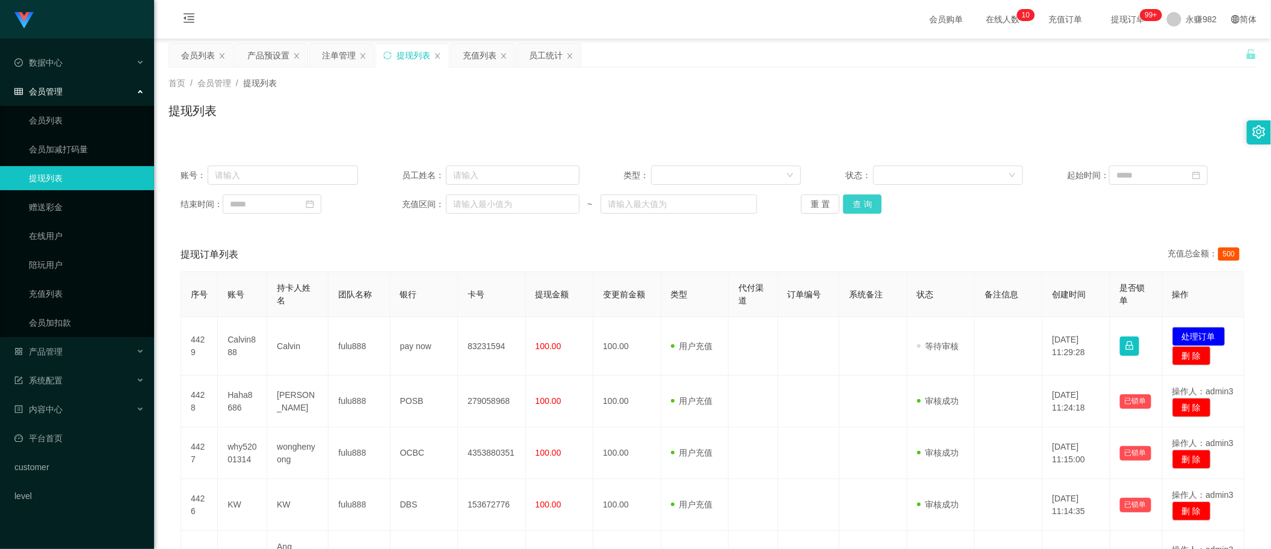
click at [870, 206] on button "查 询" at bounding box center [862, 203] width 39 height 19
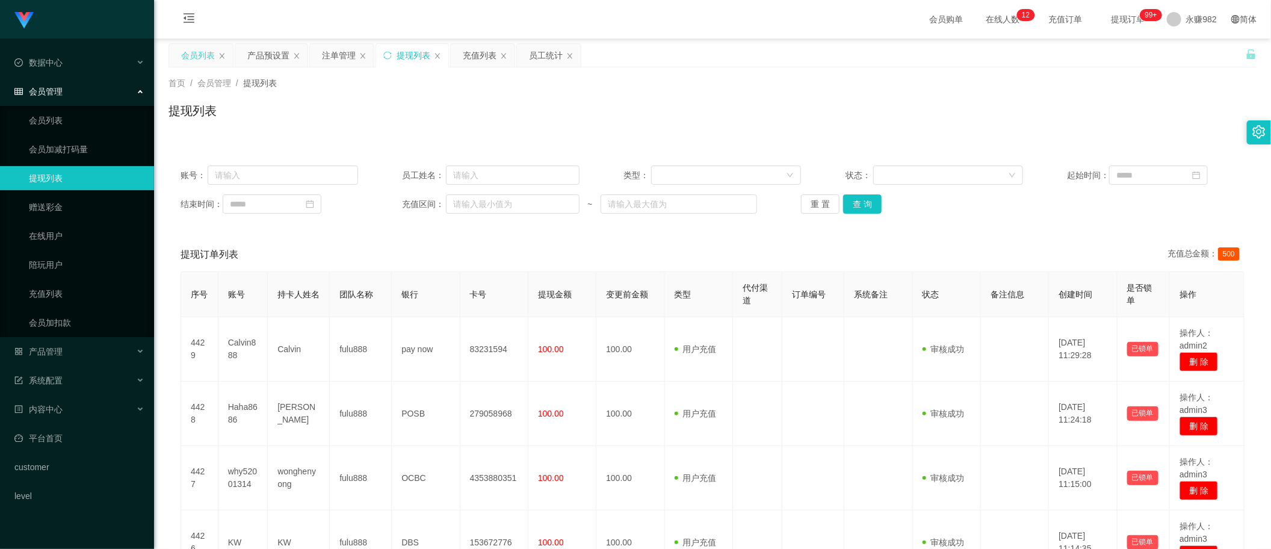
click at [203, 64] on div "会员列表" at bounding box center [198, 55] width 34 height 23
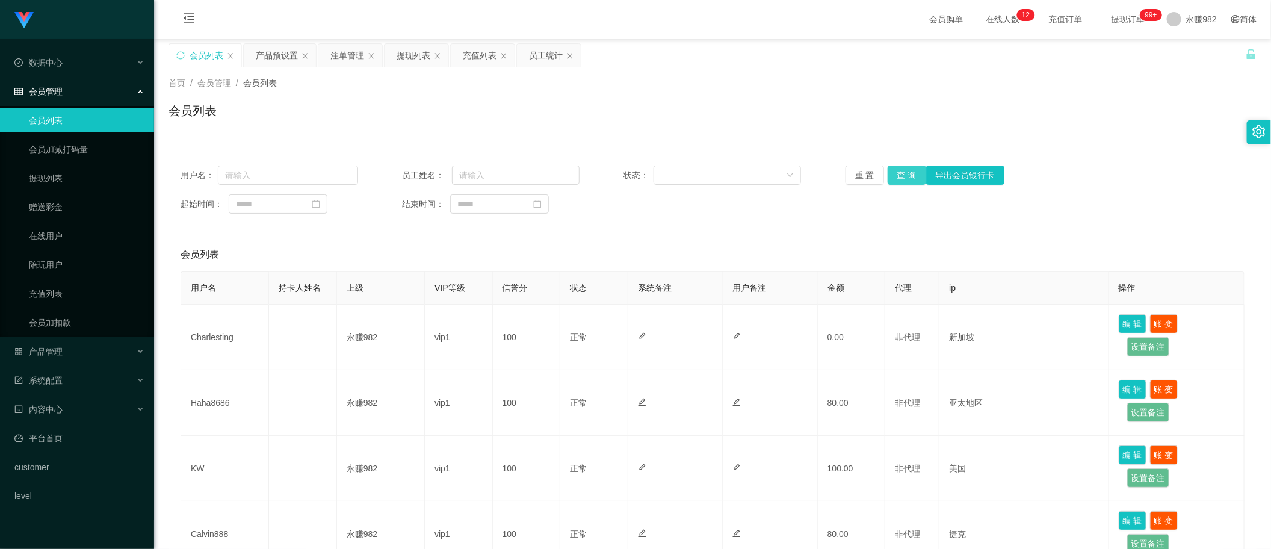
click at [910, 174] on button "查 询" at bounding box center [907, 174] width 39 height 19
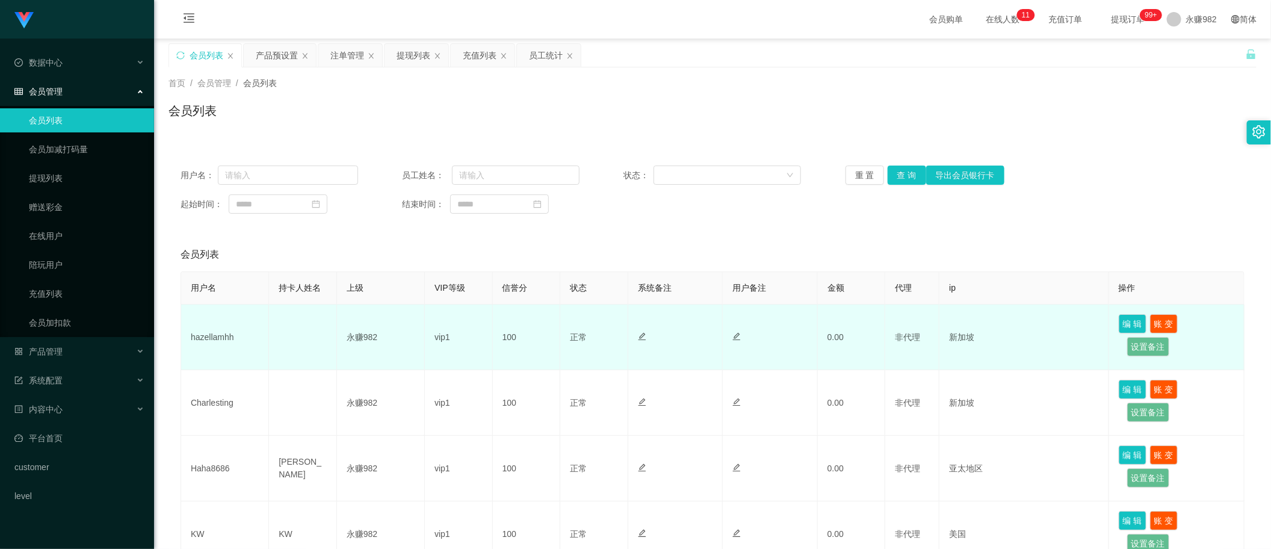
click at [220, 340] on td "hazellamhh" at bounding box center [225, 337] width 88 height 66
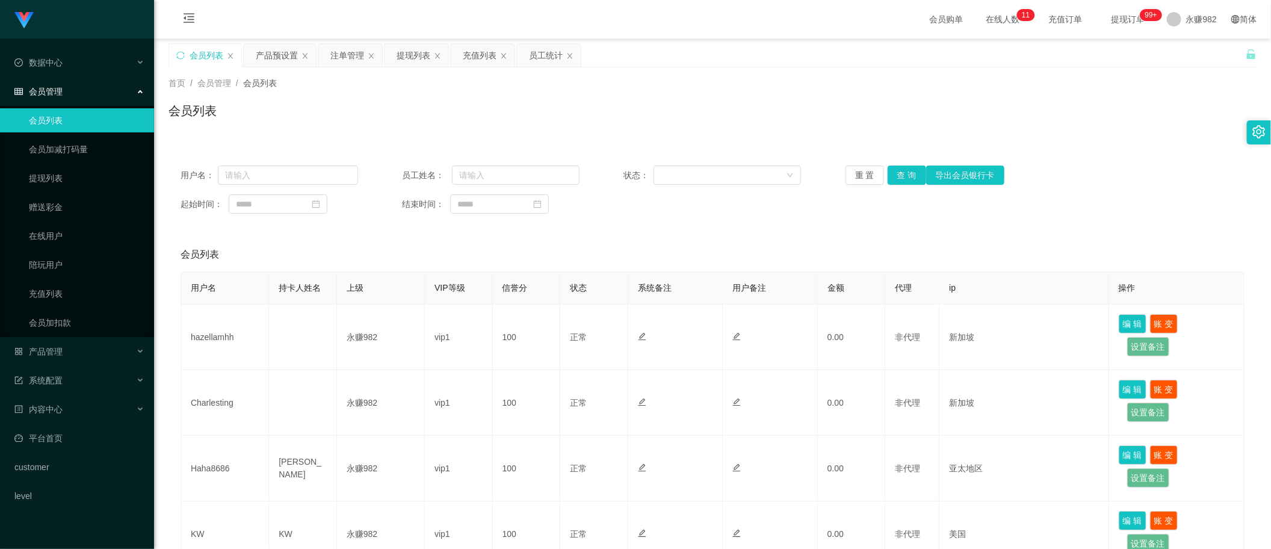
click at [658, 113] on div "会员列表" at bounding box center [712, 116] width 1088 height 28
click at [894, 171] on button "查 询" at bounding box center [907, 174] width 39 height 19
click at [340, 59] on div "注单管理" at bounding box center [347, 55] width 34 height 23
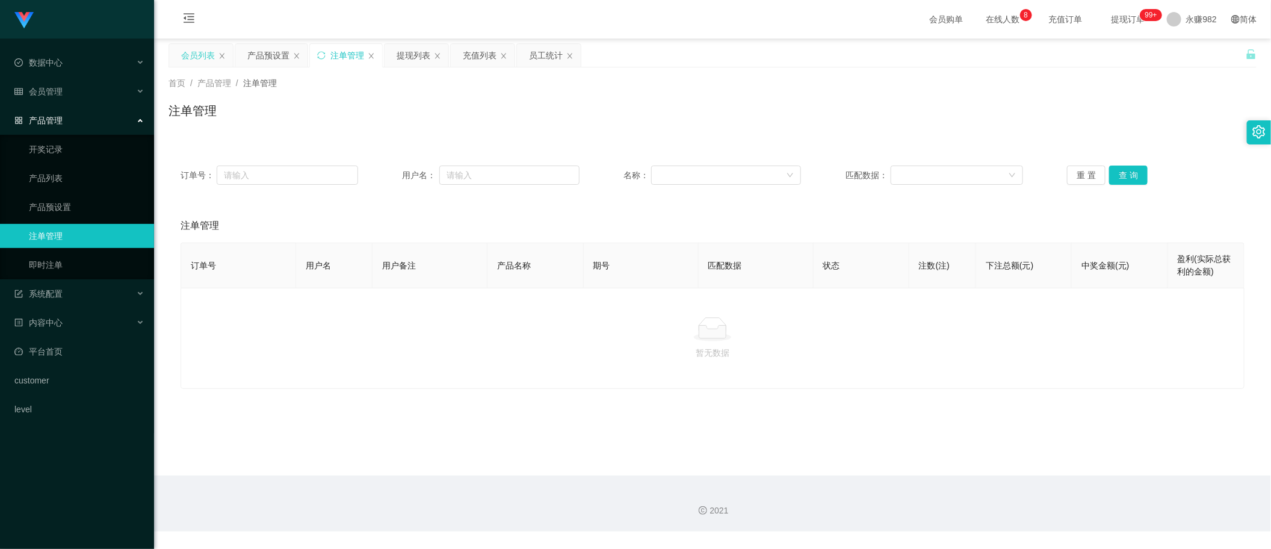
click at [181, 55] on div "会员列表" at bounding box center [198, 55] width 34 height 23
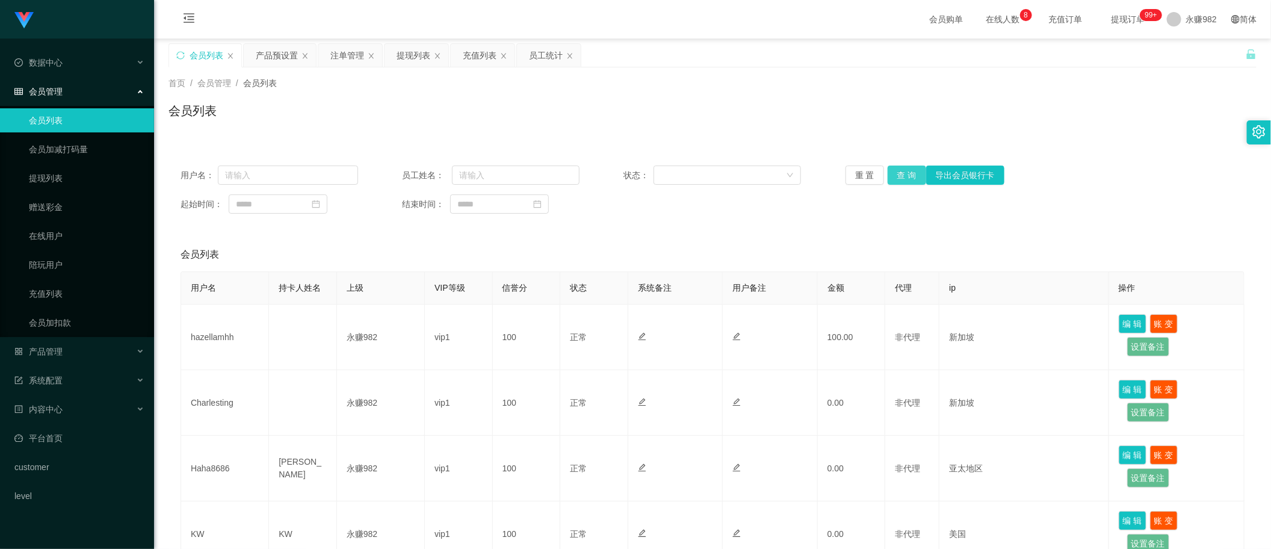
click at [901, 173] on button "查 询" at bounding box center [907, 174] width 39 height 19
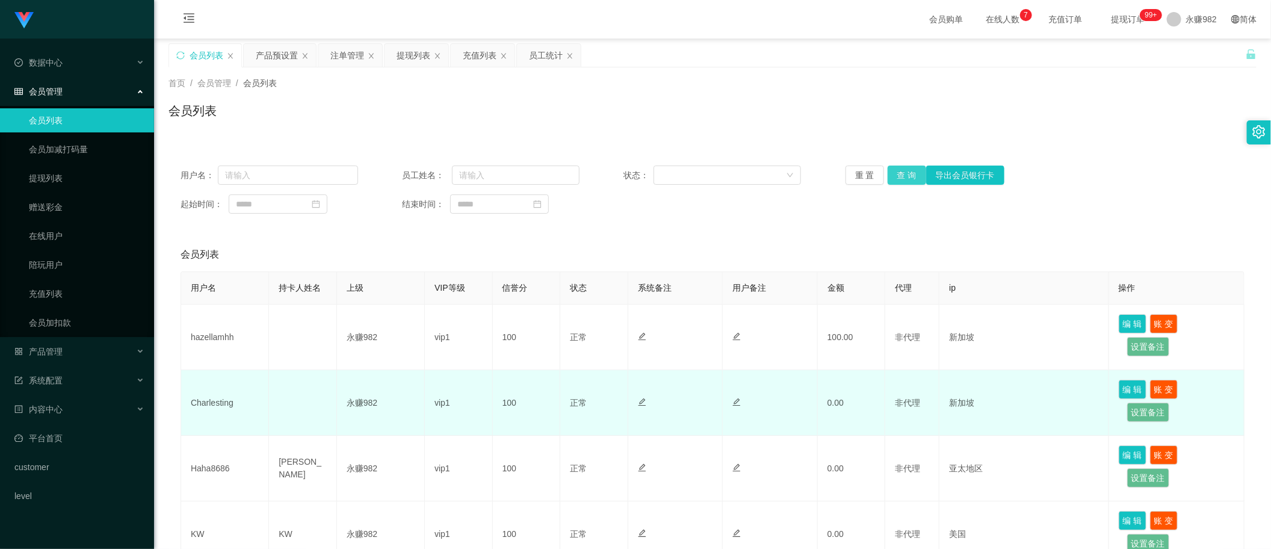
scroll to position [75, 0]
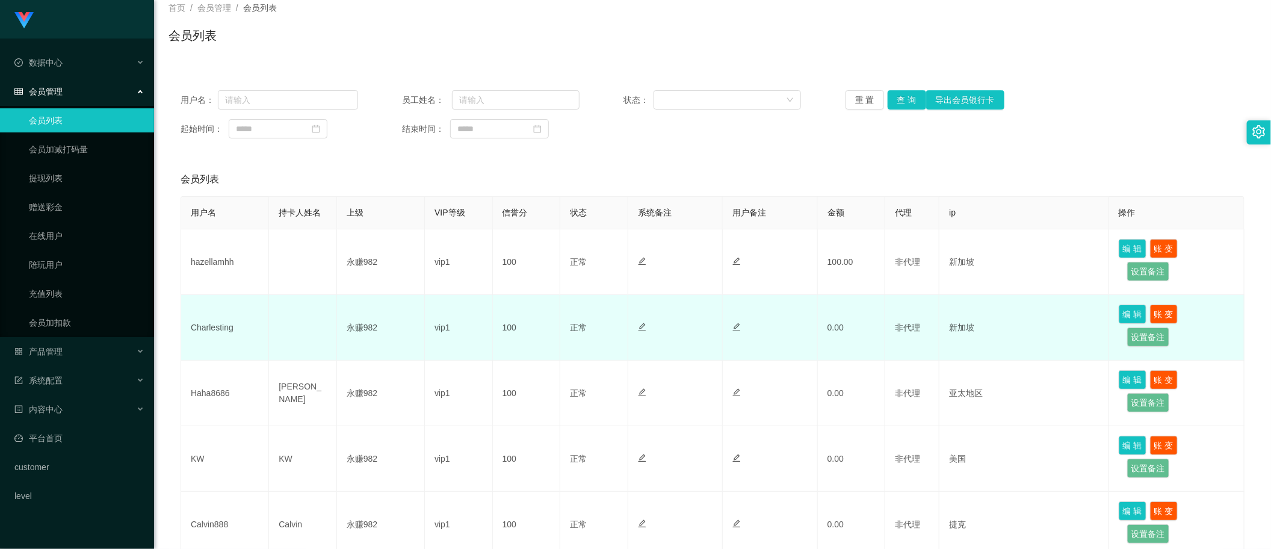
click at [215, 331] on td "Charlesting" at bounding box center [225, 328] width 88 height 66
click at [699, 344] on td at bounding box center [675, 328] width 95 height 66
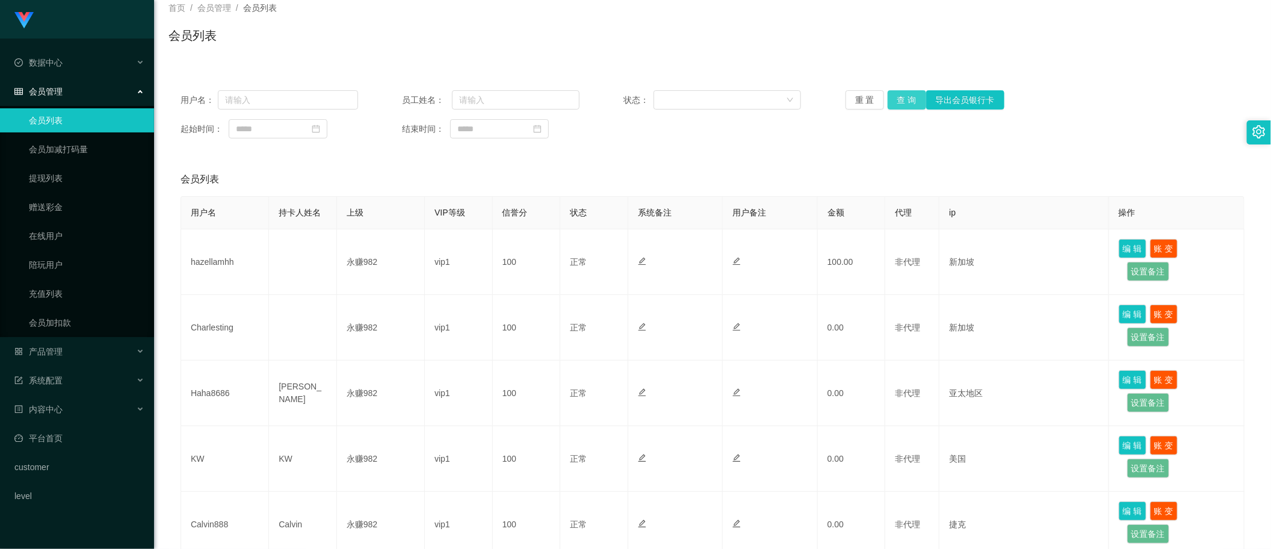
click at [888, 95] on button "查 询" at bounding box center [907, 99] width 39 height 19
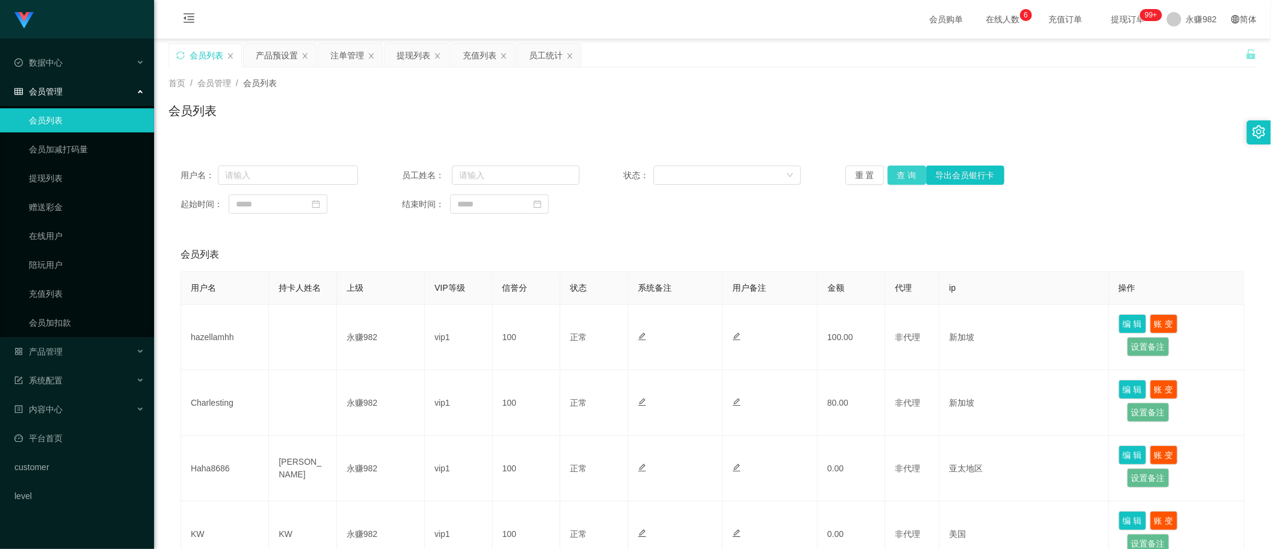
click at [892, 170] on button "查 询" at bounding box center [907, 174] width 39 height 19
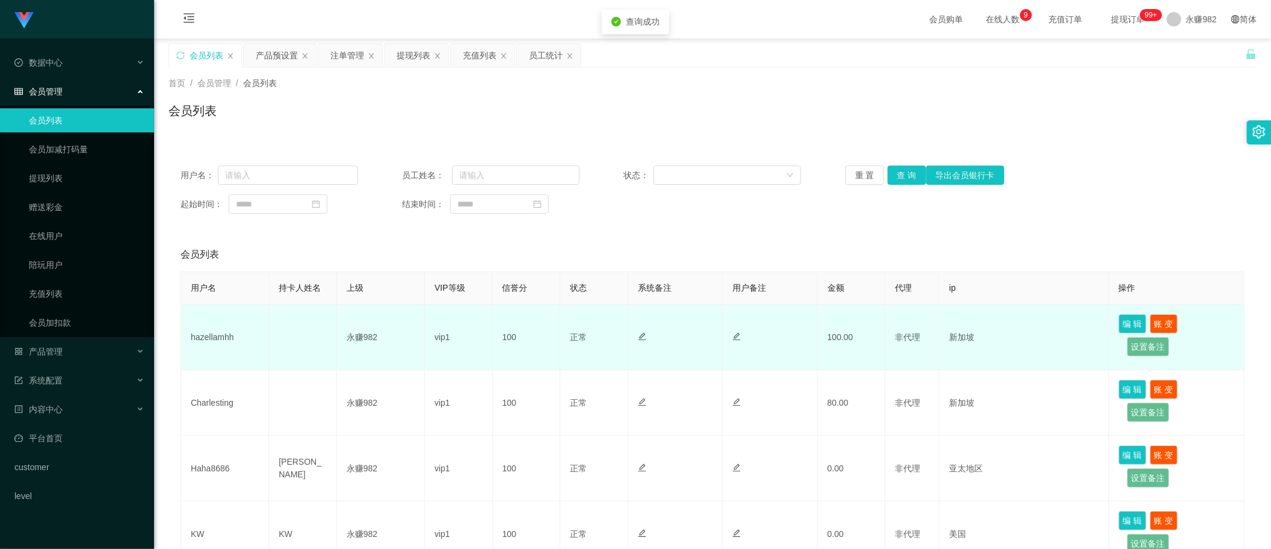
click at [215, 338] on td "hazellamhh" at bounding box center [225, 337] width 88 height 66
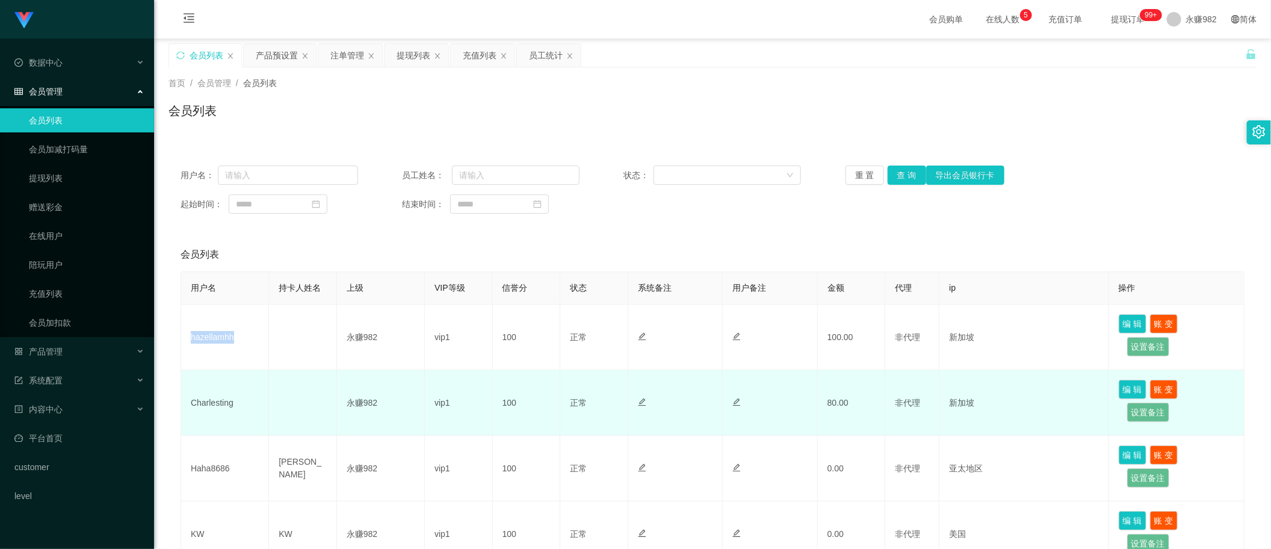
click at [214, 402] on td "Charlesting" at bounding box center [225, 403] width 88 height 66
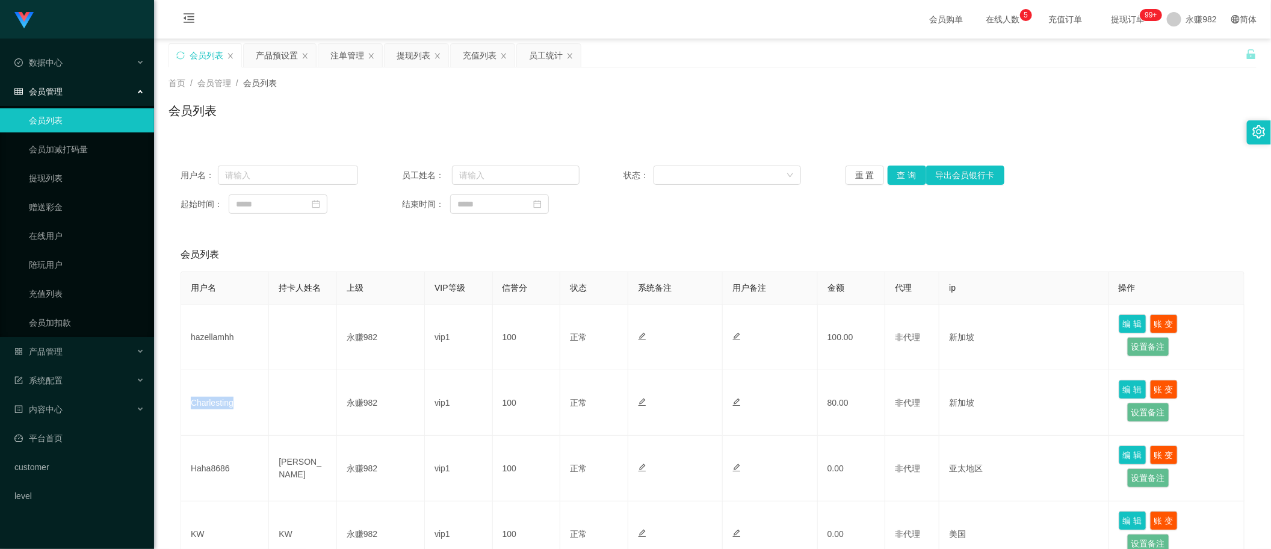
click at [910, 166] on button "查 询" at bounding box center [907, 174] width 39 height 19
click at [904, 168] on button "查 询" at bounding box center [907, 174] width 39 height 19
click at [422, 61] on div "提现列表" at bounding box center [414, 55] width 34 height 23
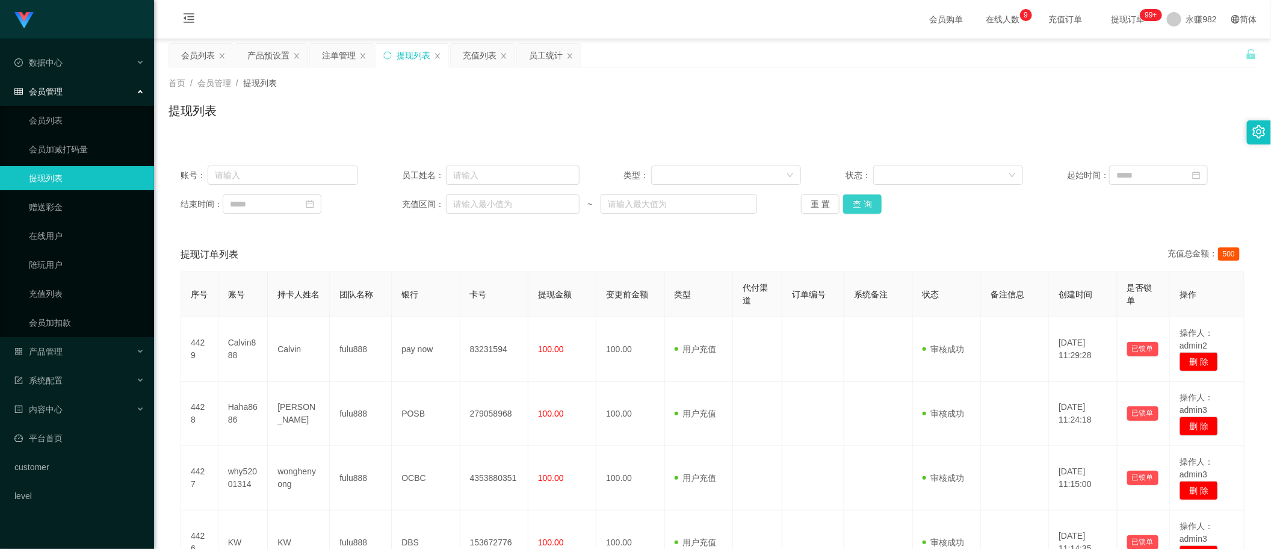
click at [853, 202] on button "查 询" at bounding box center [862, 203] width 39 height 19
click at [628, 273] on th "变更前金额" at bounding box center [630, 294] width 68 height 45
click at [860, 214] on button "查 询" at bounding box center [862, 203] width 39 height 19
click at [855, 211] on button "查 询" at bounding box center [862, 203] width 39 height 19
drag, startPoint x: 854, startPoint y: 410, endPoint x: 1026, endPoint y: 292, distance: 207.8
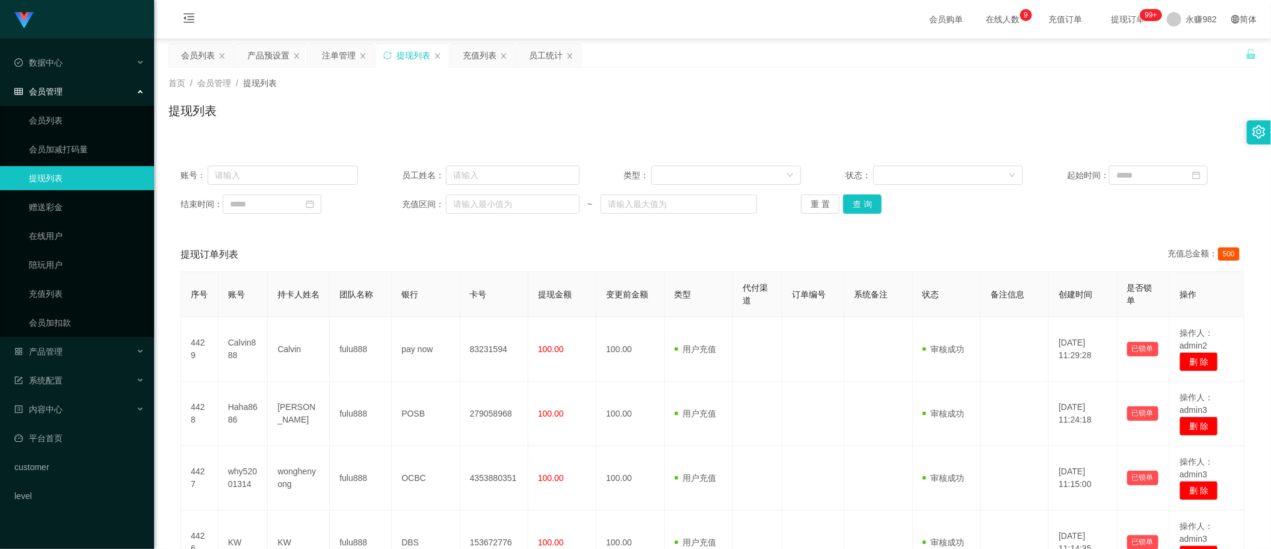
click at [854, 410] on td at bounding box center [878, 413] width 68 height 64
click at [860, 209] on button "查 询" at bounding box center [862, 203] width 39 height 19
click at [531, 260] on div "提现订单列表 充值总金额： 500" at bounding box center [713, 255] width 1064 height 34
click at [868, 206] on button "查 询" at bounding box center [862, 203] width 39 height 19
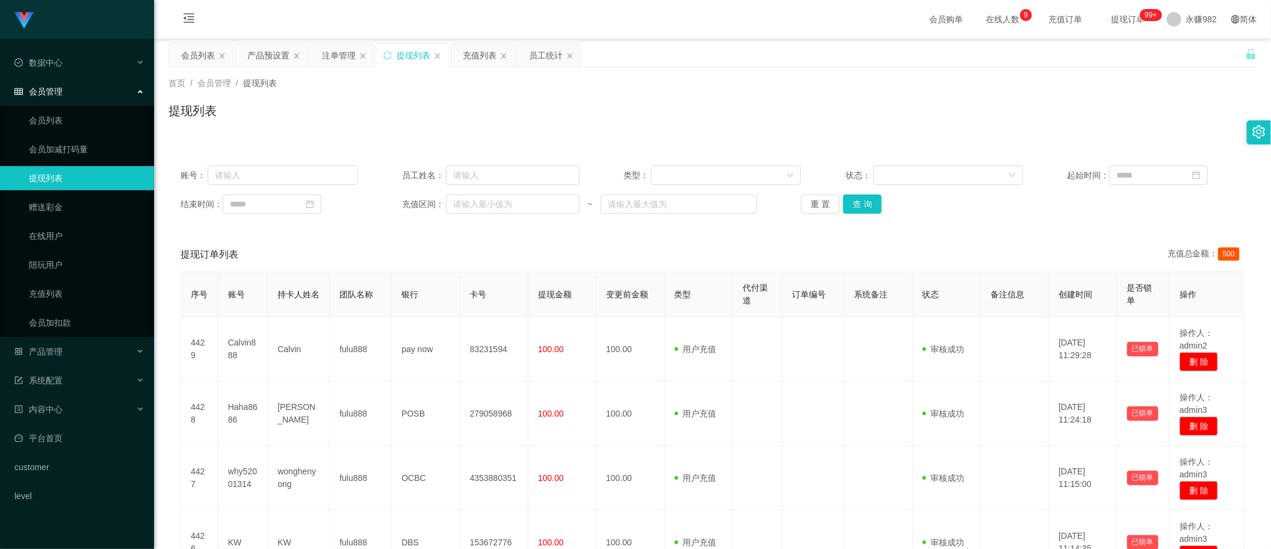
drag, startPoint x: 704, startPoint y: 123, endPoint x: 715, endPoint y: 123, distance: 10.8
click at [704, 123] on div "提现列表" at bounding box center [712, 116] width 1088 height 28
click at [865, 203] on button "查 询" at bounding box center [862, 203] width 39 height 19
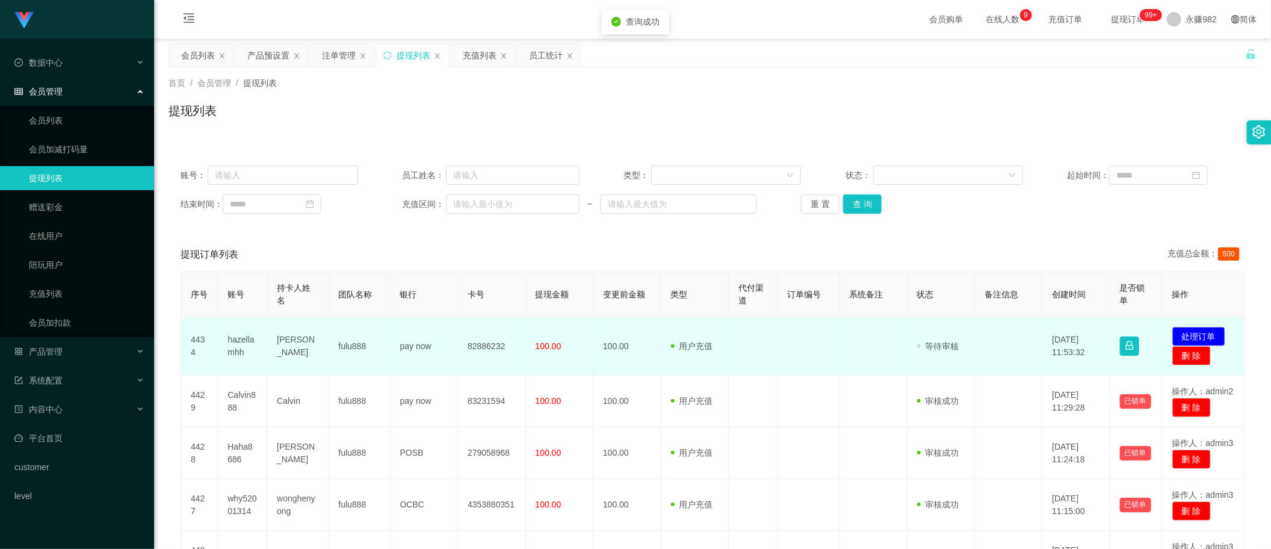
click at [242, 341] on td "hazellamhh" at bounding box center [242, 346] width 49 height 58
click at [749, 344] on td at bounding box center [753, 346] width 49 height 58
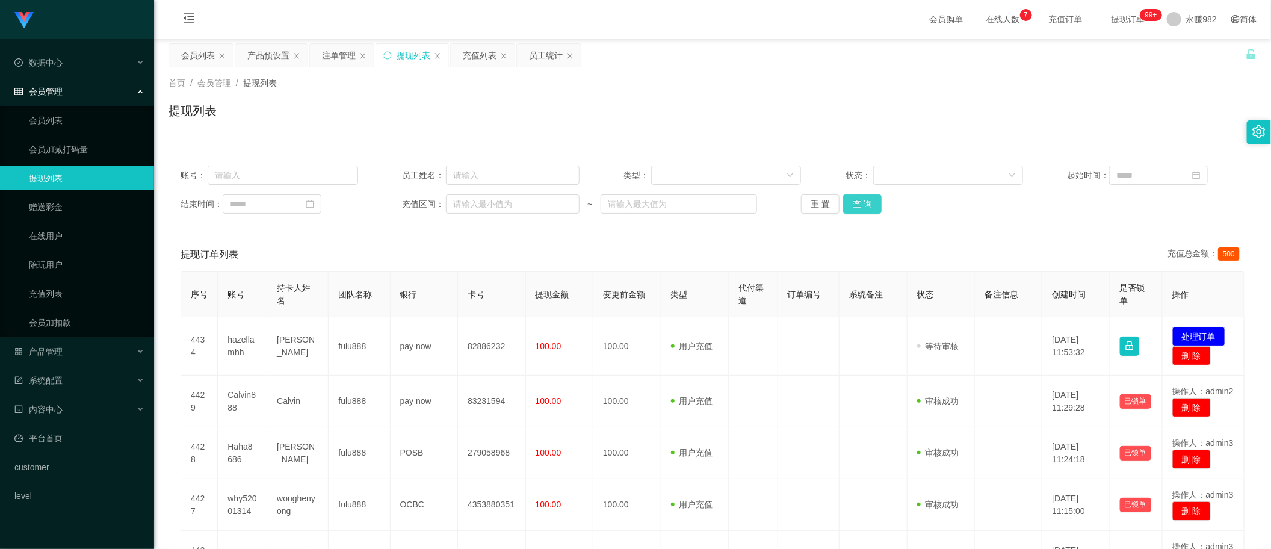
click at [865, 203] on button "查 询" at bounding box center [862, 203] width 39 height 19
click at [861, 209] on button "查 询" at bounding box center [862, 203] width 39 height 19
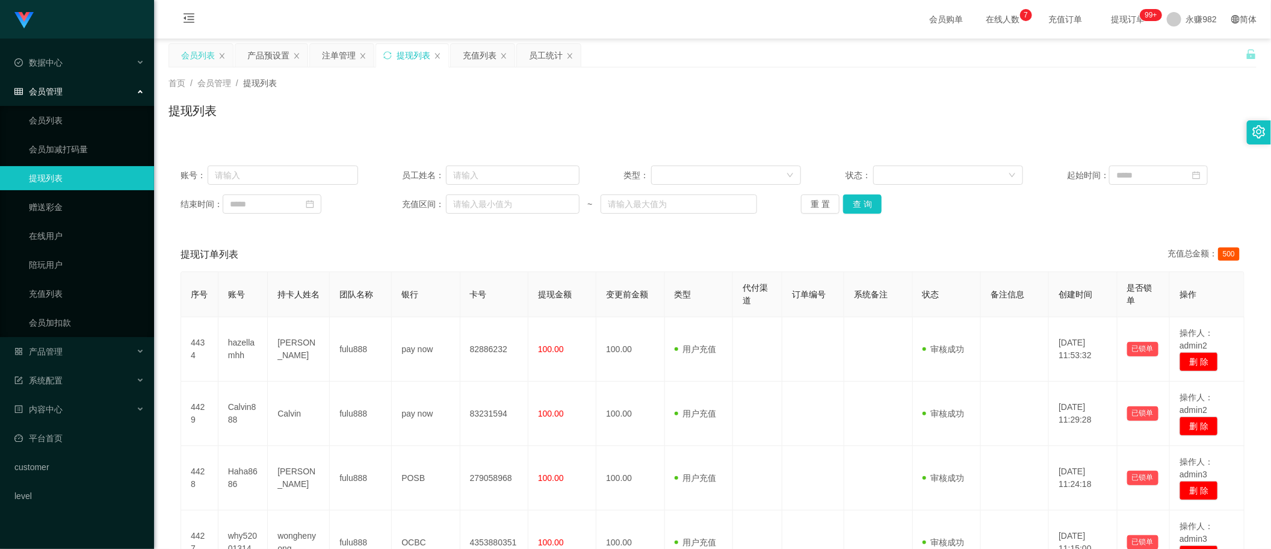
click at [197, 56] on div "会员列表" at bounding box center [198, 55] width 34 height 23
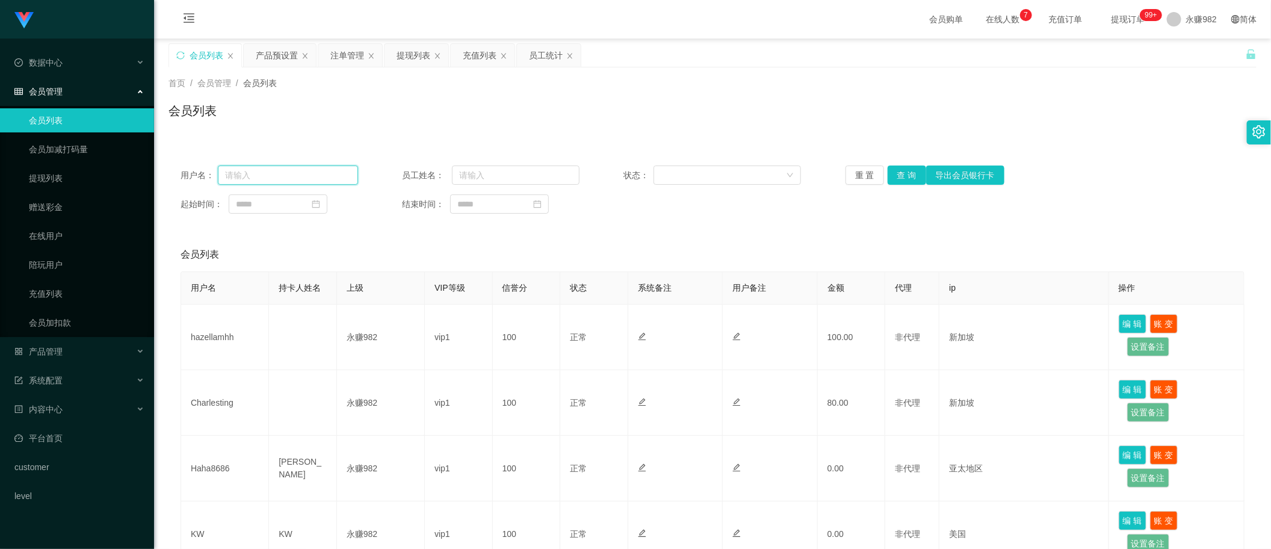
click at [302, 170] on input "text" at bounding box center [288, 174] width 140 height 19
paste input "Emily090901"
type input "Emily090901"
click at [901, 178] on button "查 询" at bounding box center [907, 174] width 39 height 19
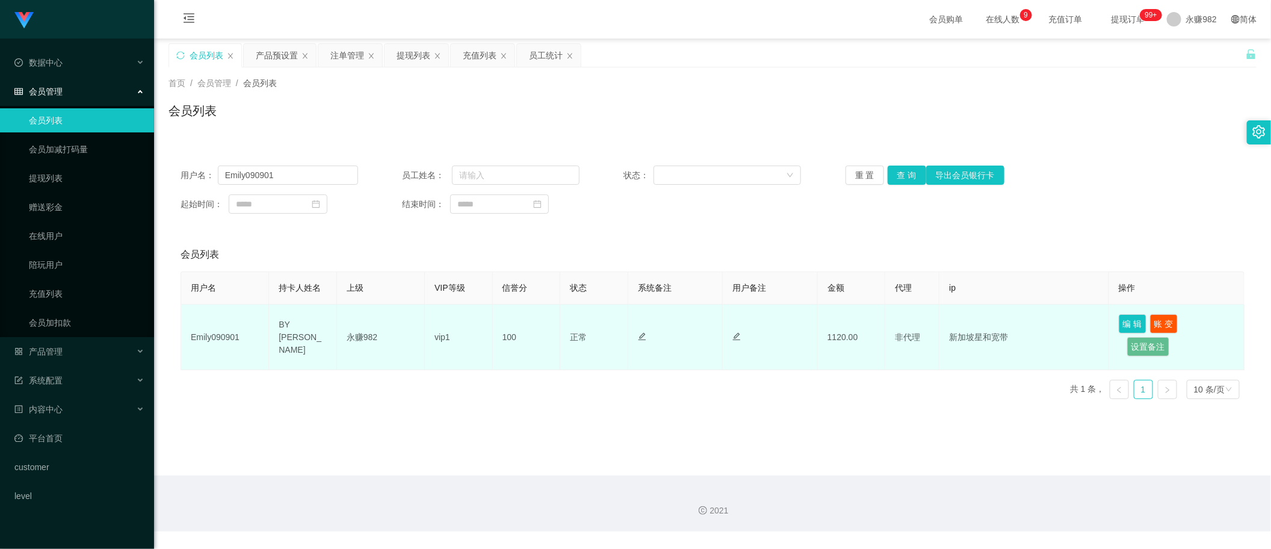
click at [220, 335] on td "Emily090901" at bounding box center [225, 337] width 88 height 66
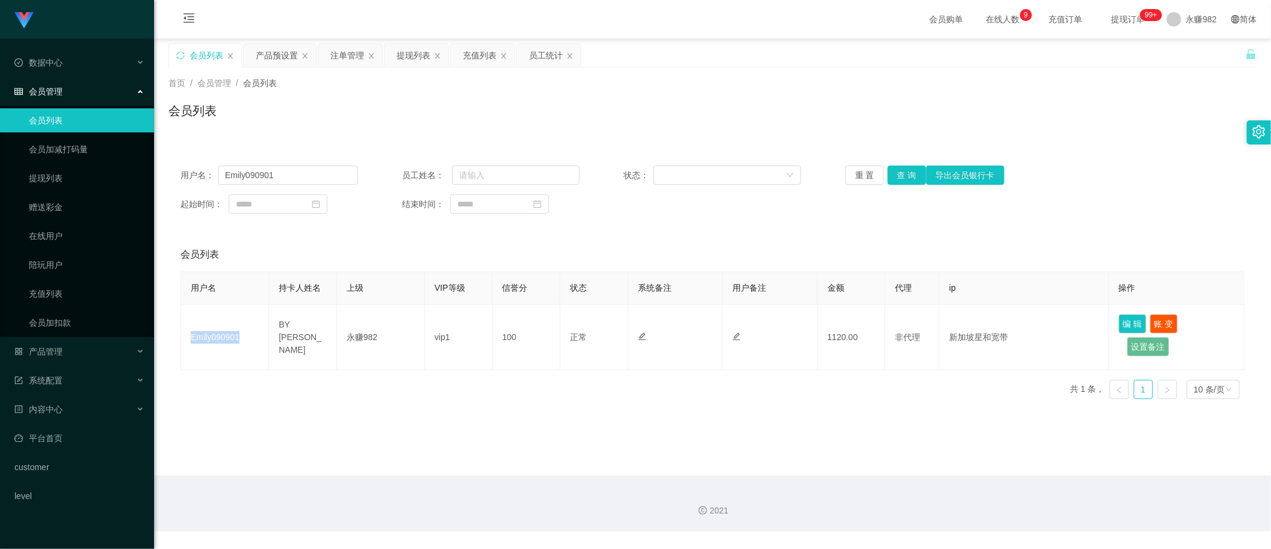
click at [637, 227] on div "用户名： Emily090901 员工姓名： 状态： 重 置 查 询 导出会员银行卡 起始时间： 结束时间： 会员列表 用户名 持卡人姓名 上级 VIP等级 …" at bounding box center [712, 280] width 1088 height 255
click at [405, 56] on div "提现列表" at bounding box center [414, 55] width 34 height 23
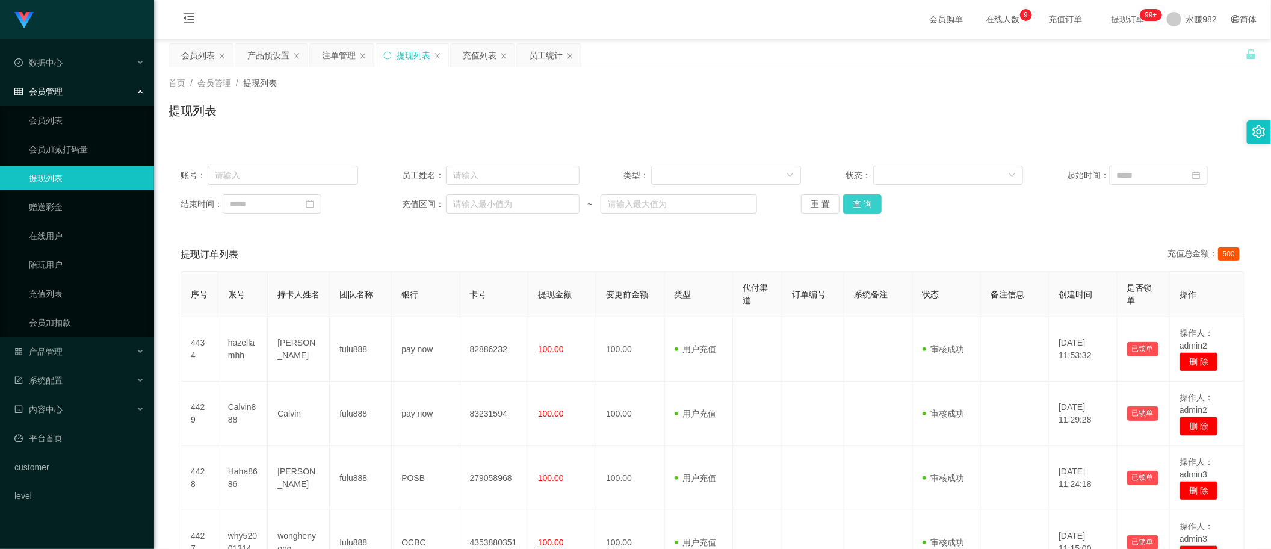
click at [861, 206] on button "查 询" at bounding box center [862, 203] width 39 height 19
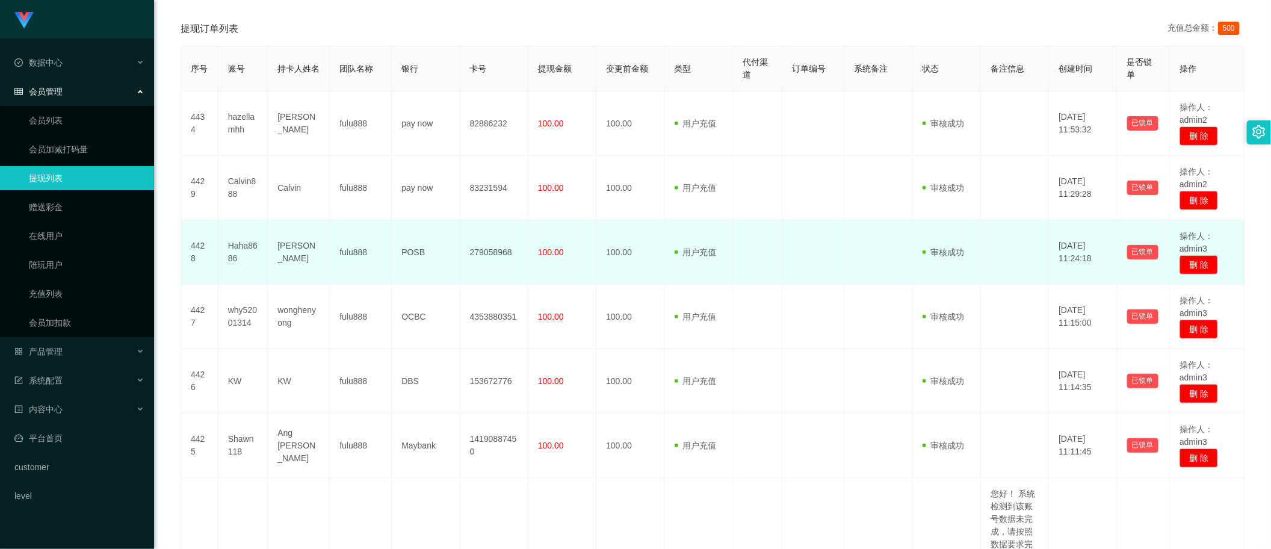
scroll to position [75, 0]
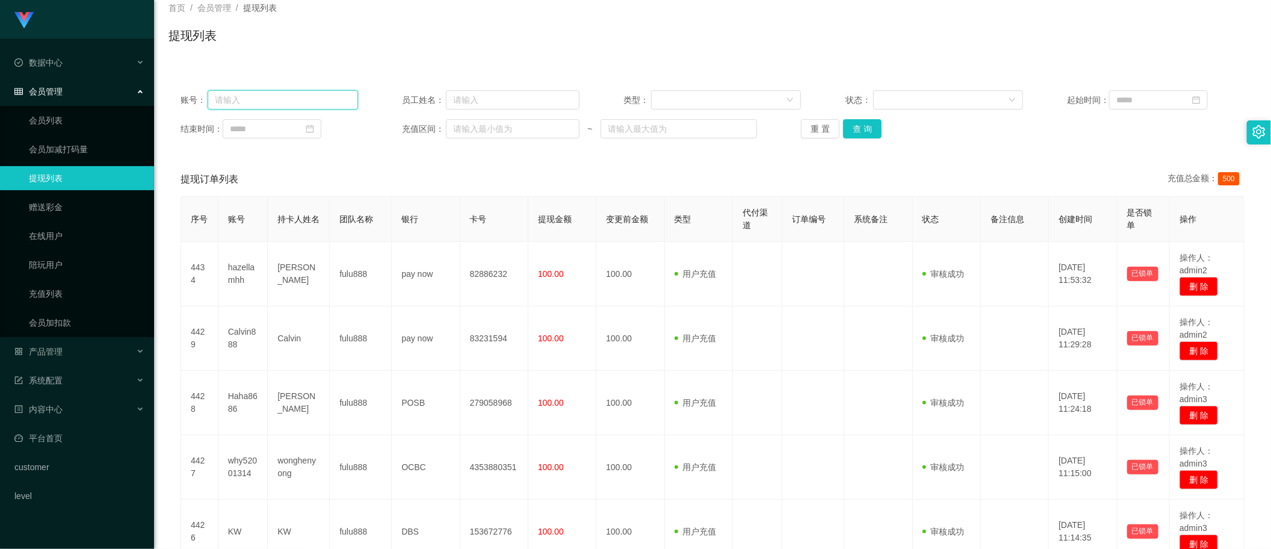
click at [255, 107] on input "text" at bounding box center [283, 99] width 150 height 19
paste input "Emily090901"
type input "Emily090901"
click at [858, 128] on button "查 询" at bounding box center [862, 128] width 39 height 19
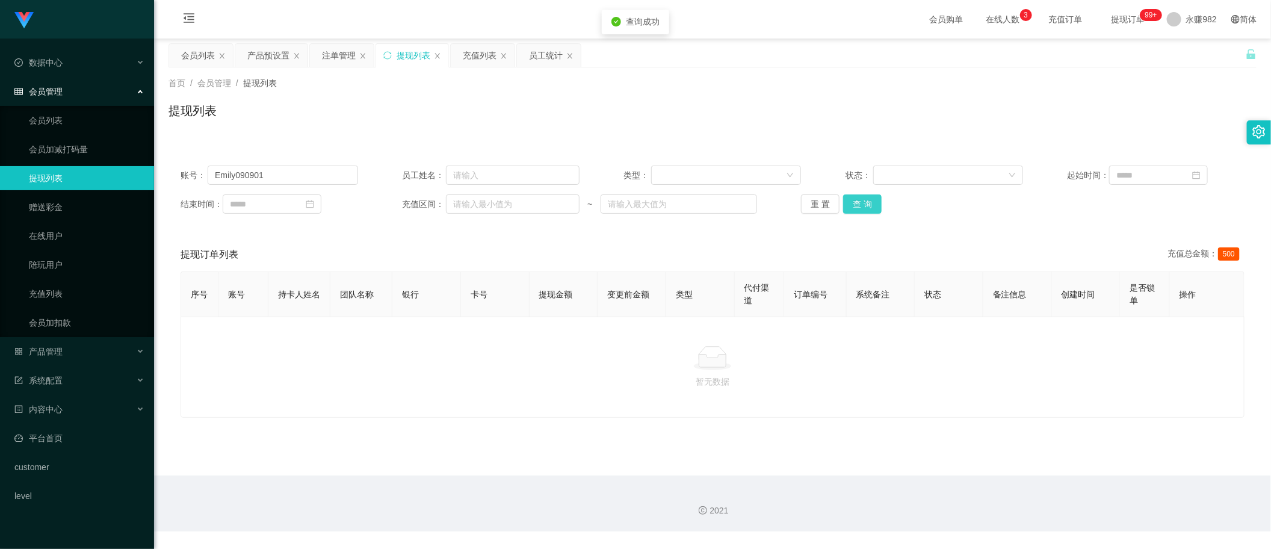
click at [862, 200] on button "查 询" at bounding box center [862, 203] width 39 height 19
click at [289, 171] on input "Emily090901" at bounding box center [283, 174] width 150 height 19
click at [868, 205] on button "查 询" at bounding box center [862, 203] width 39 height 19
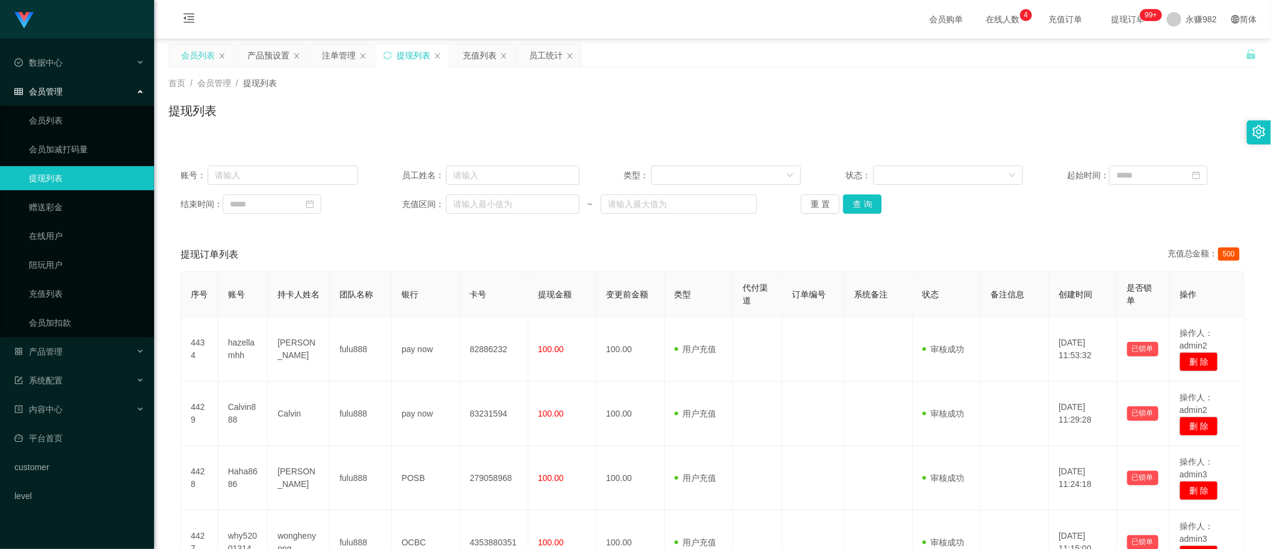
click at [202, 51] on div "会员列表" at bounding box center [198, 55] width 34 height 23
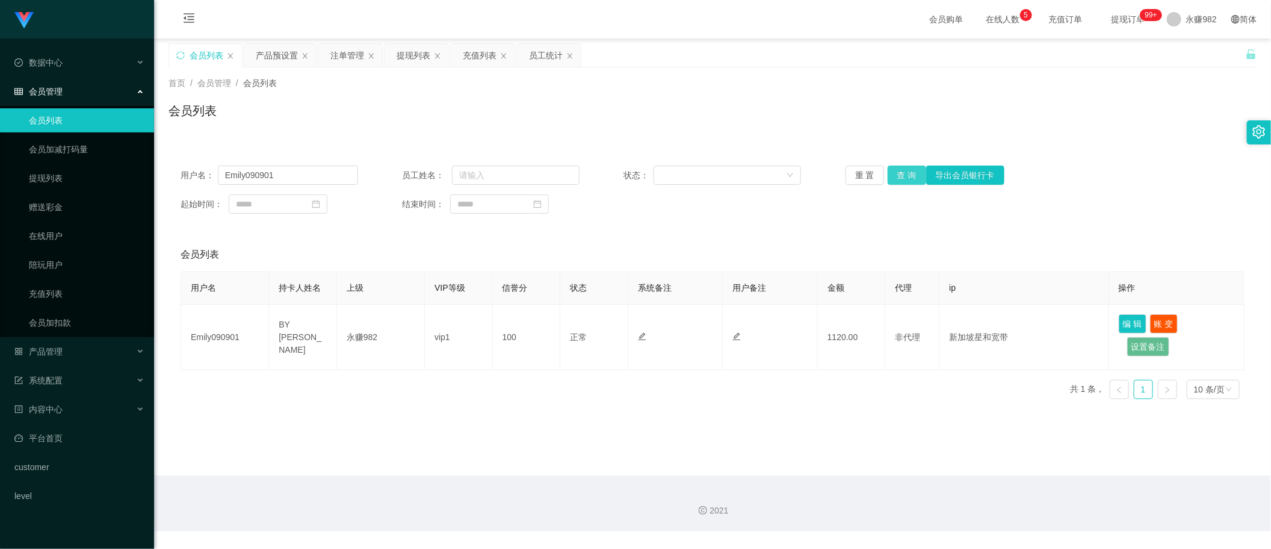
click at [910, 178] on button "查 询" at bounding box center [907, 174] width 39 height 19
click at [277, 179] on input "Emily090901" at bounding box center [288, 174] width 140 height 19
click at [269, 46] on div "产品预设置" at bounding box center [277, 55] width 42 height 23
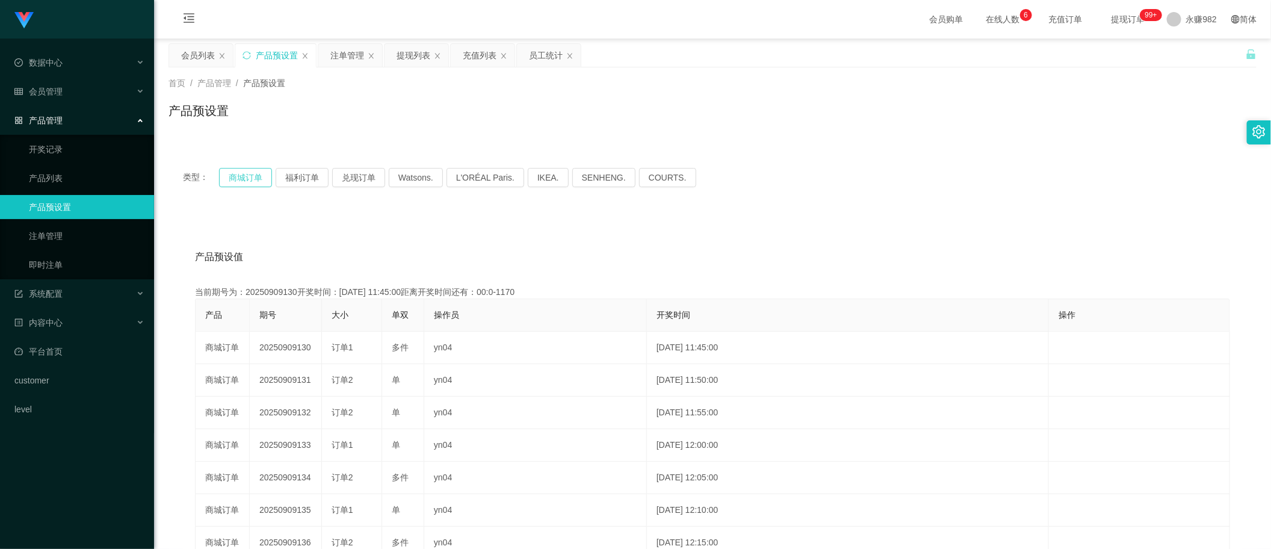
click at [227, 176] on button "商城订单" at bounding box center [245, 177] width 53 height 19
drag, startPoint x: 344, startPoint y: 61, endPoint x: 369, endPoint y: 67, distance: 25.8
click at [344, 61] on div "注单管理" at bounding box center [347, 55] width 34 height 23
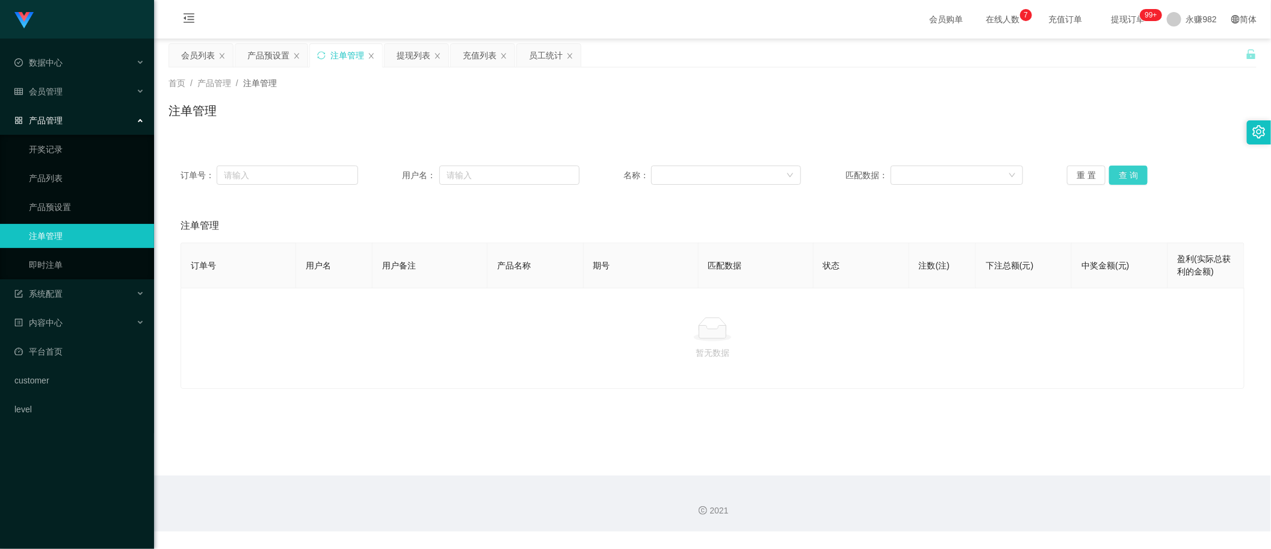
click at [1117, 174] on button "查 询" at bounding box center [1128, 174] width 39 height 19
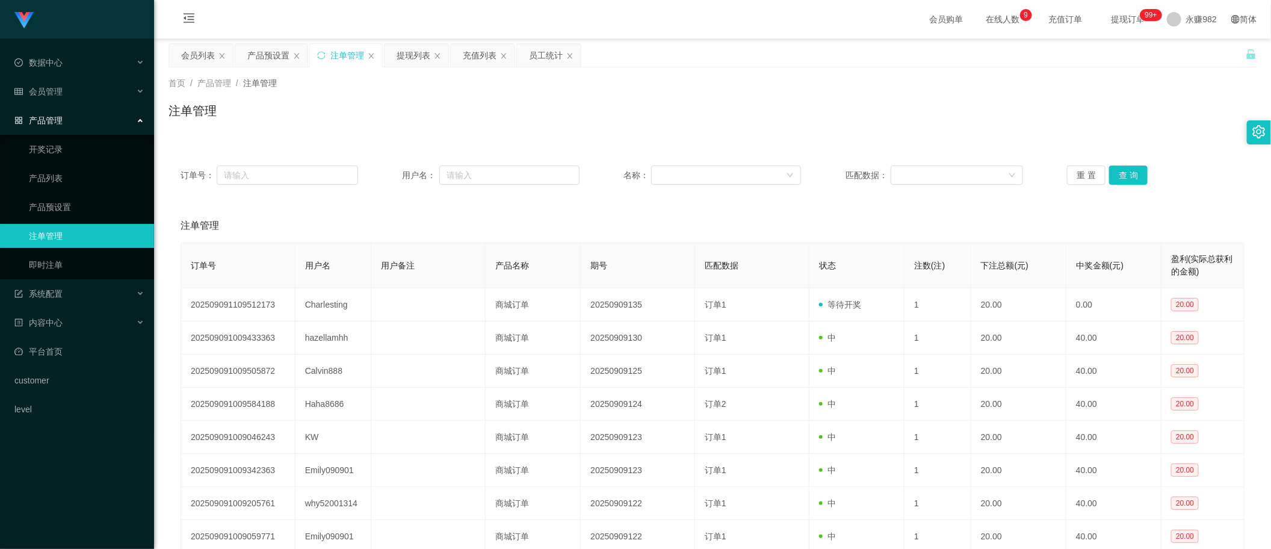
click at [682, 120] on div "注单管理" at bounding box center [712, 116] width 1088 height 28
click at [407, 55] on div "提现列表" at bounding box center [414, 55] width 34 height 23
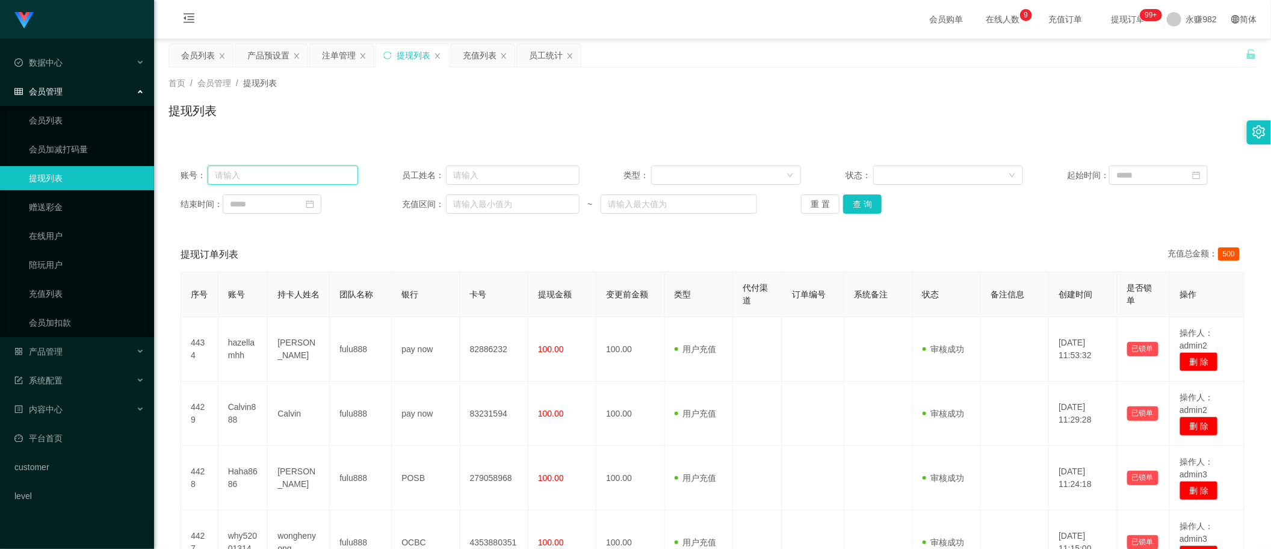
drag, startPoint x: 256, startPoint y: 172, endPoint x: 275, endPoint y: 173, distance: 19.3
click at [256, 172] on input "text" at bounding box center [283, 174] width 150 height 19
paste input "hazellamhh"
type input "hazellamhh"
click at [847, 197] on button "查 询" at bounding box center [862, 203] width 39 height 19
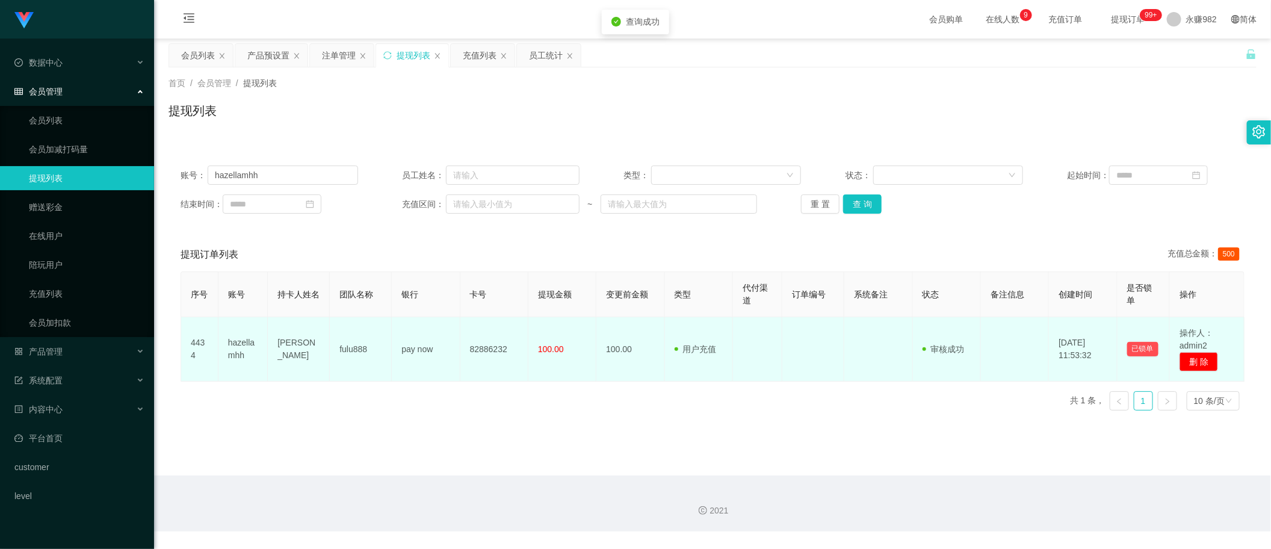
click at [300, 349] on td "[PERSON_NAME]" at bounding box center [299, 349] width 62 height 64
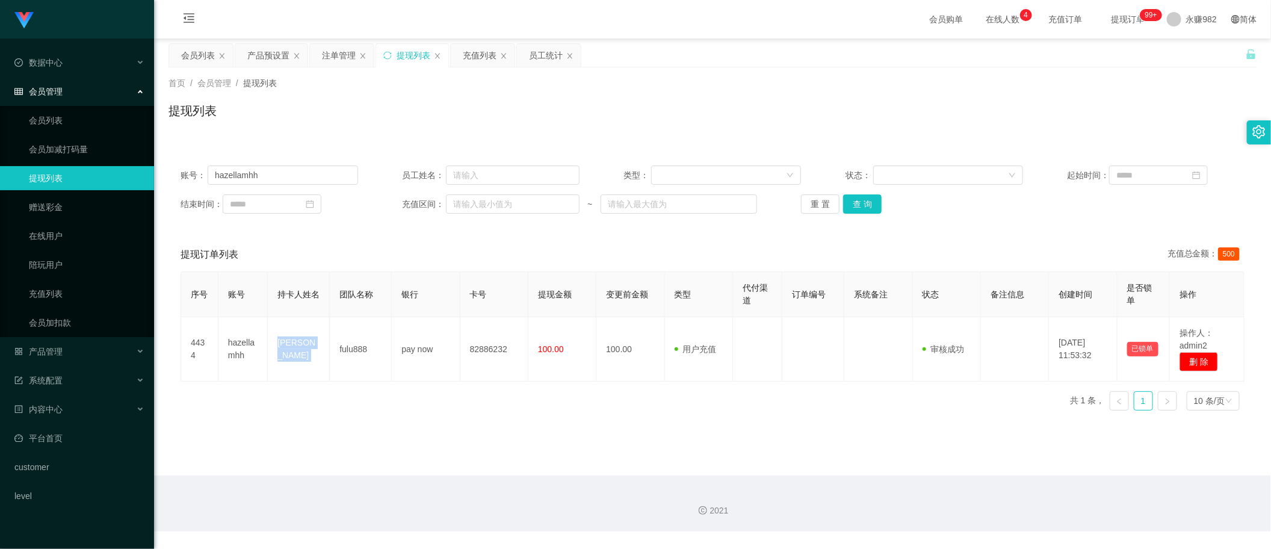
click at [368, 545] on div "Shopee工作台代理端 数据中心 员工统计 团队统计 会员管理 会员列表 会员加减打码量 提现列表 赠送彩金 在线用户 陪玩用户 充值列表 会员加扣款 产品…" at bounding box center [635, 274] width 1271 height 549
drag, startPoint x: 757, startPoint y: 111, endPoint x: 611, endPoint y: 107, distance: 145.7
click at [755, 111] on div "提现列表" at bounding box center [712, 116] width 1088 height 28
click at [286, 178] on input "hazellamhh" at bounding box center [283, 174] width 150 height 19
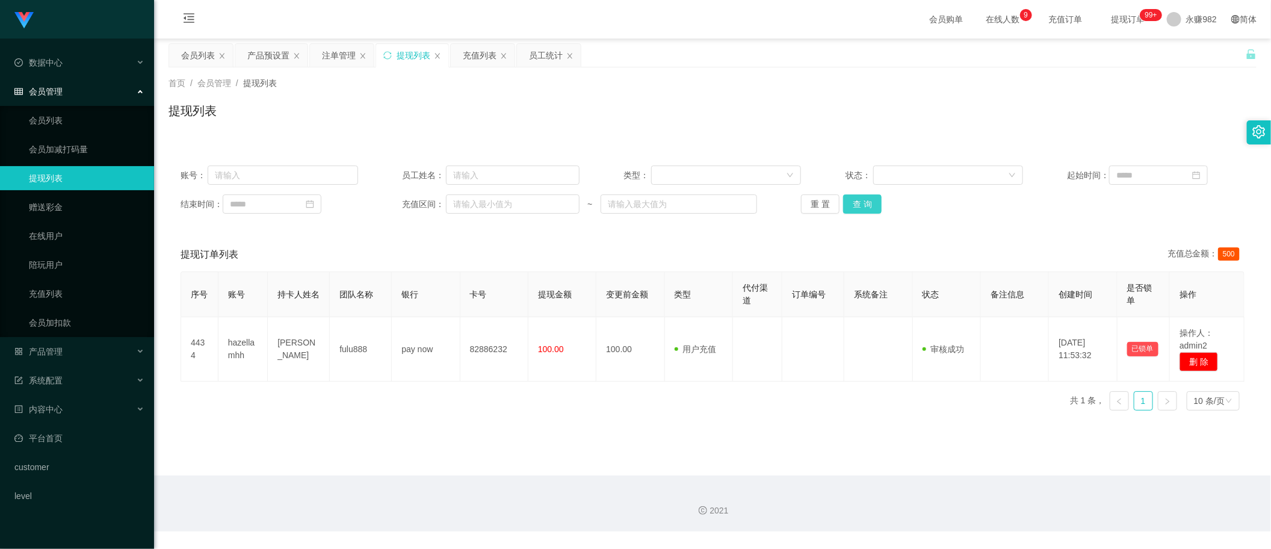
drag, startPoint x: 874, startPoint y: 209, endPoint x: 866, endPoint y: 209, distance: 7.2
click at [874, 209] on button "查 询" at bounding box center [862, 203] width 39 height 19
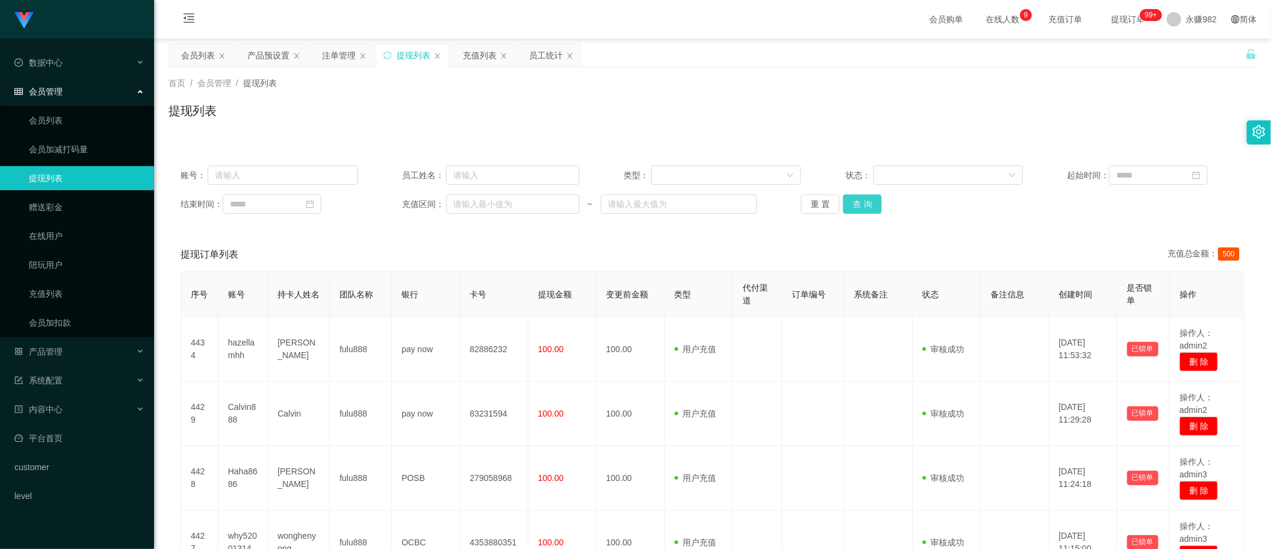
click at [866, 202] on button "查 询" at bounding box center [862, 203] width 39 height 19
drag, startPoint x: 1075, startPoint y: 223, endPoint x: 999, endPoint y: 227, distance: 75.9
click at [1075, 223] on div "账号： 员工姓名： 类型： 状态： 起始时间： 结束时间： 充值区间： ~ 重 置 查 询" at bounding box center [712, 189] width 1088 height 72
click at [859, 202] on button "查 询" at bounding box center [862, 203] width 39 height 19
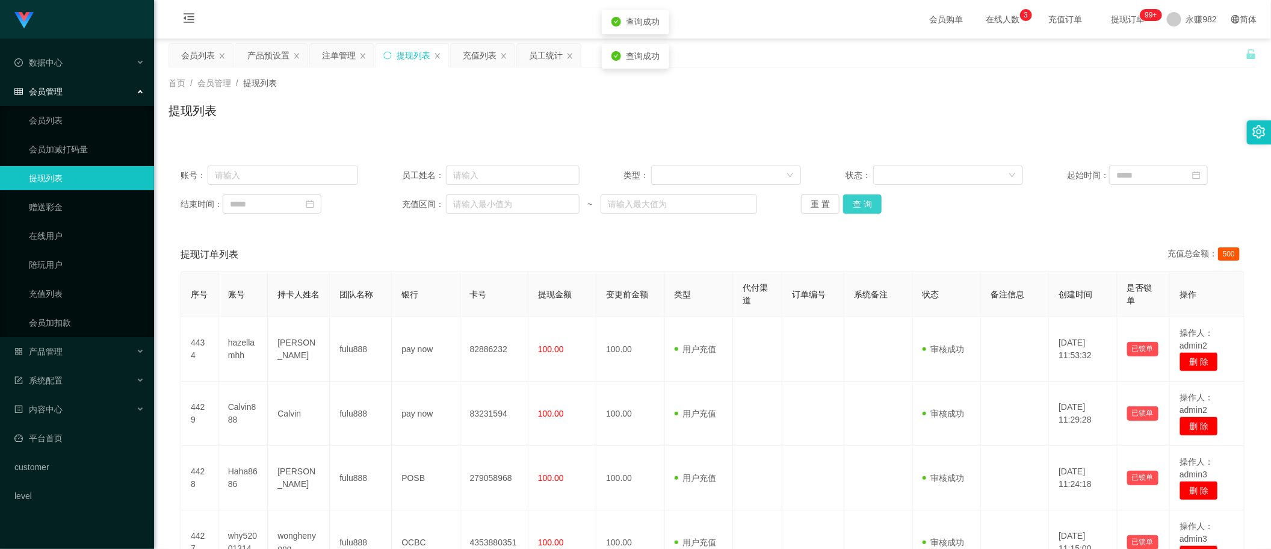
click at [859, 202] on button "查 询" at bounding box center [862, 203] width 39 height 19
click at [712, 71] on div "首页 / 会员管理 / 提现列表 / 提现列表" at bounding box center [712, 103] width 1117 height 72
click at [184, 51] on div "会员列表" at bounding box center [198, 55] width 34 height 23
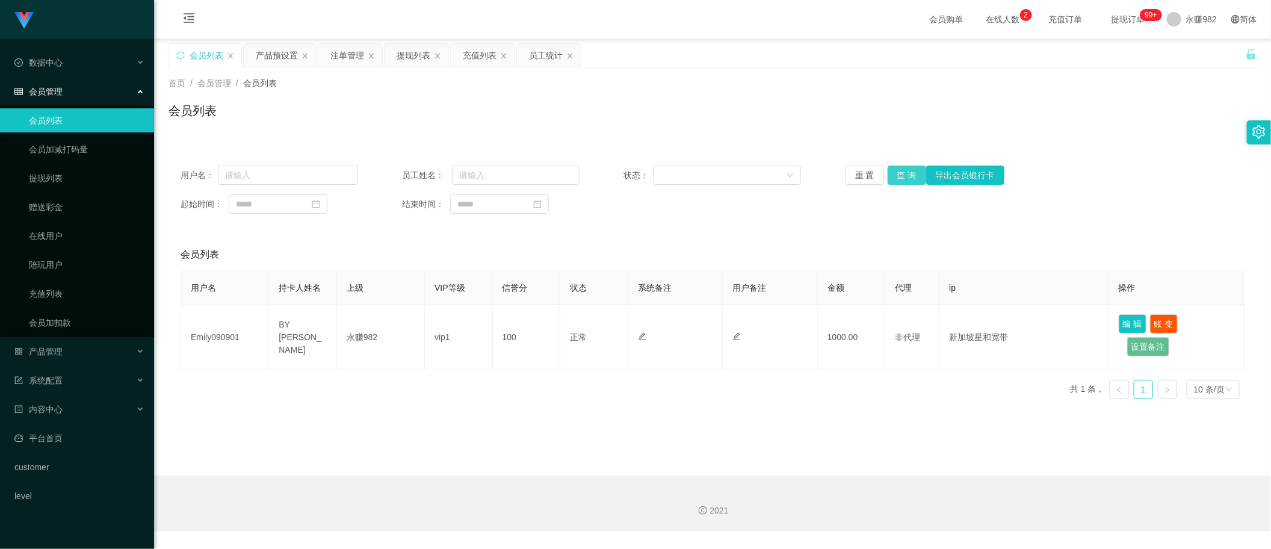
click at [900, 176] on button "查 询" at bounding box center [907, 174] width 39 height 19
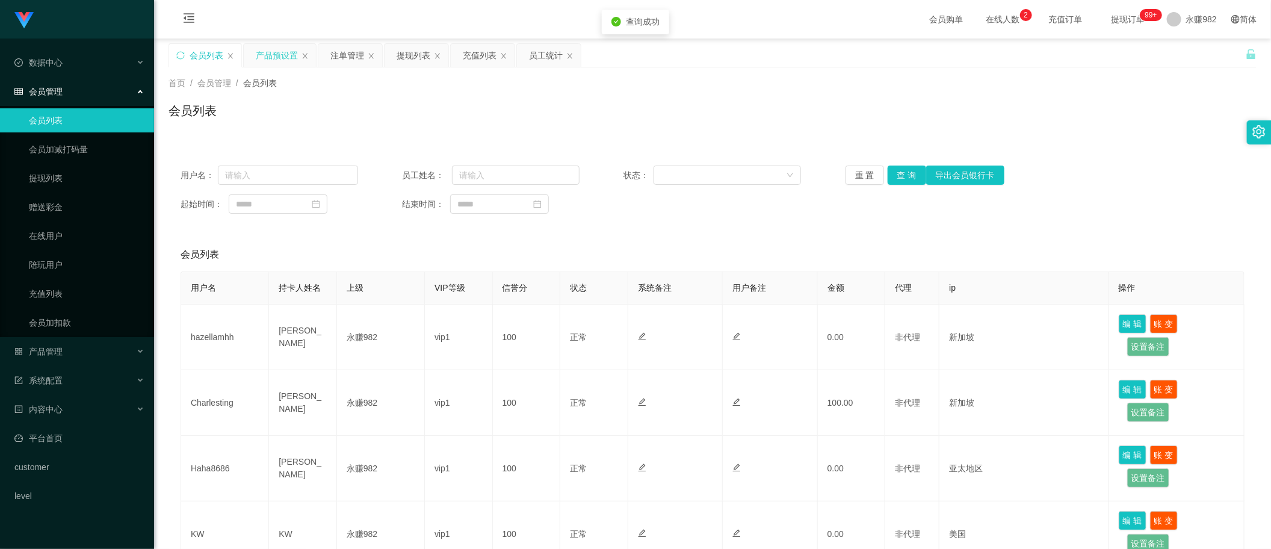
click at [285, 59] on div "产品预设置" at bounding box center [277, 55] width 42 height 23
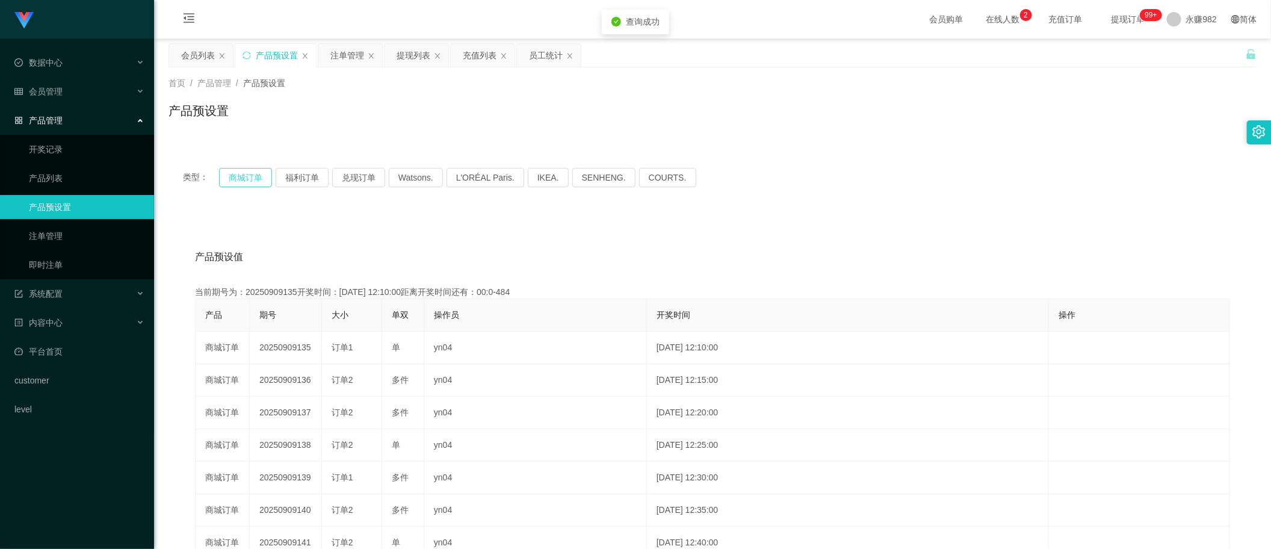
click at [249, 181] on button "商城订单" at bounding box center [245, 177] width 53 height 19
click at [295, 178] on button "福利订单" at bounding box center [302, 177] width 53 height 19
click at [257, 185] on button "商城订单" at bounding box center [245, 177] width 53 height 19
click at [308, 169] on button "福利订单" at bounding box center [302, 177] width 53 height 19
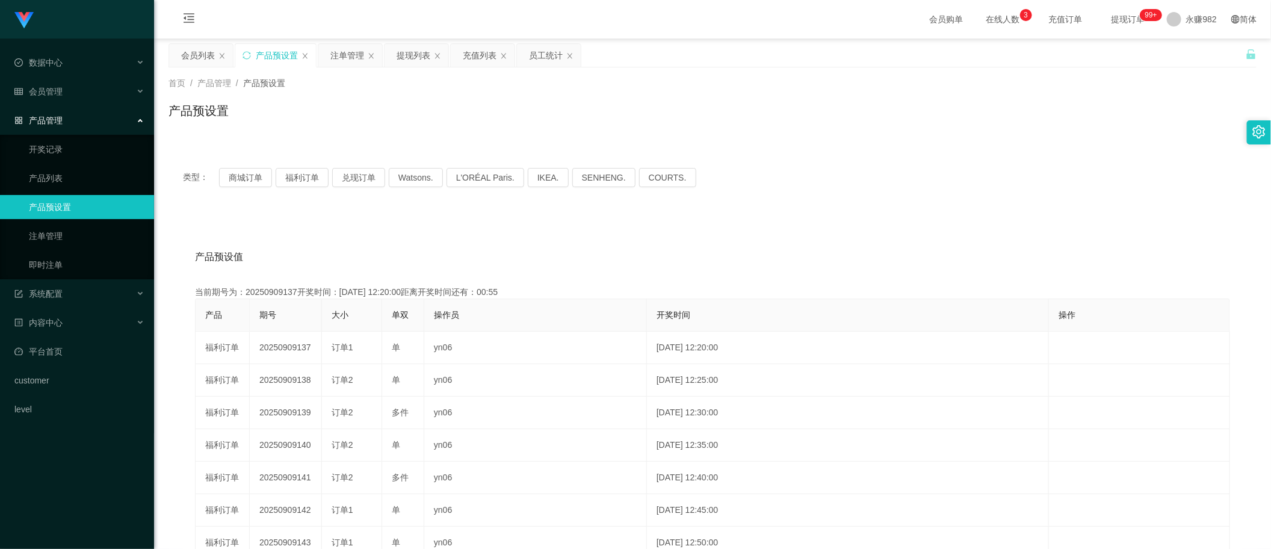
drag, startPoint x: 572, startPoint y: 250, endPoint x: 769, endPoint y: 224, distance: 198.5
click at [573, 250] on div "产品预设值 添加期号" at bounding box center [712, 257] width 1035 height 34
click at [416, 60] on div "提现列表" at bounding box center [414, 55] width 34 height 23
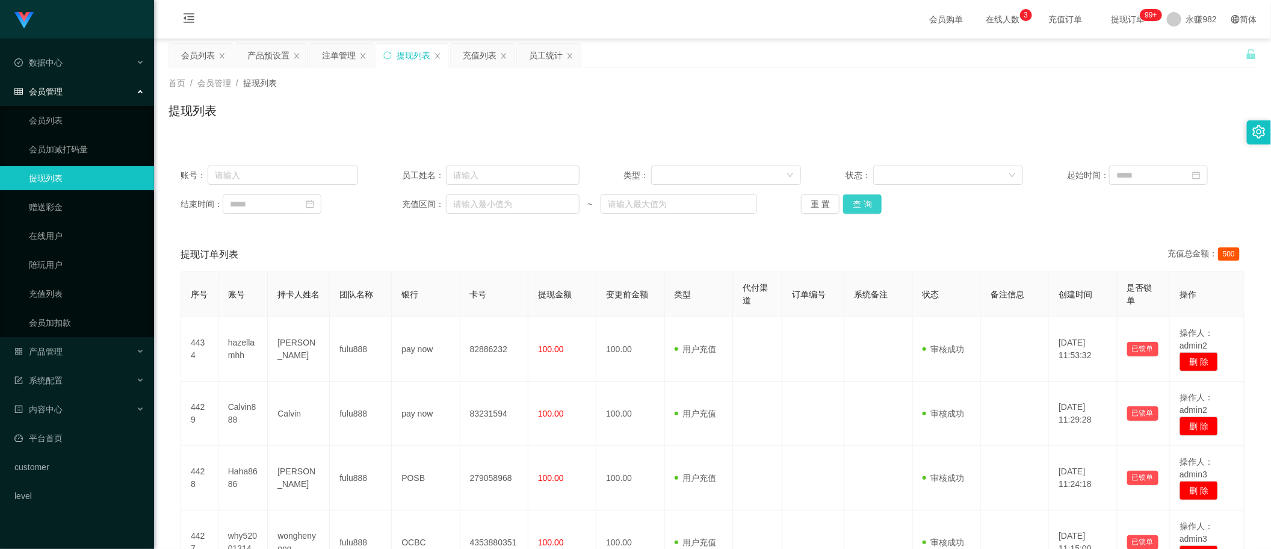
click at [856, 205] on button "查 询" at bounding box center [862, 203] width 39 height 19
click at [862, 209] on button "查 询" at bounding box center [862, 203] width 39 height 19
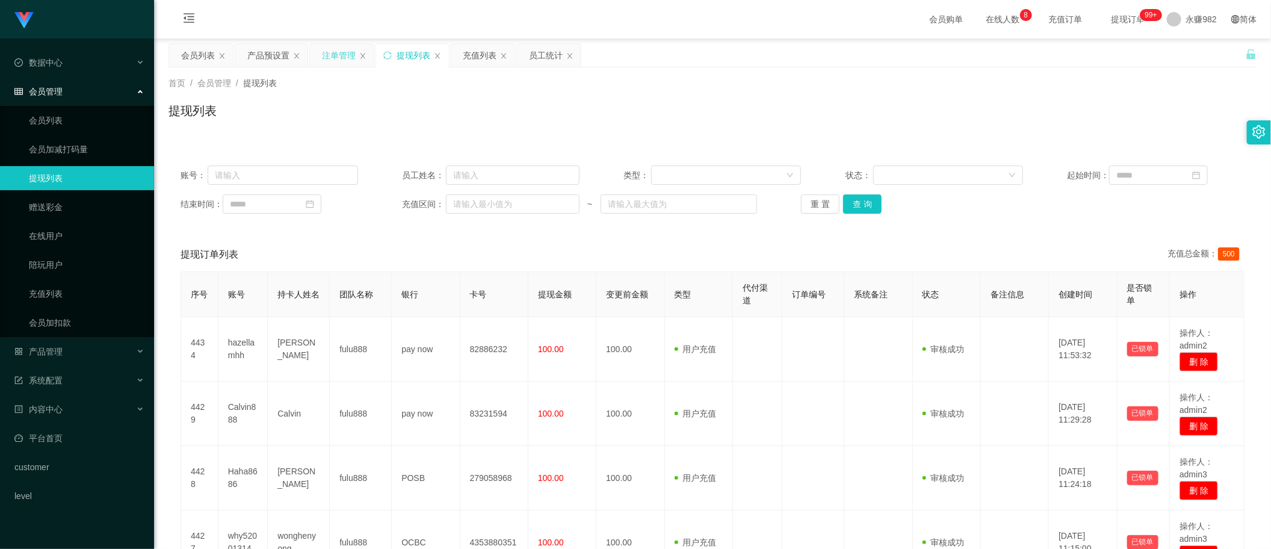
click at [339, 60] on div "注单管理" at bounding box center [339, 55] width 34 height 23
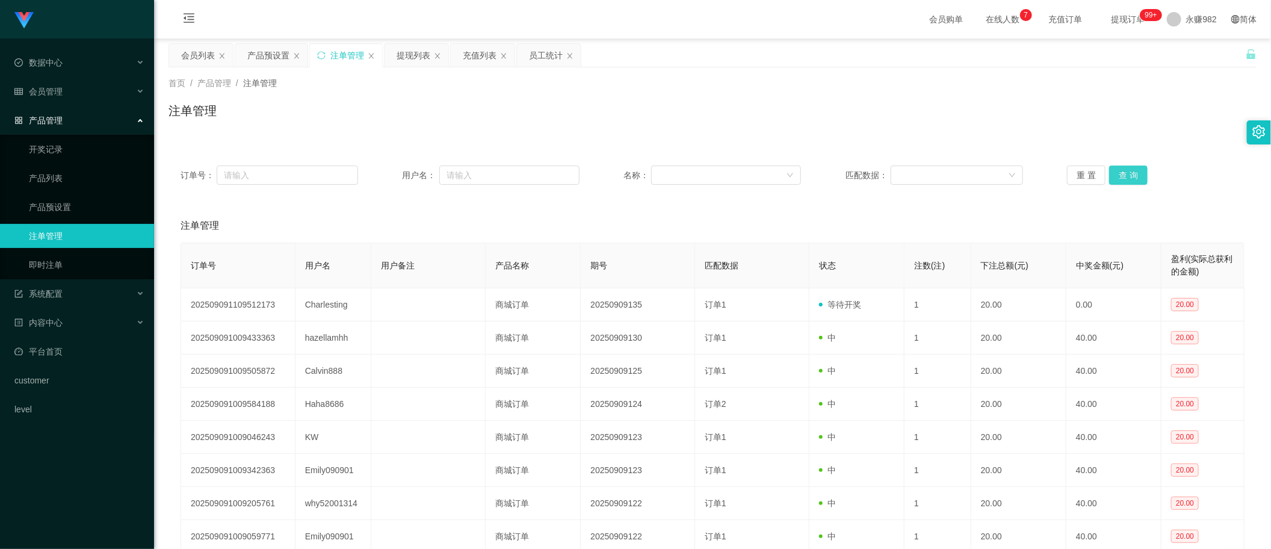
click at [1128, 175] on button "查 询" at bounding box center [1128, 174] width 39 height 19
click at [262, 57] on div "产品预设置" at bounding box center [268, 55] width 42 height 23
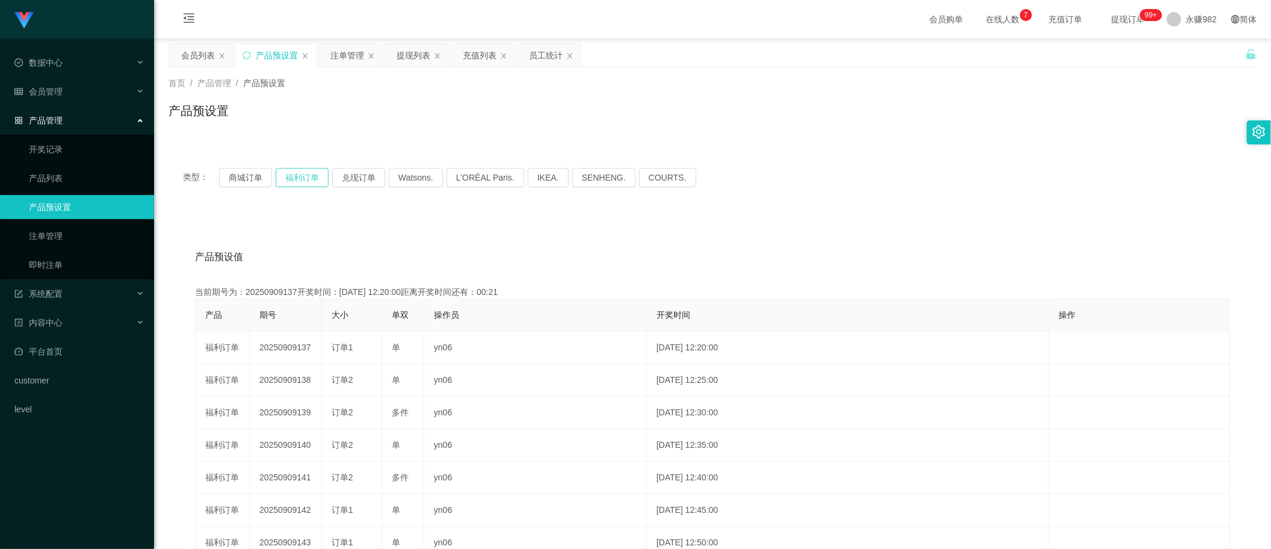
click at [292, 176] on button "福利订单" at bounding box center [302, 177] width 53 height 19
click at [301, 176] on button "福利订单" at bounding box center [302, 177] width 53 height 19
click at [617, 244] on div "产品预设值 添加期号" at bounding box center [712, 257] width 1035 height 34
click at [409, 59] on div "提现列表" at bounding box center [414, 55] width 34 height 23
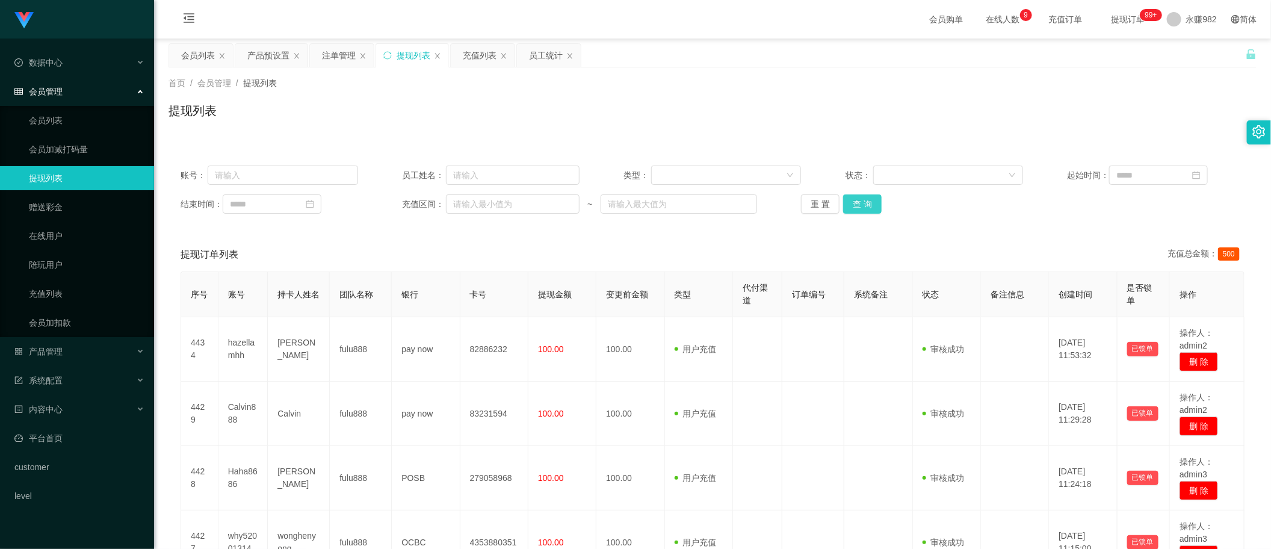
click at [856, 209] on button "查 询" at bounding box center [862, 203] width 39 height 19
click at [859, 200] on button "查 询" at bounding box center [862, 203] width 39 height 19
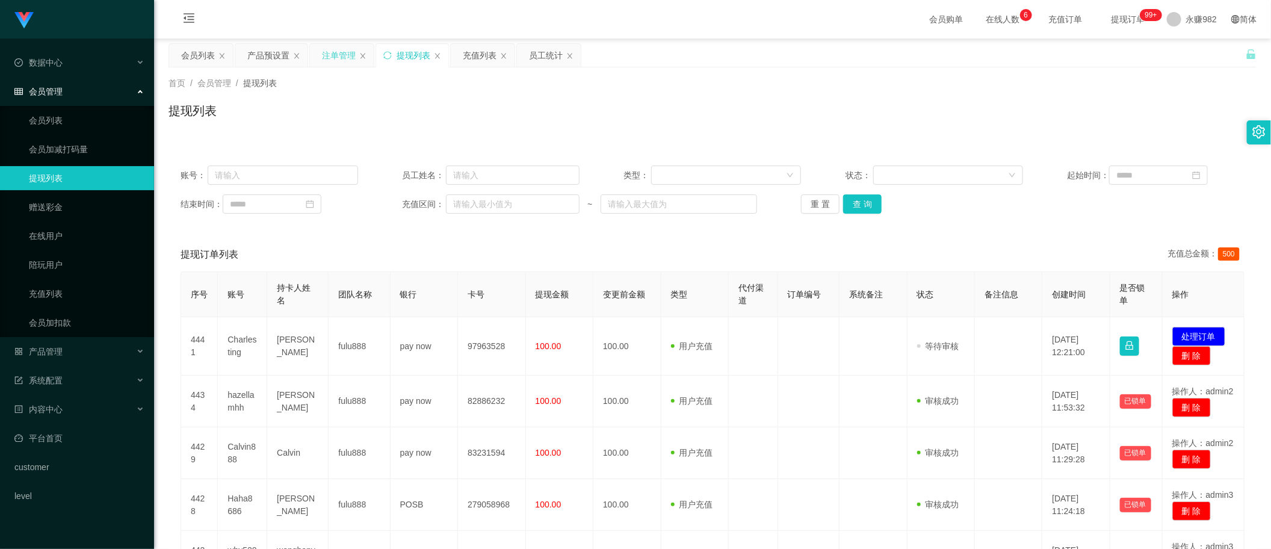
click at [341, 60] on div "注单管理" at bounding box center [339, 55] width 34 height 23
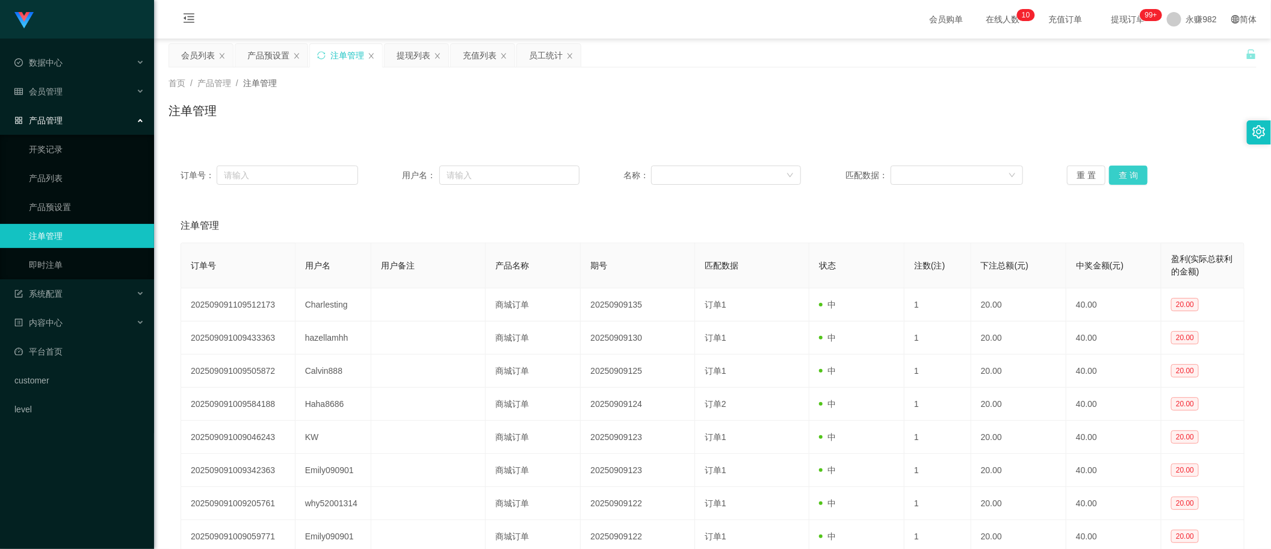
click at [1132, 173] on button "查 询" at bounding box center [1128, 174] width 39 height 19
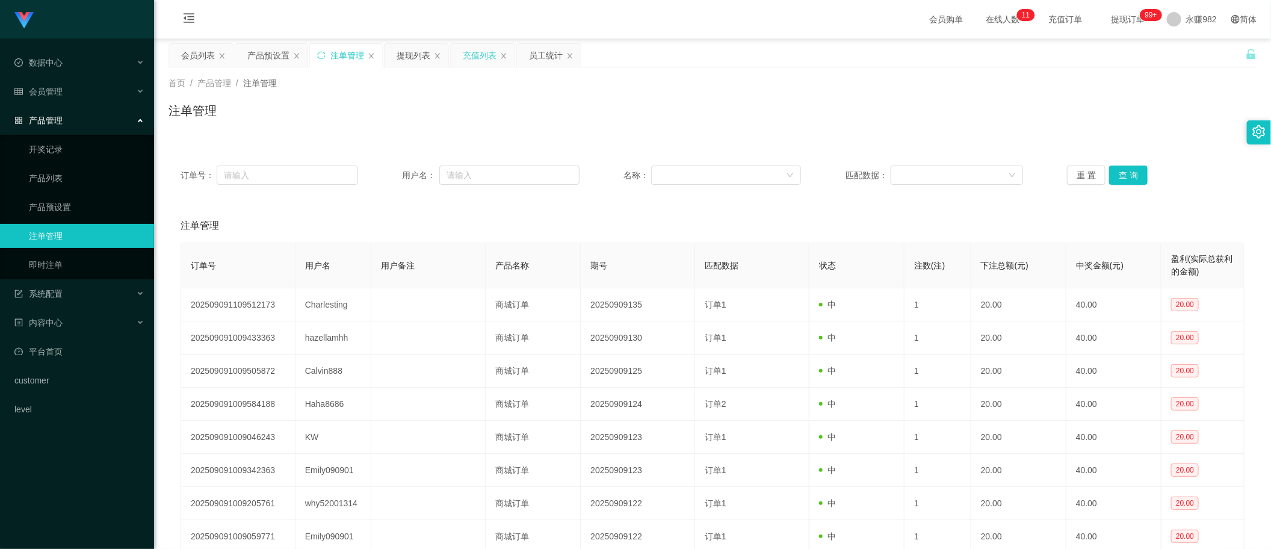
click at [474, 60] on div "充值列表" at bounding box center [480, 55] width 34 height 23
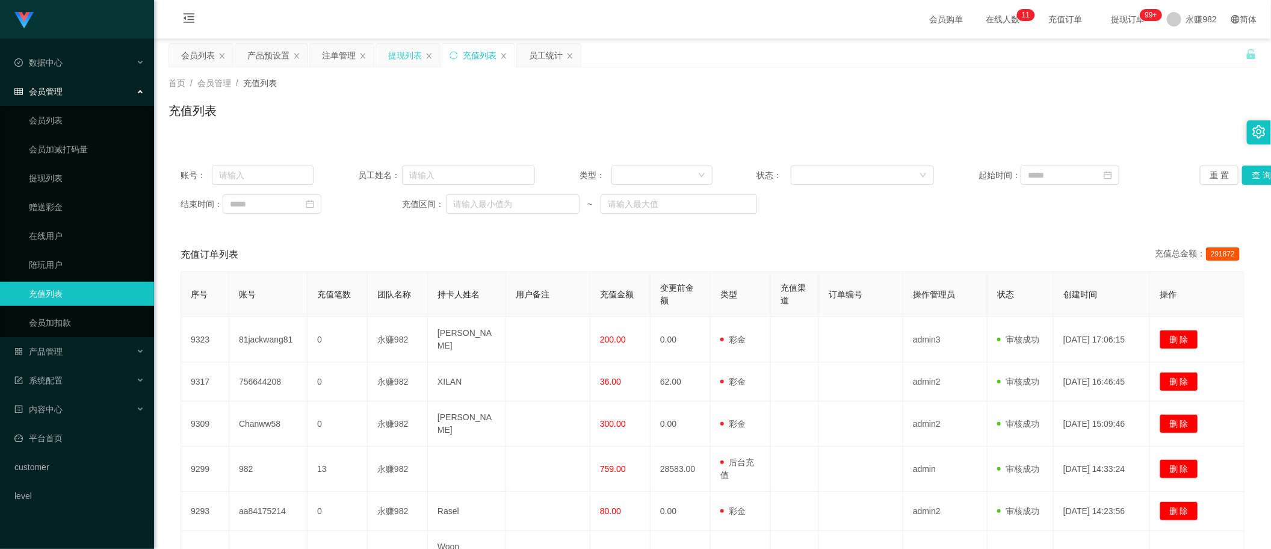
click at [403, 60] on div "提现列表" at bounding box center [405, 55] width 34 height 23
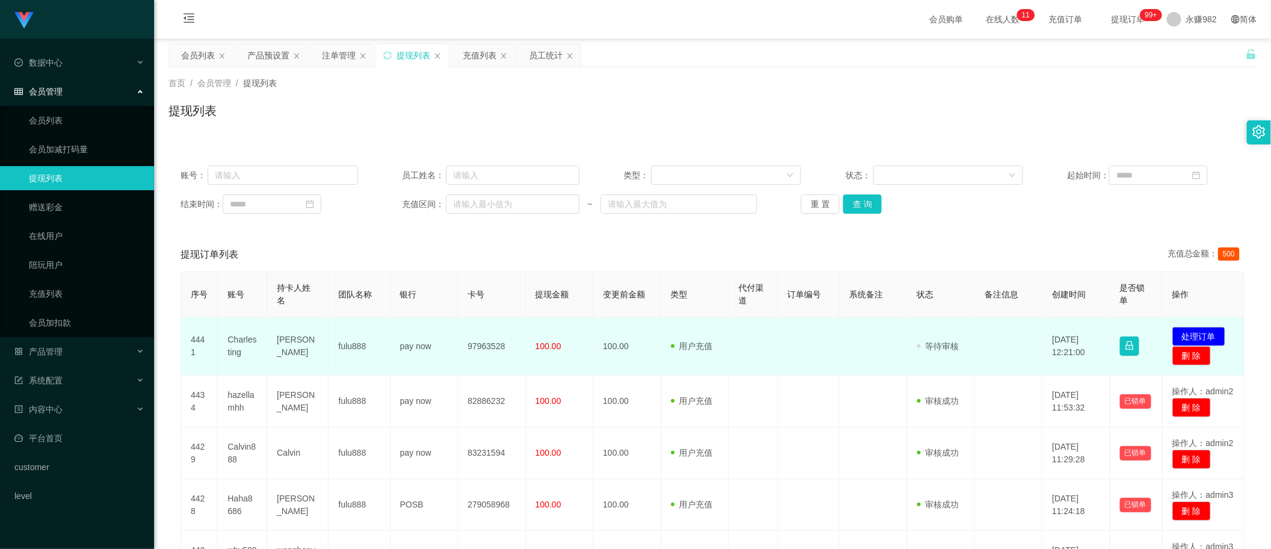
click at [468, 344] on td "97963528" at bounding box center [491, 346] width 67 height 58
drag, startPoint x: 730, startPoint y: 334, endPoint x: 640, endPoint y: 343, distance: 90.7
click at [730, 334] on td at bounding box center [753, 346] width 49 height 58
click at [245, 342] on td "Charlesting" at bounding box center [242, 346] width 49 height 58
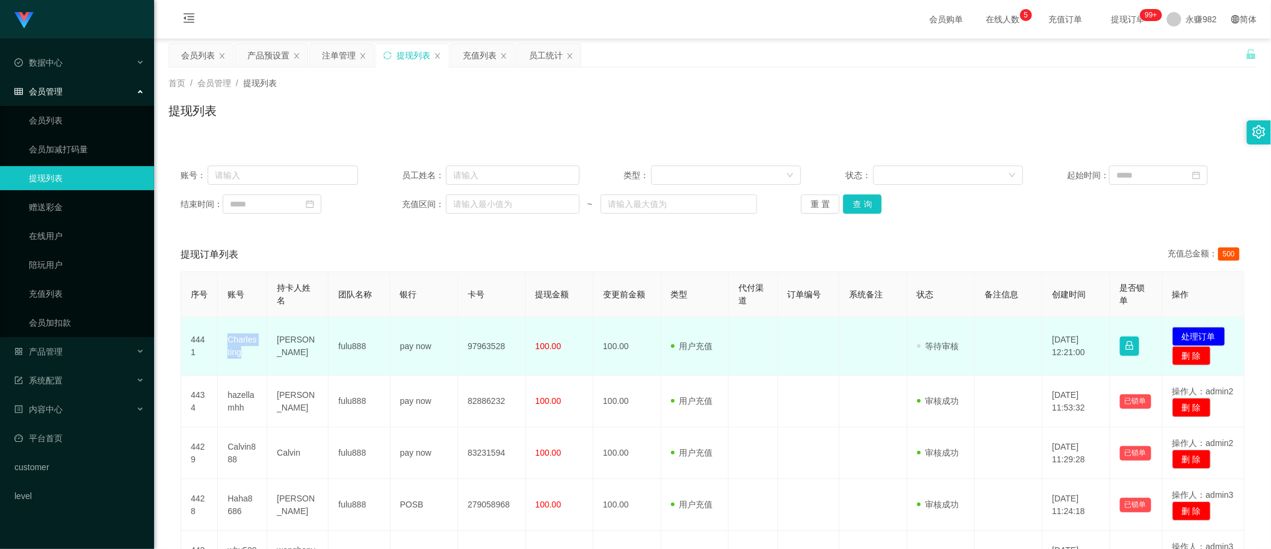
click at [245, 342] on td "Charlesting" at bounding box center [242, 346] width 49 height 58
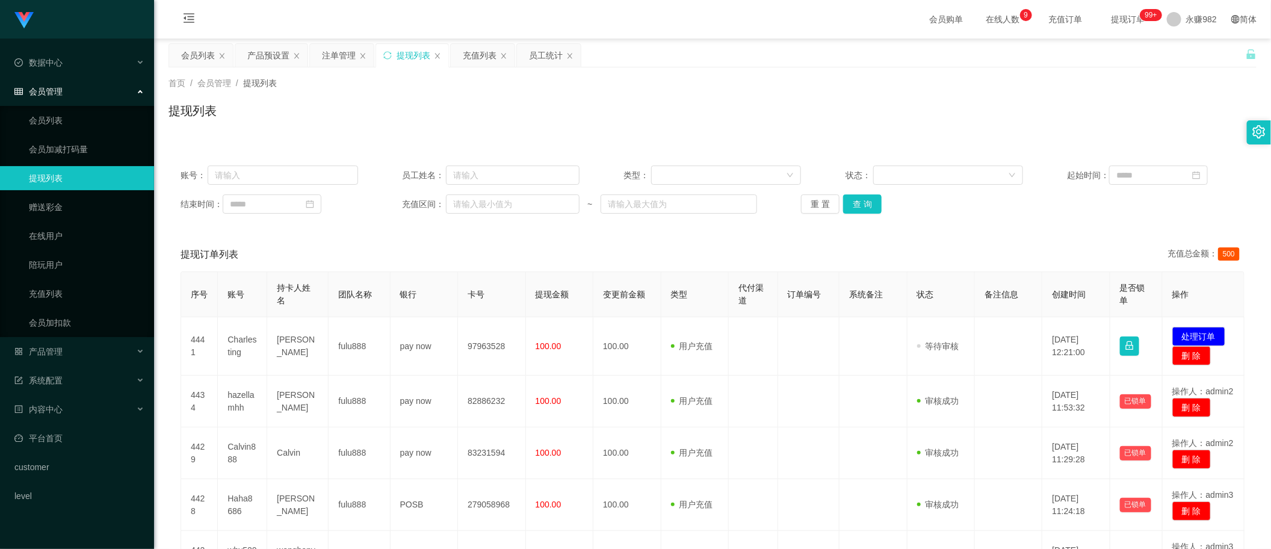
click at [608, 254] on div "提现订单列表 充值总金额： 500" at bounding box center [713, 255] width 1064 height 34
click at [322, 52] on div "注单管理" at bounding box center [339, 55] width 34 height 23
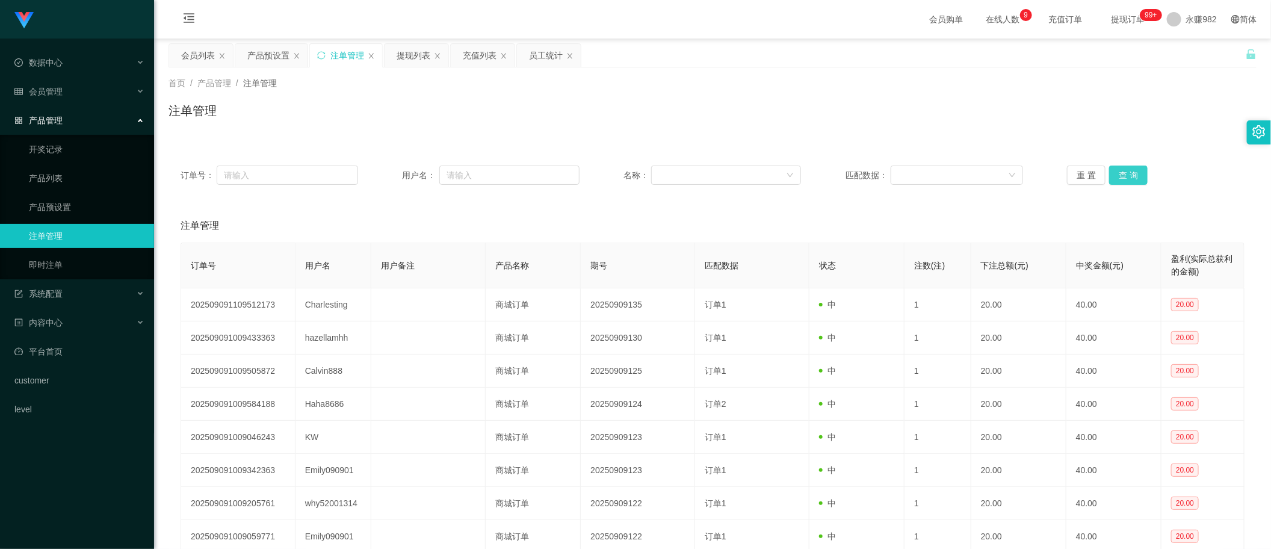
click at [1117, 171] on button "查 询" at bounding box center [1128, 174] width 39 height 19
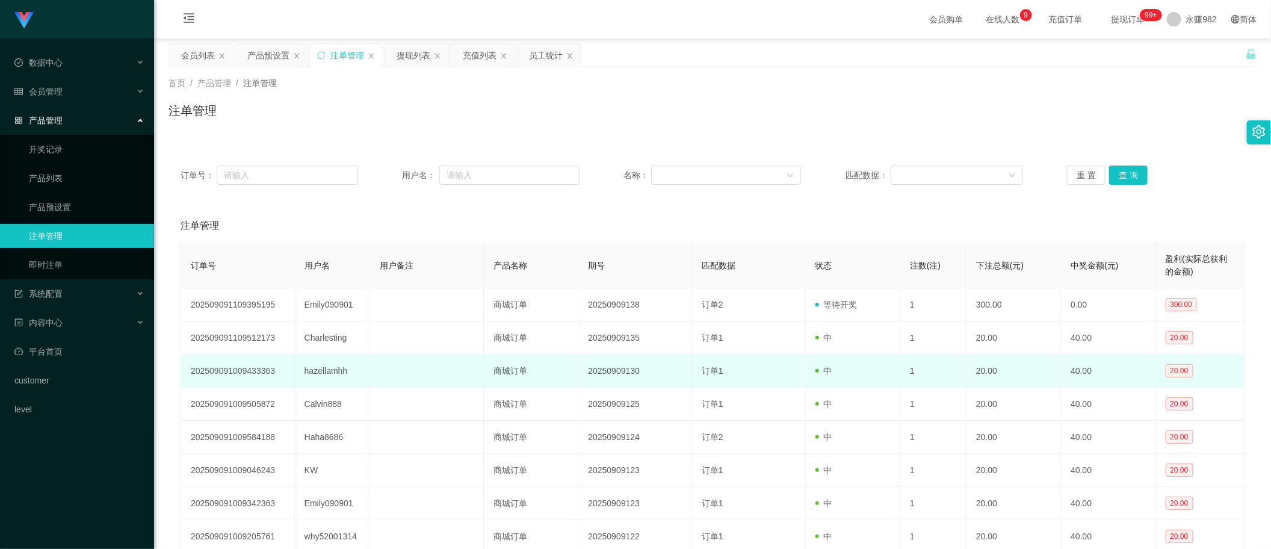
drag, startPoint x: 841, startPoint y: 362, endPoint x: 844, endPoint y: 356, distance: 6.7
click at [841, 362] on td "中" at bounding box center [853, 370] width 94 height 33
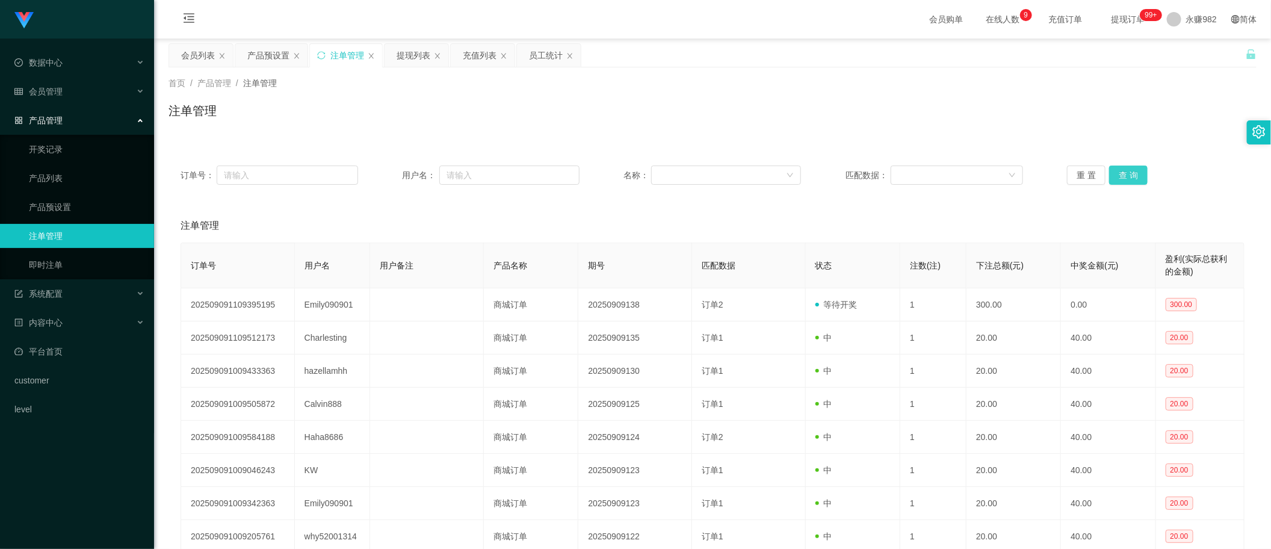
click at [1116, 174] on button "查 询" at bounding box center [1128, 174] width 39 height 19
click at [1126, 176] on button "查 询" at bounding box center [1128, 174] width 39 height 19
click at [1123, 168] on button "查 询" at bounding box center [1128, 174] width 39 height 19
click at [1127, 175] on button "查 询" at bounding box center [1128, 174] width 39 height 19
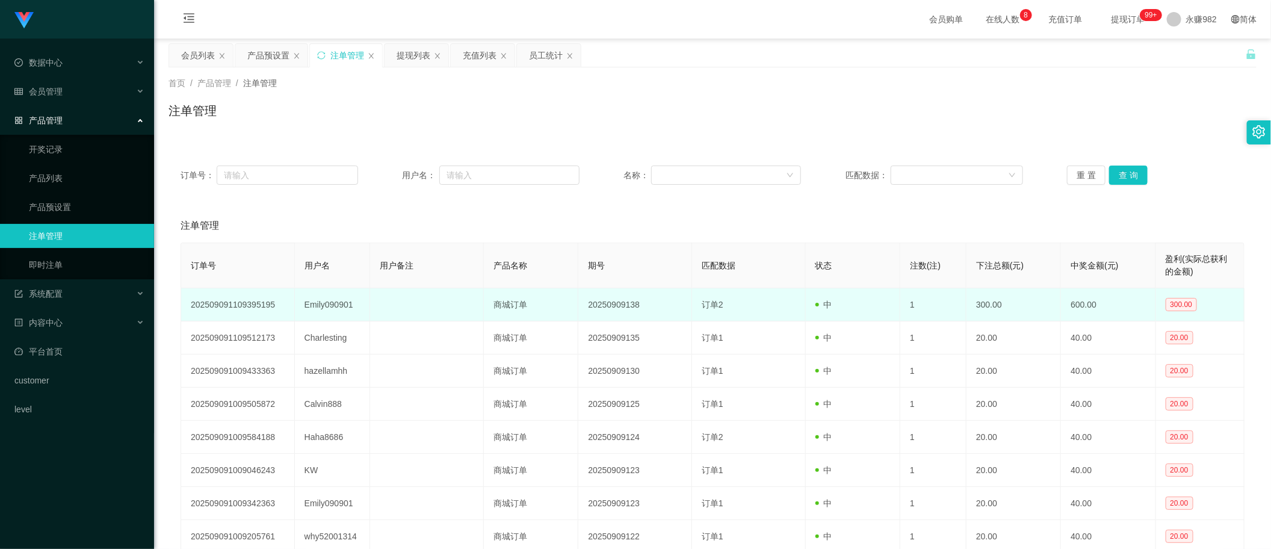
click at [322, 303] on td "Emily090901" at bounding box center [333, 304] width 76 height 33
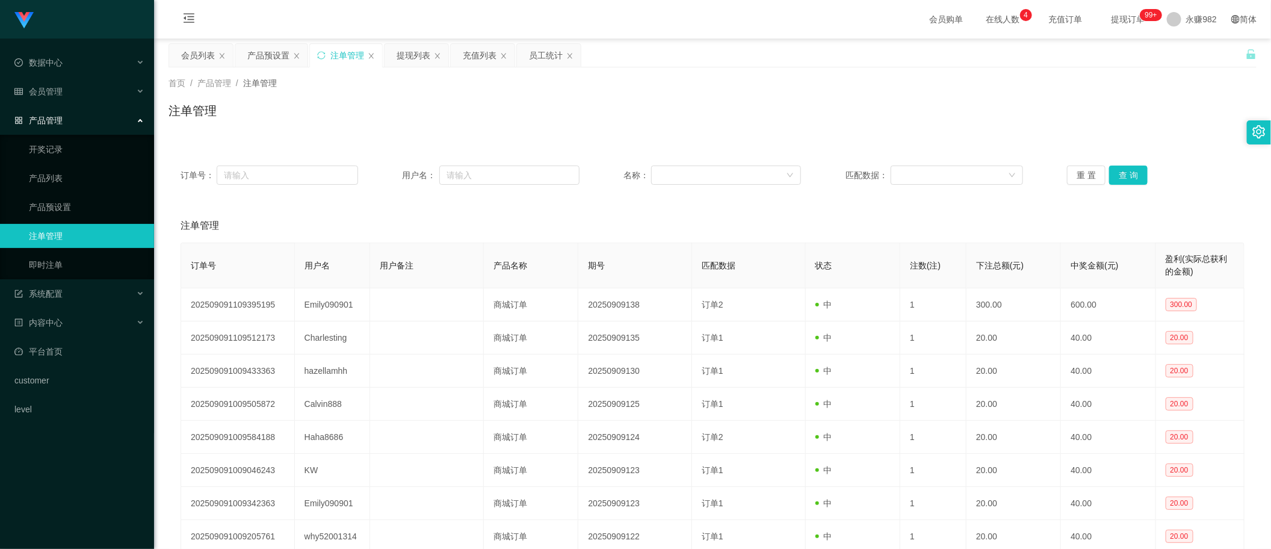
drag, startPoint x: 650, startPoint y: 211, endPoint x: 681, endPoint y: 211, distance: 30.7
click at [651, 211] on div "注单管理" at bounding box center [713, 226] width 1064 height 34
click at [1129, 173] on button "查 询" at bounding box center [1128, 174] width 39 height 19
drag, startPoint x: 425, startPoint y: 57, endPoint x: 660, endPoint y: 124, distance: 244.6
click at [423, 57] on div "提现列表" at bounding box center [414, 55] width 34 height 23
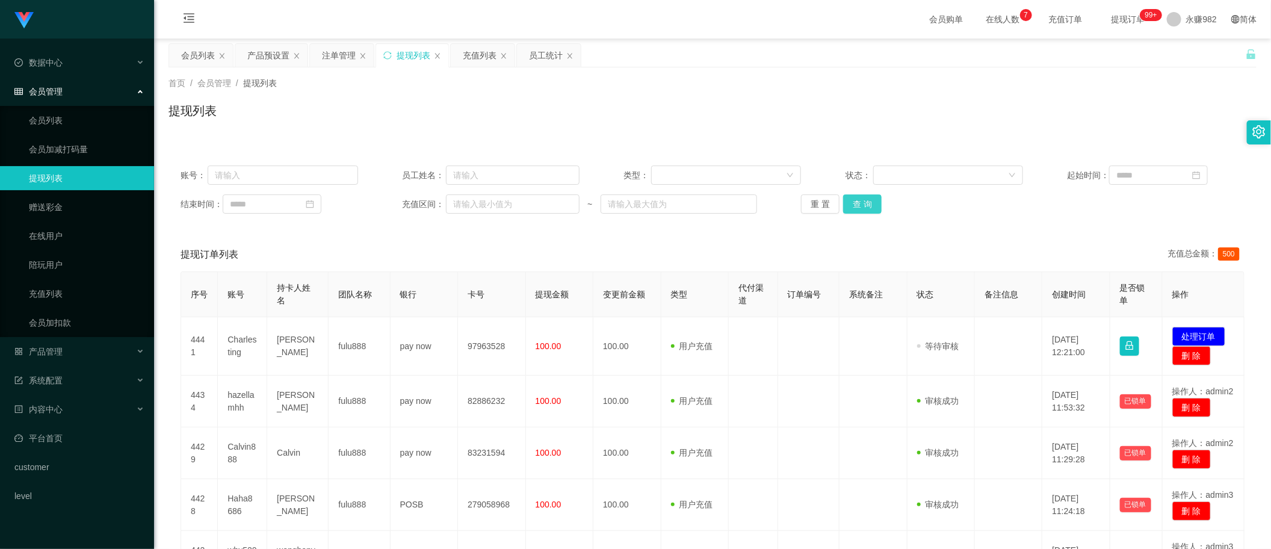
click at [858, 206] on button "查 询" at bounding box center [862, 203] width 39 height 19
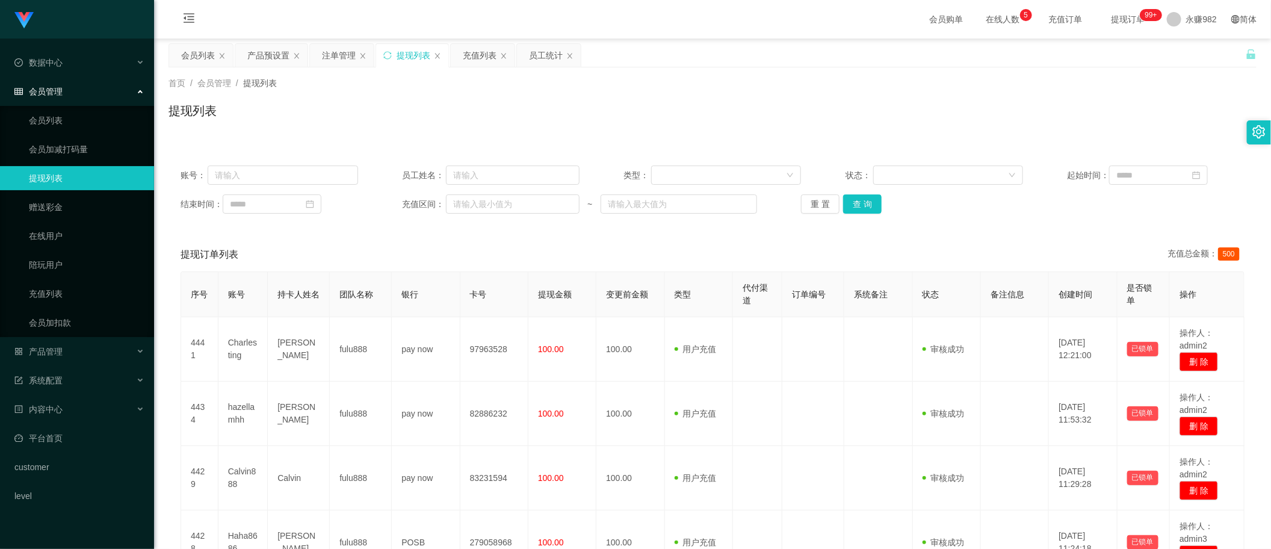
drag, startPoint x: 712, startPoint y: 233, endPoint x: 802, endPoint y: 233, distance: 90.3
click at [868, 203] on button "查 询" at bounding box center [862, 203] width 39 height 19
click at [855, 203] on button "查 询" at bounding box center [862, 203] width 39 height 19
click at [868, 211] on button "查 询" at bounding box center [862, 203] width 39 height 19
